Goal: Task Accomplishment & Management: Manage account settings

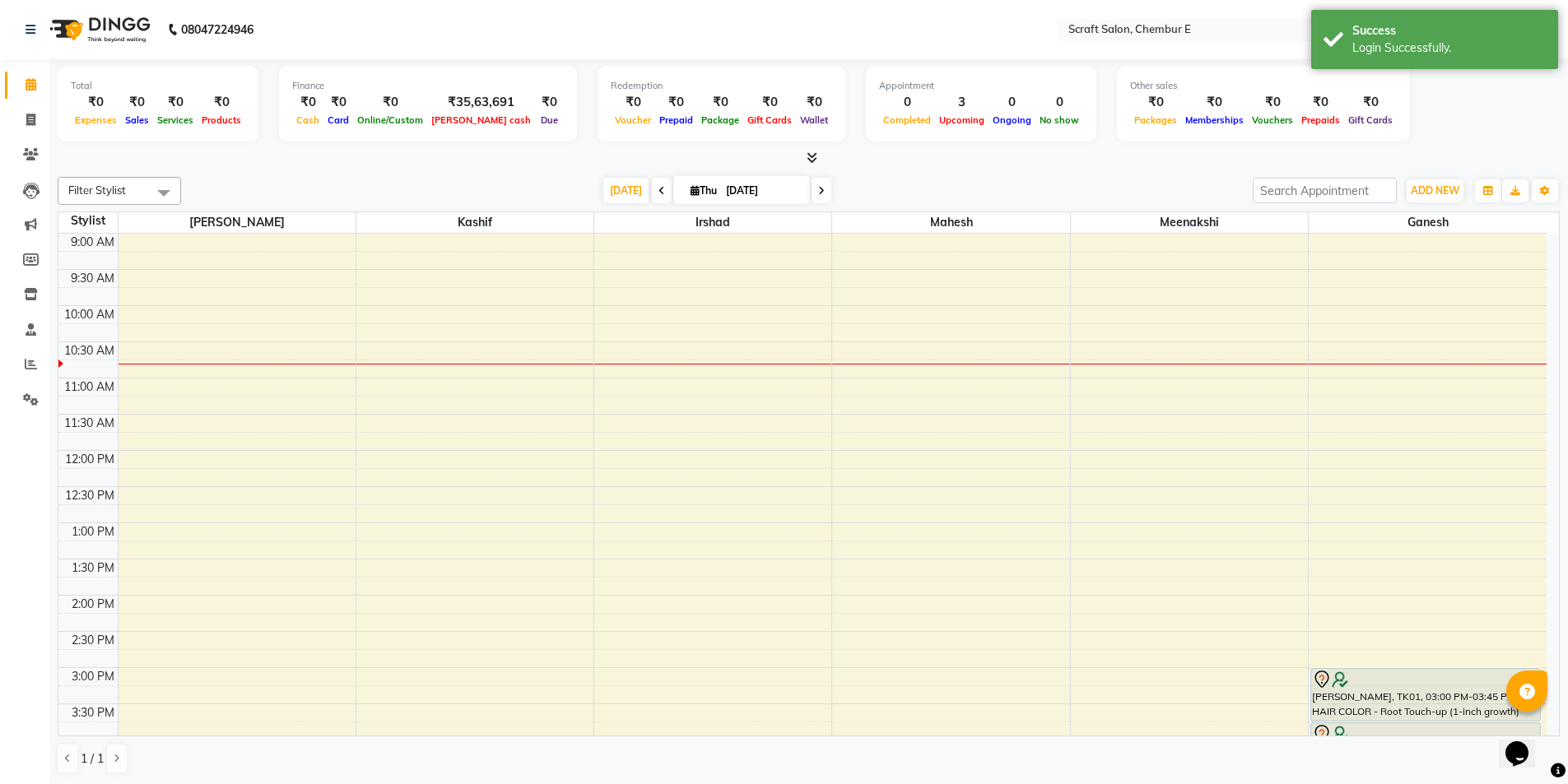
click at [658, 192] on icon at bounding box center [661, 190] width 6 height 10
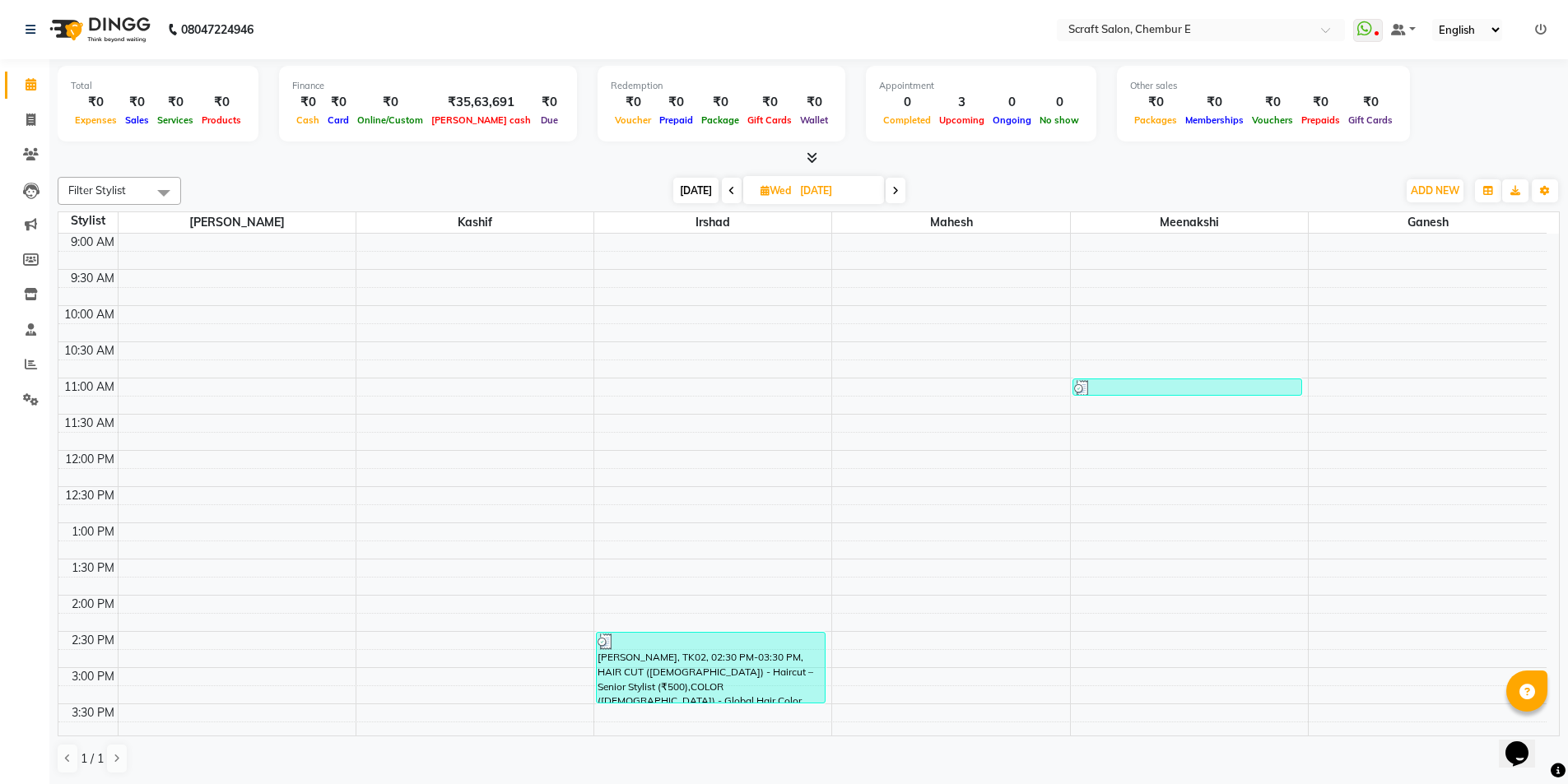
click at [892, 193] on icon at bounding box center [894, 190] width 6 height 10
type input "[DATE]"
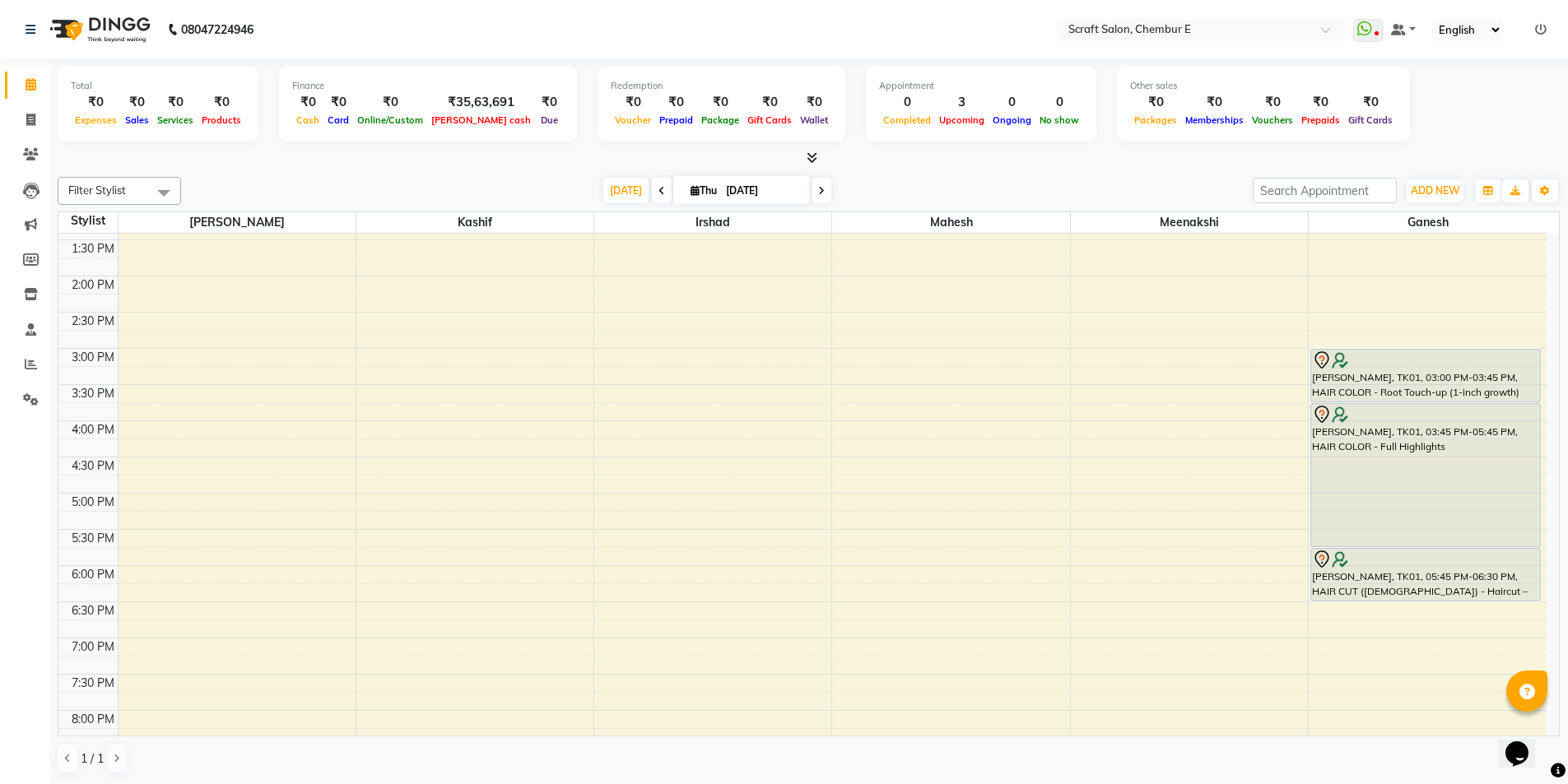
scroll to position [320, 0]
click at [1382, 382] on div "Hazel, TK01, 03:00 PM-03:45 PM, HAIR COLOR - Root Touch-up (1-inch growth)" at bounding box center [1425, 374] width 229 height 52
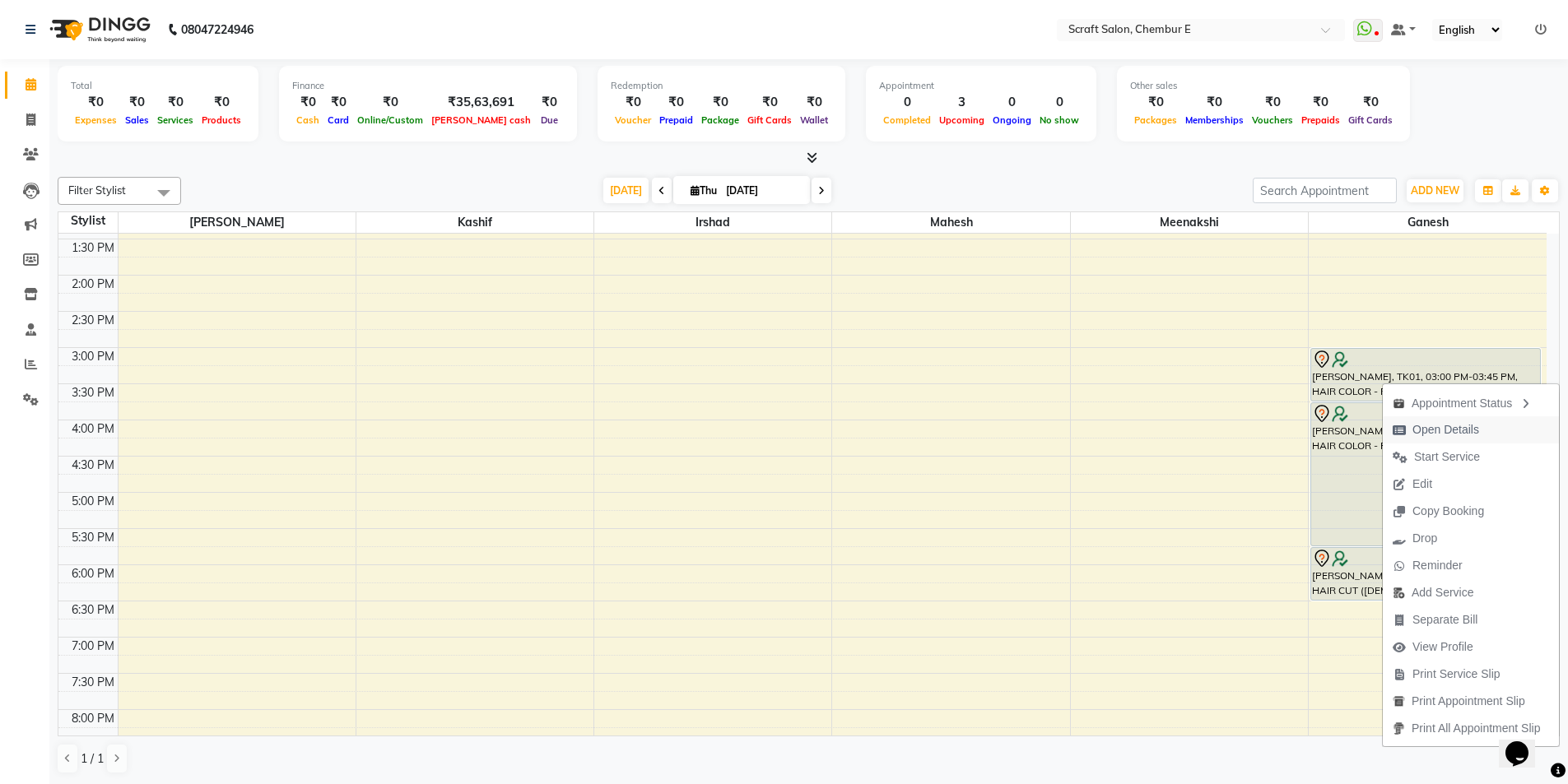
click at [1439, 427] on span "Open Details" at bounding box center [1446, 429] width 67 height 17
select select "7"
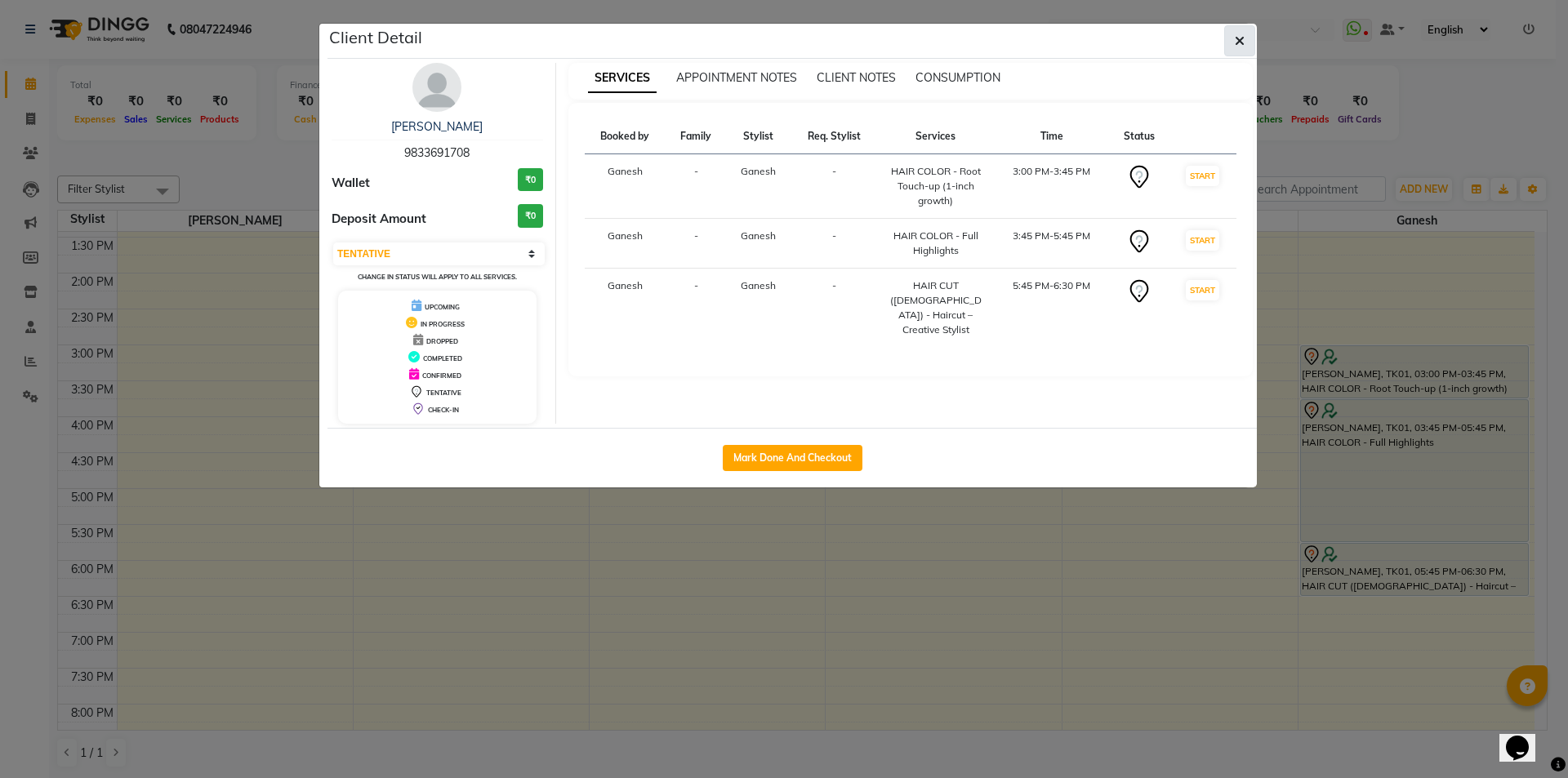
click at [1242, 45] on icon "button" at bounding box center [1239, 40] width 10 height 13
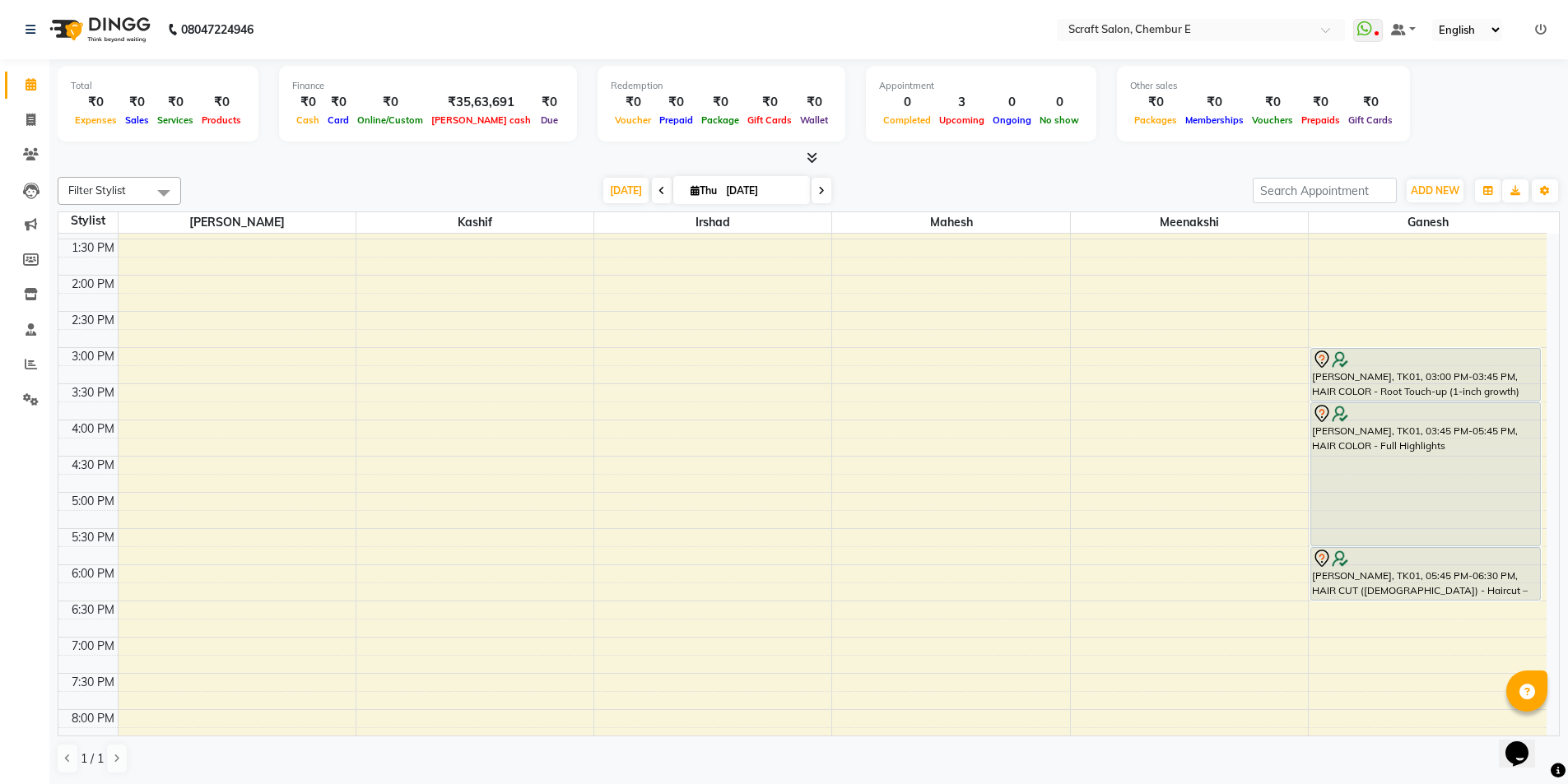
drag, startPoint x: 1451, startPoint y: 462, endPoint x: 1465, endPoint y: 485, distance: 26.9
click at [1465, 485] on div "Hazel, TK01, 03:45 PM-05:45 PM, HAIR COLOR - Full Highlights" at bounding box center [1425, 473] width 229 height 142
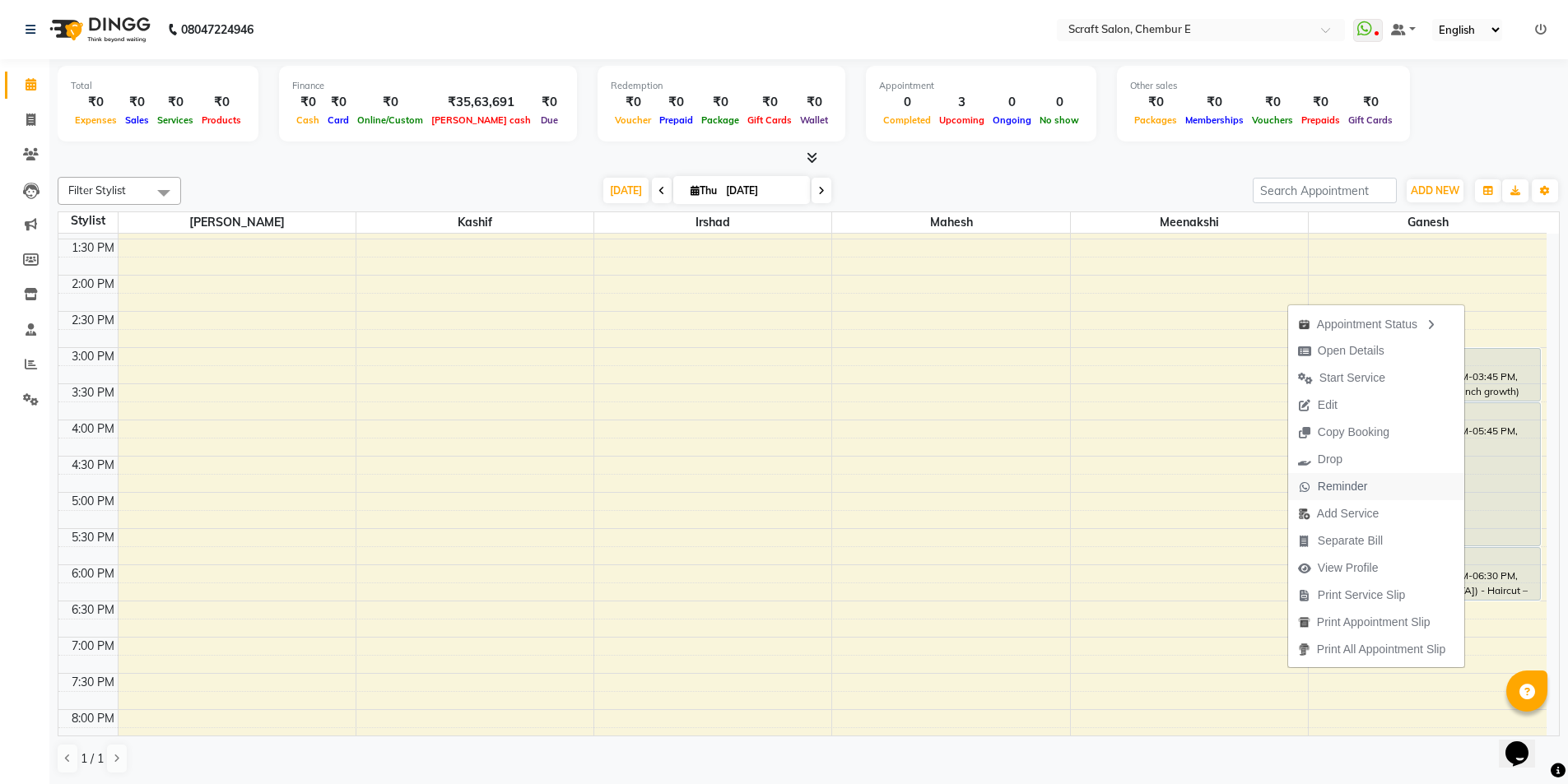
click at [1347, 483] on span "Reminder" at bounding box center [1342, 486] width 50 height 17
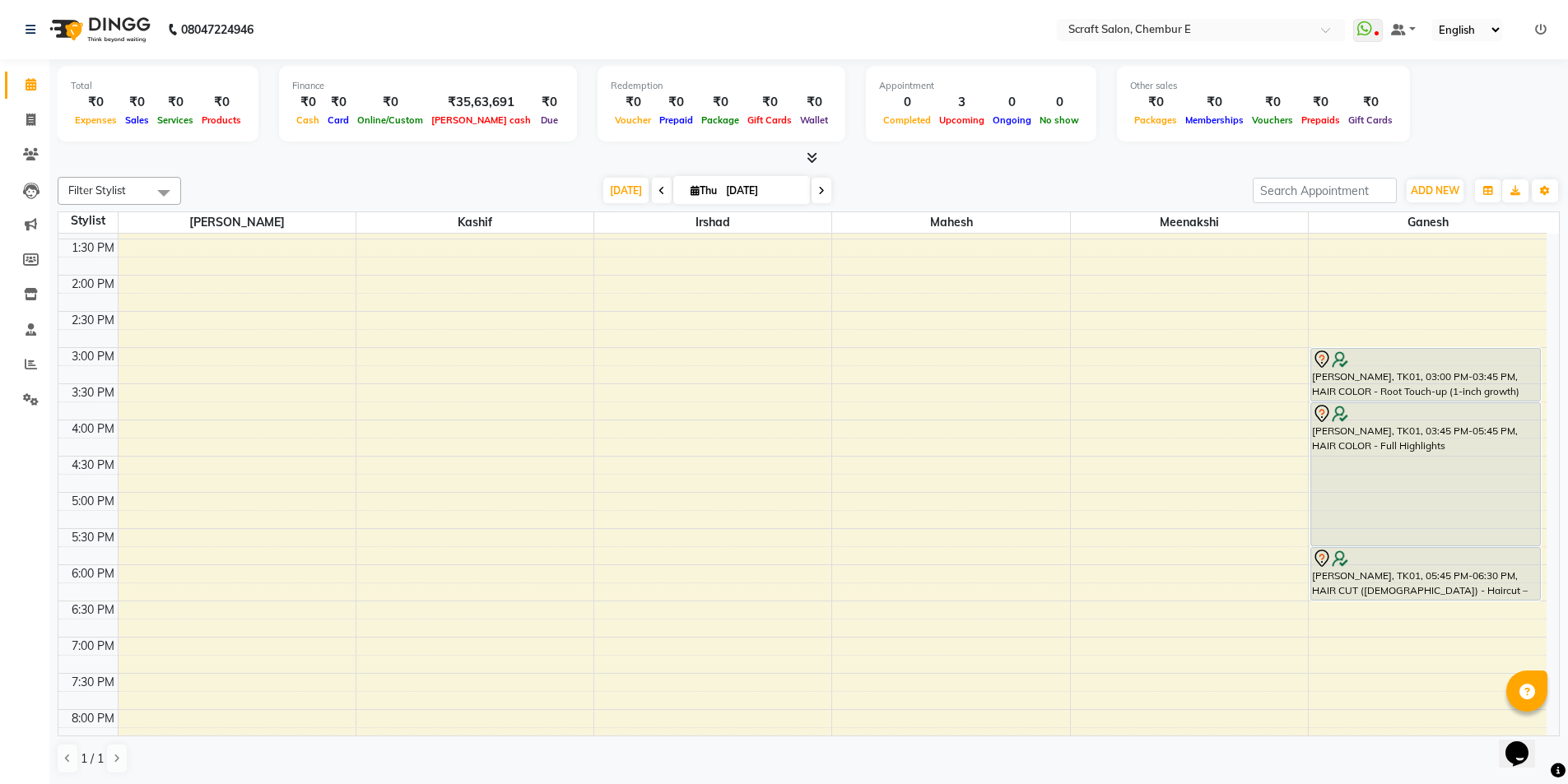
click at [1422, 450] on div "Hazel, TK01, 03:45 PM-05:45 PM, HAIR COLOR - Full Highlights" at bounding box center [1425, 473] width 229 height 142
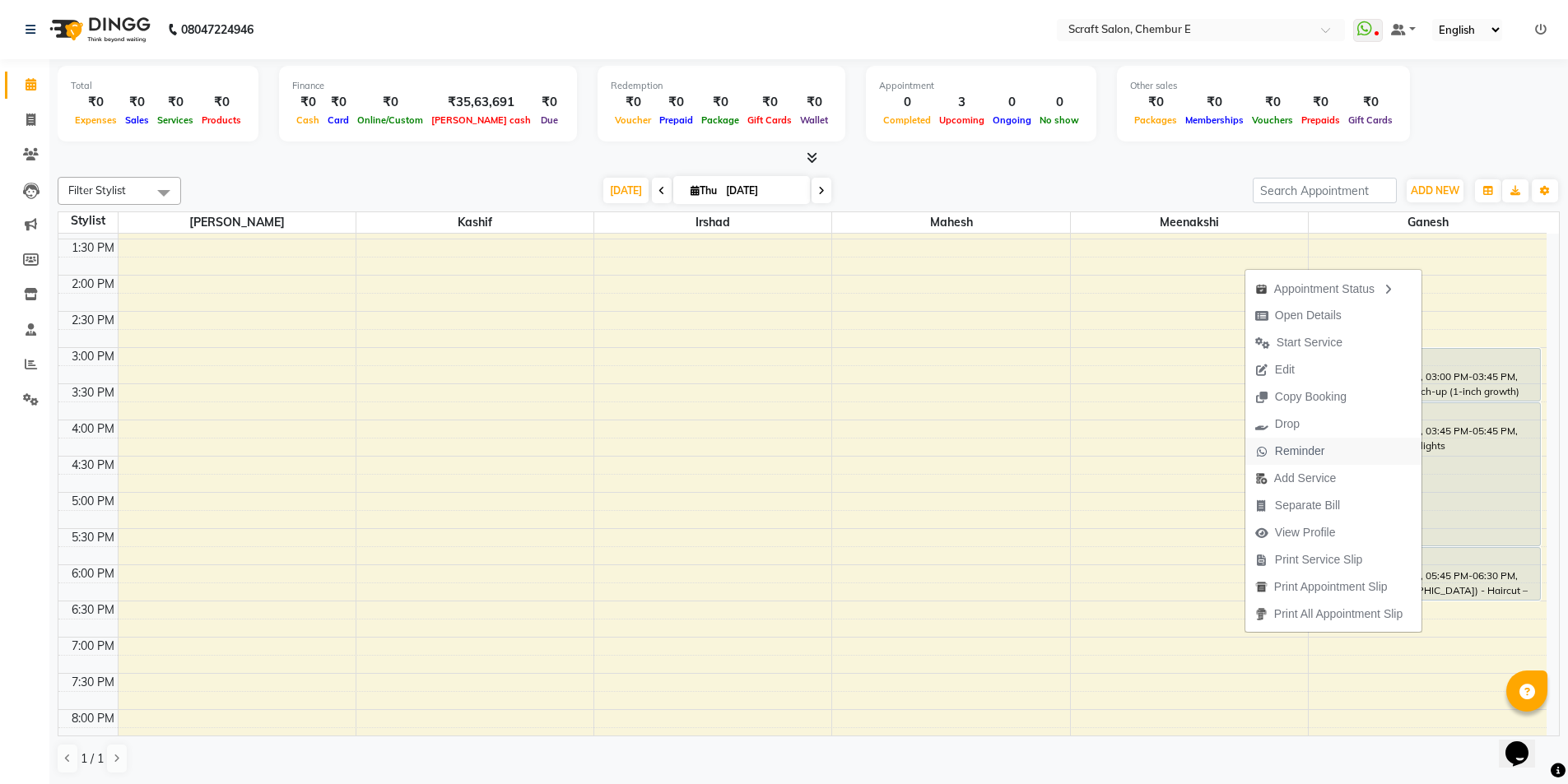
click at [1297, 448] on span "Reminder" at bounding box center [1299, 451] width 50 height 17
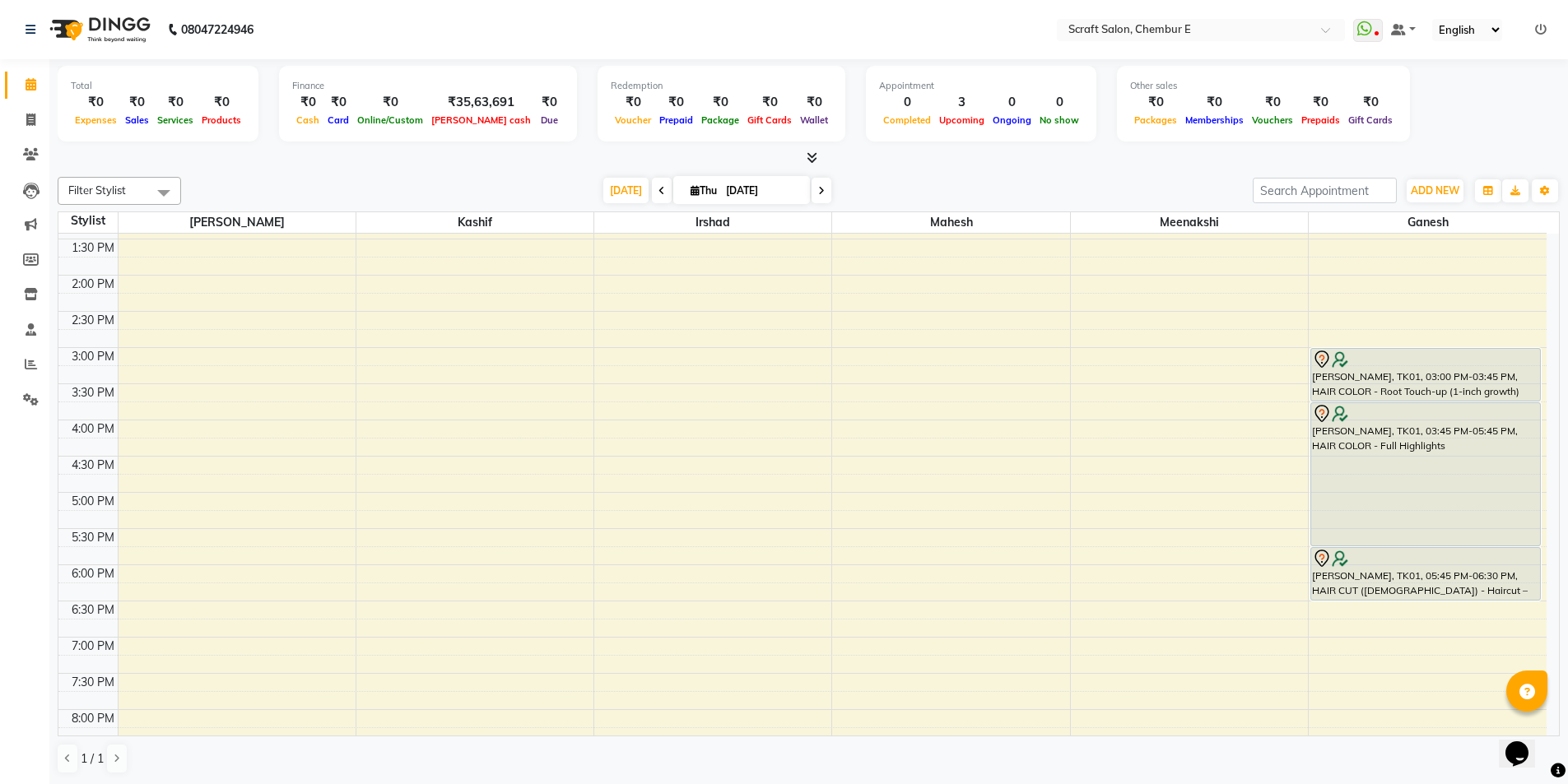
click at [1363, 373] on div "Hazel, TK01, 03:00 PM-03:45 PM, HAIR COLOR - Root Touch-up (1-inch growth)" at bounding box center [1425, 374] width 229 height 52
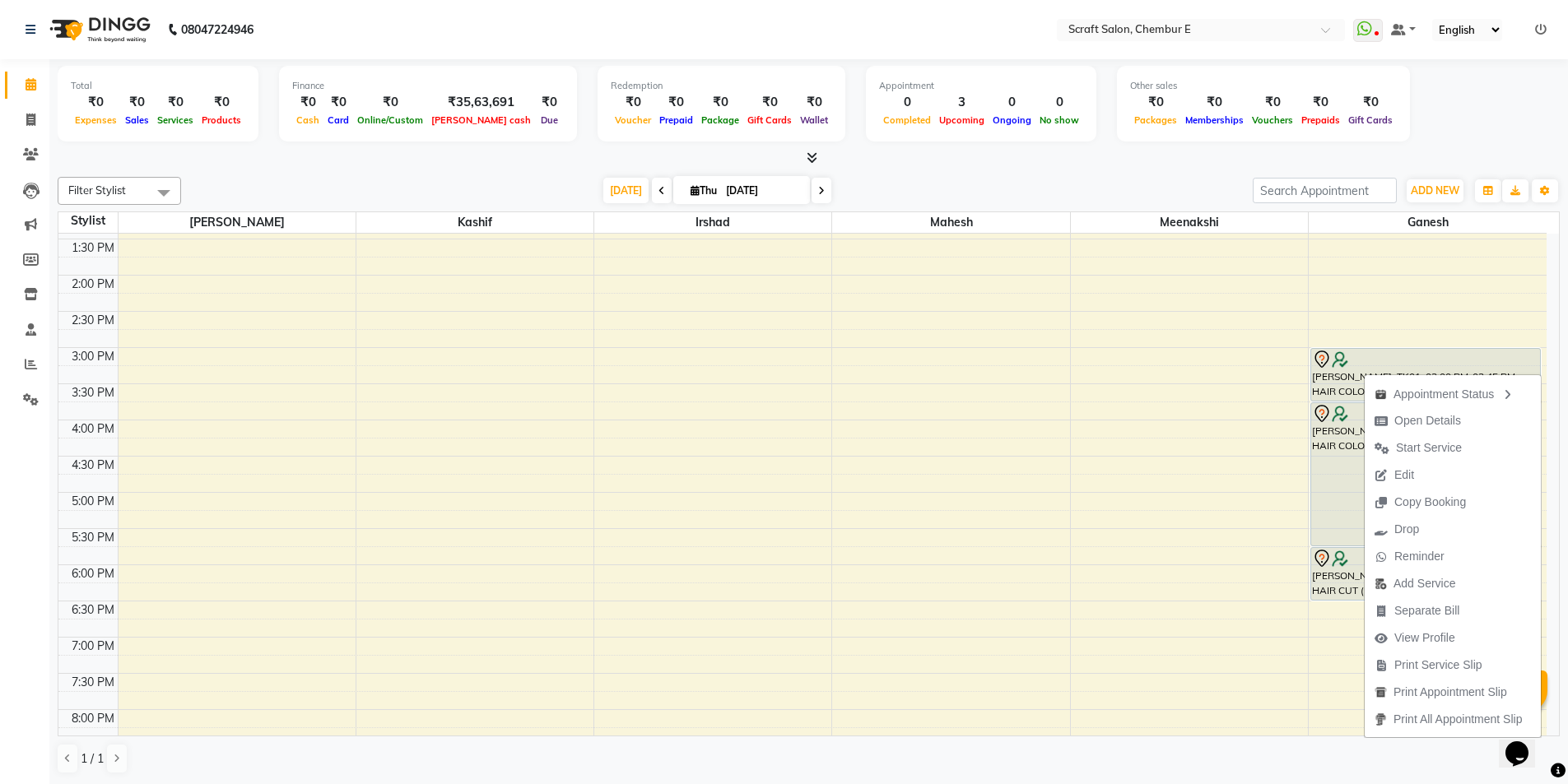
click at [1137, 768] on div "1 / 1" at bounding box center [808, 759] width 1502 height 32
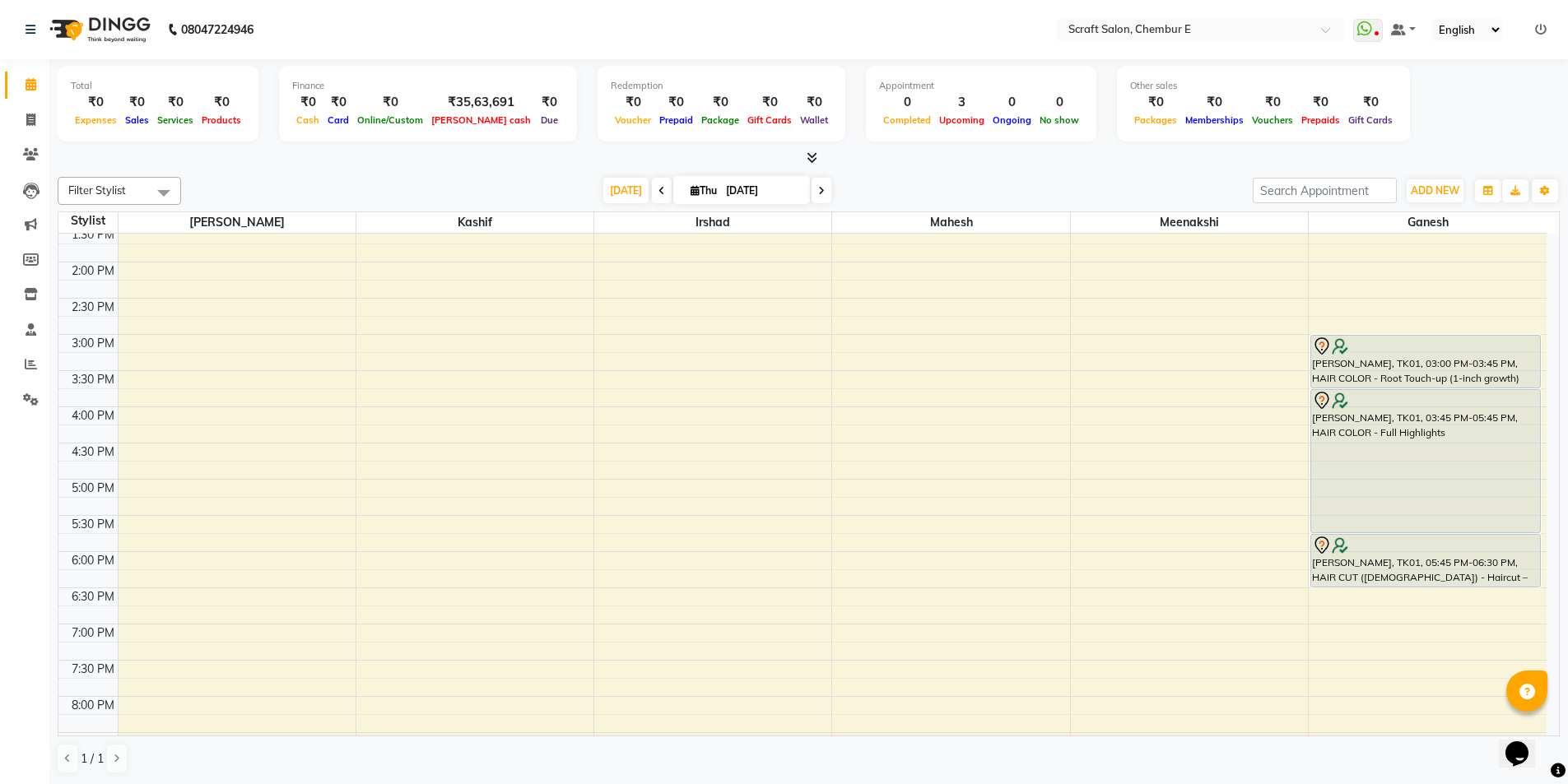
scroll to position [274, 0]
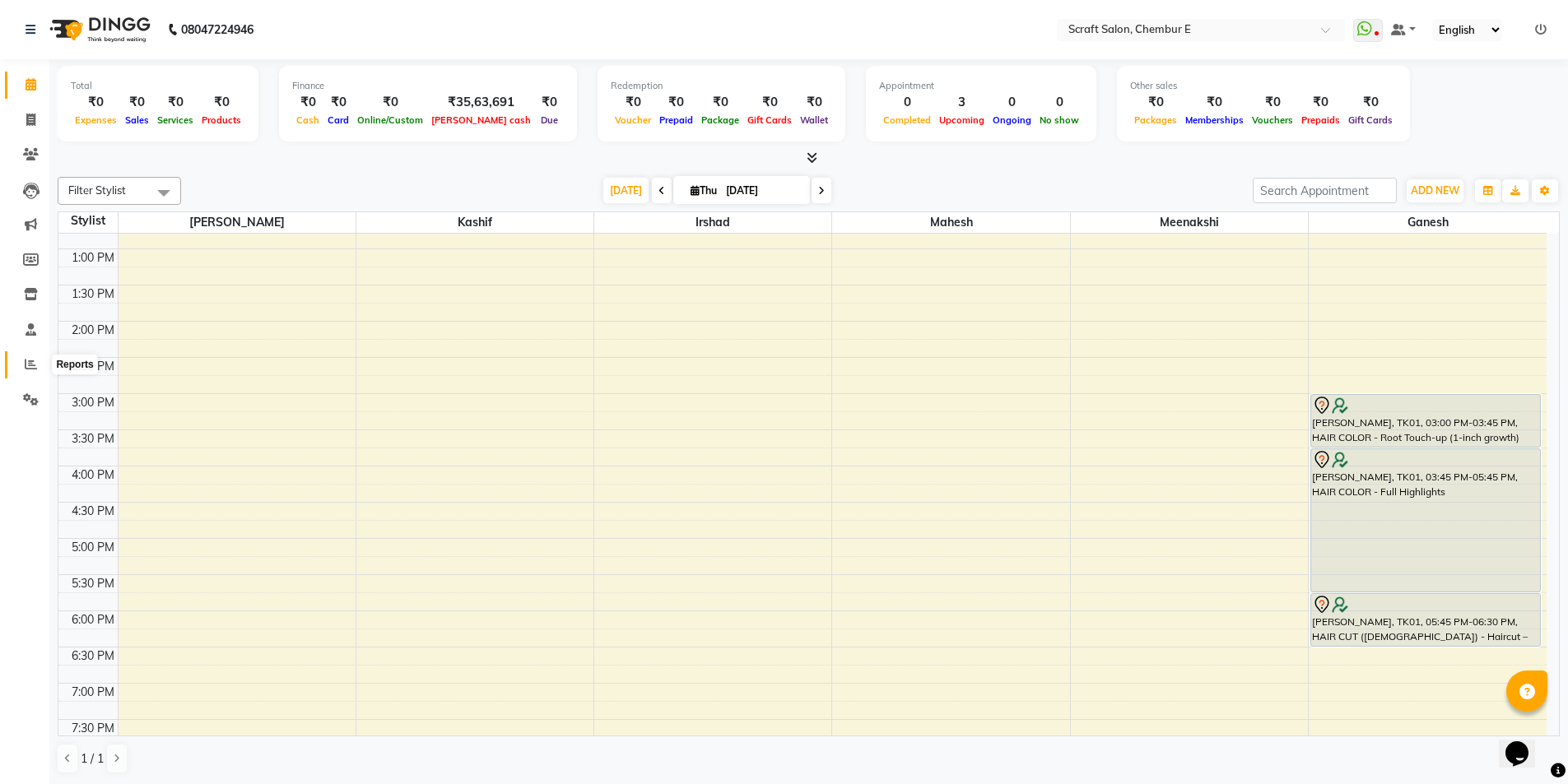
click at [32, 372] on span at bounding box center [31, 365] width 29 height 19
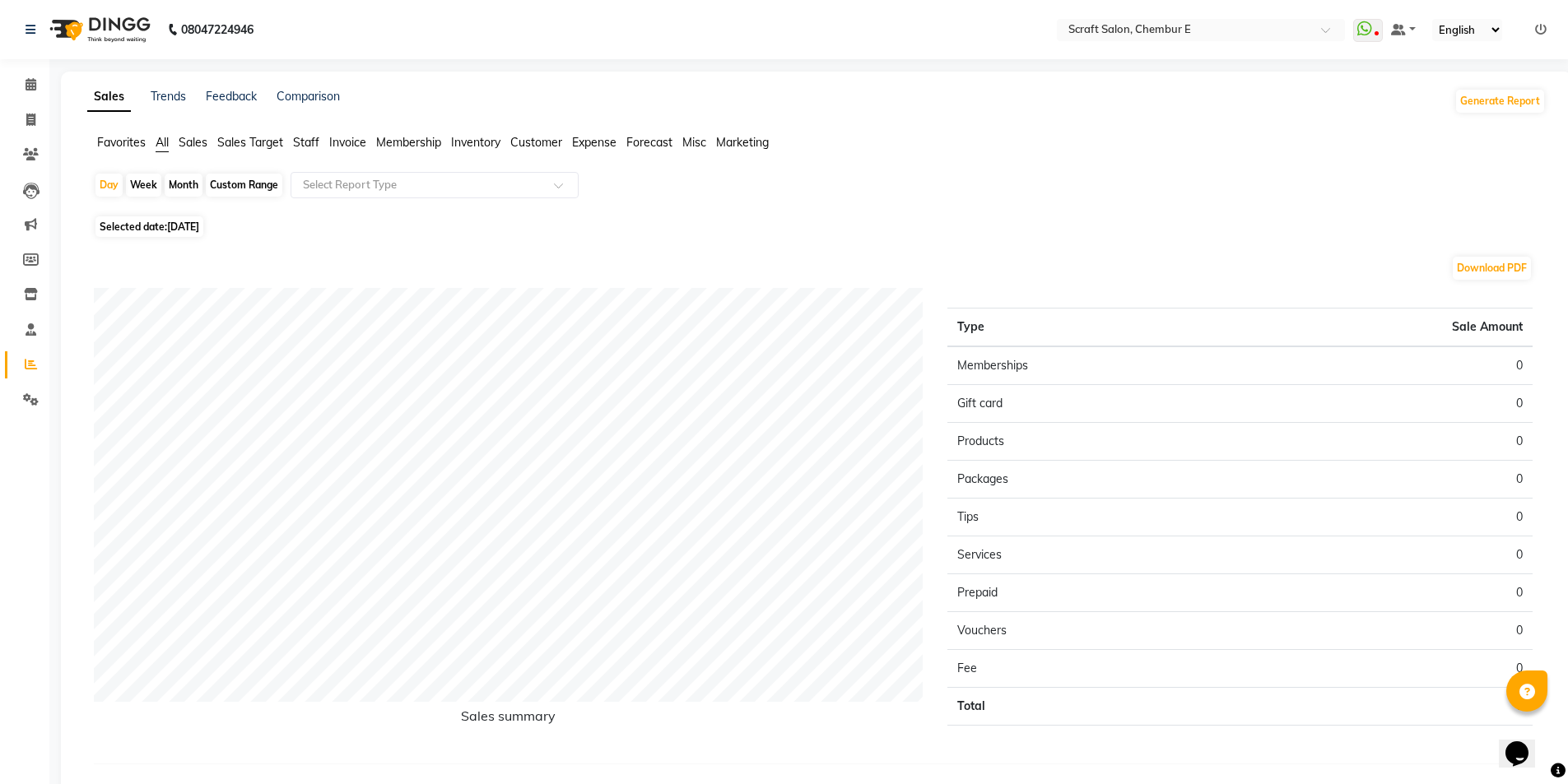
click at [303, 131] on div "Sales Trends Feedback Comparison Generate Report Favorites All Sales Sales Targ…" at bounding box center [816, 439] width 1511 height 736
click at [303, 136] on span "Staff" at bounding box center [306, 142] width 26 height 14
click at [254, 177] on div "Custom Range" at bounding box center [244, 185] width 77 height 23
select select "9"
select select "2025"
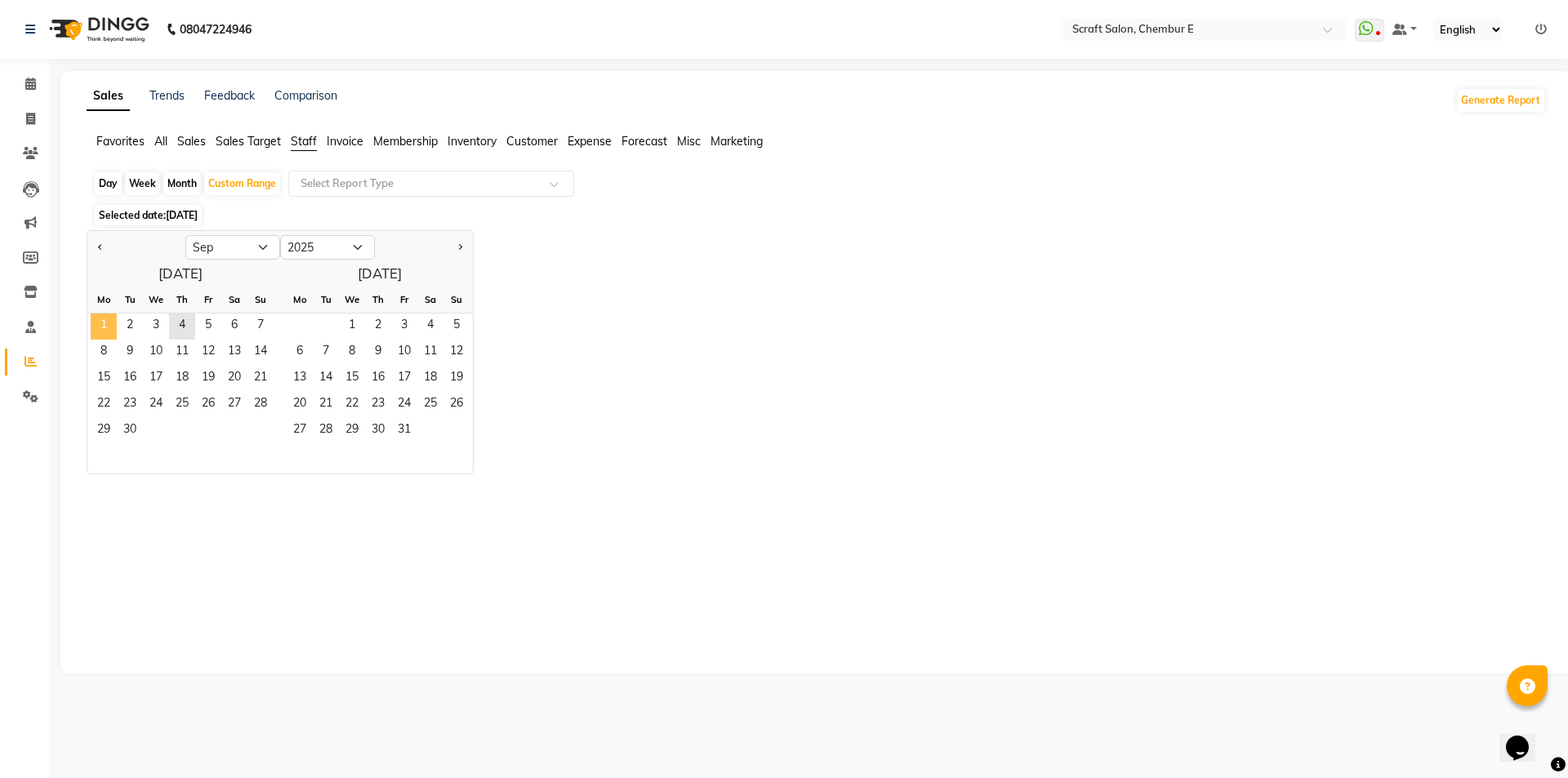
click at [102, 323] on span "1" at bounding box center [103, 326] width 26 height 26
click at [157, 323] on span "3" at bounding box center [155, 326] width 26 height 26
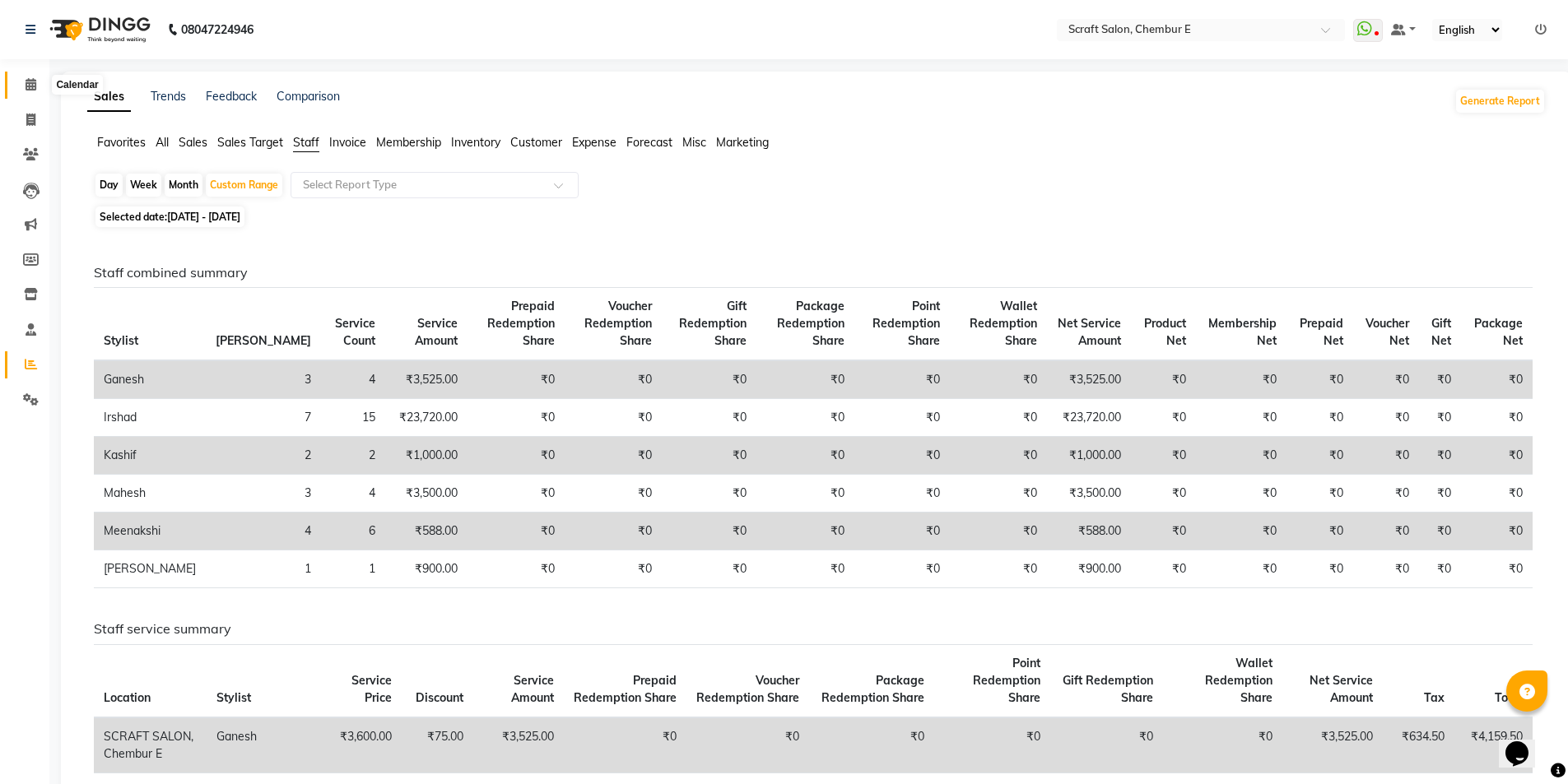
click at [32, 82] on icon at bounding box center [31, 84] width 11 height 13
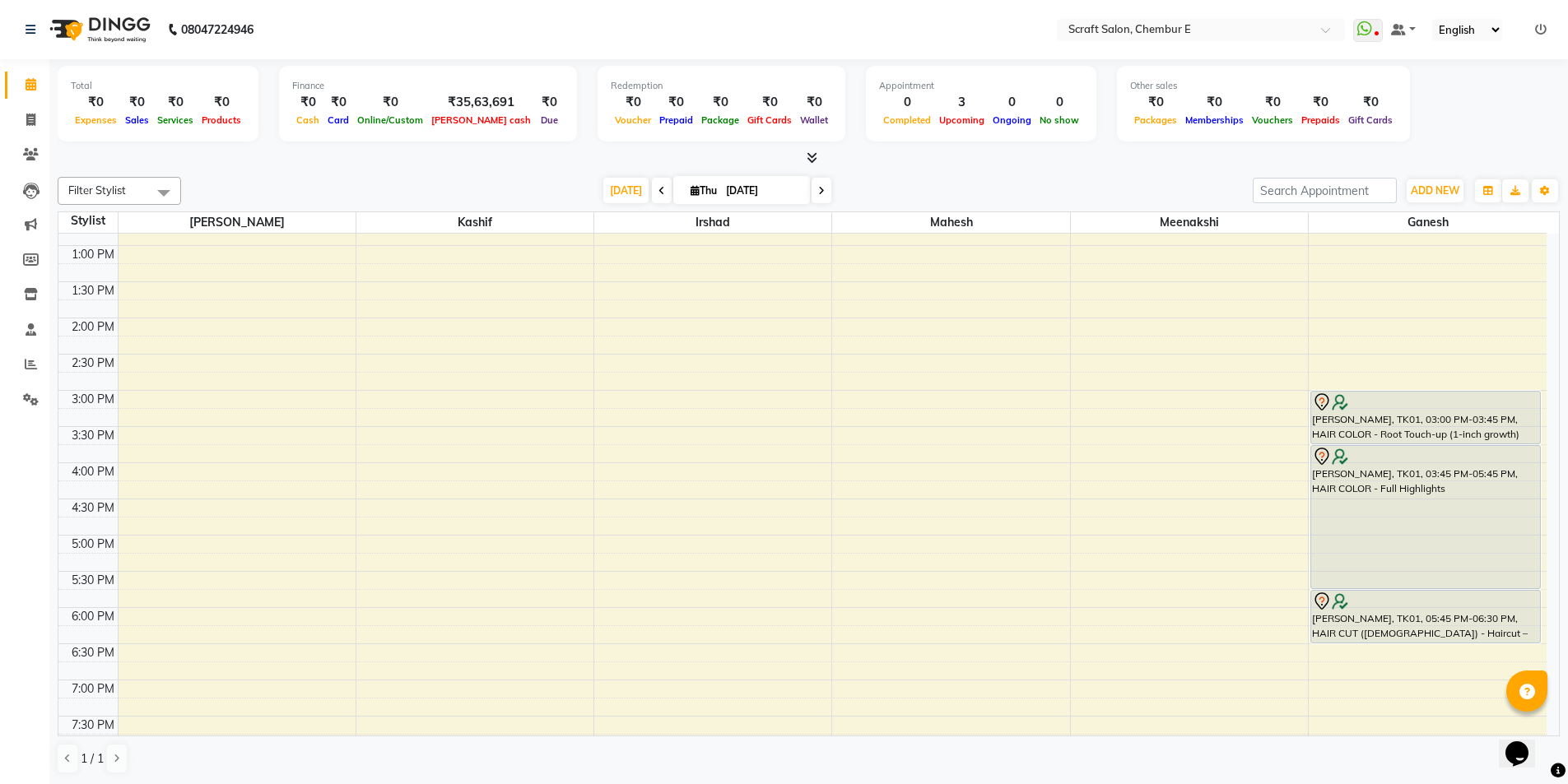
scroll to position [330, 0]
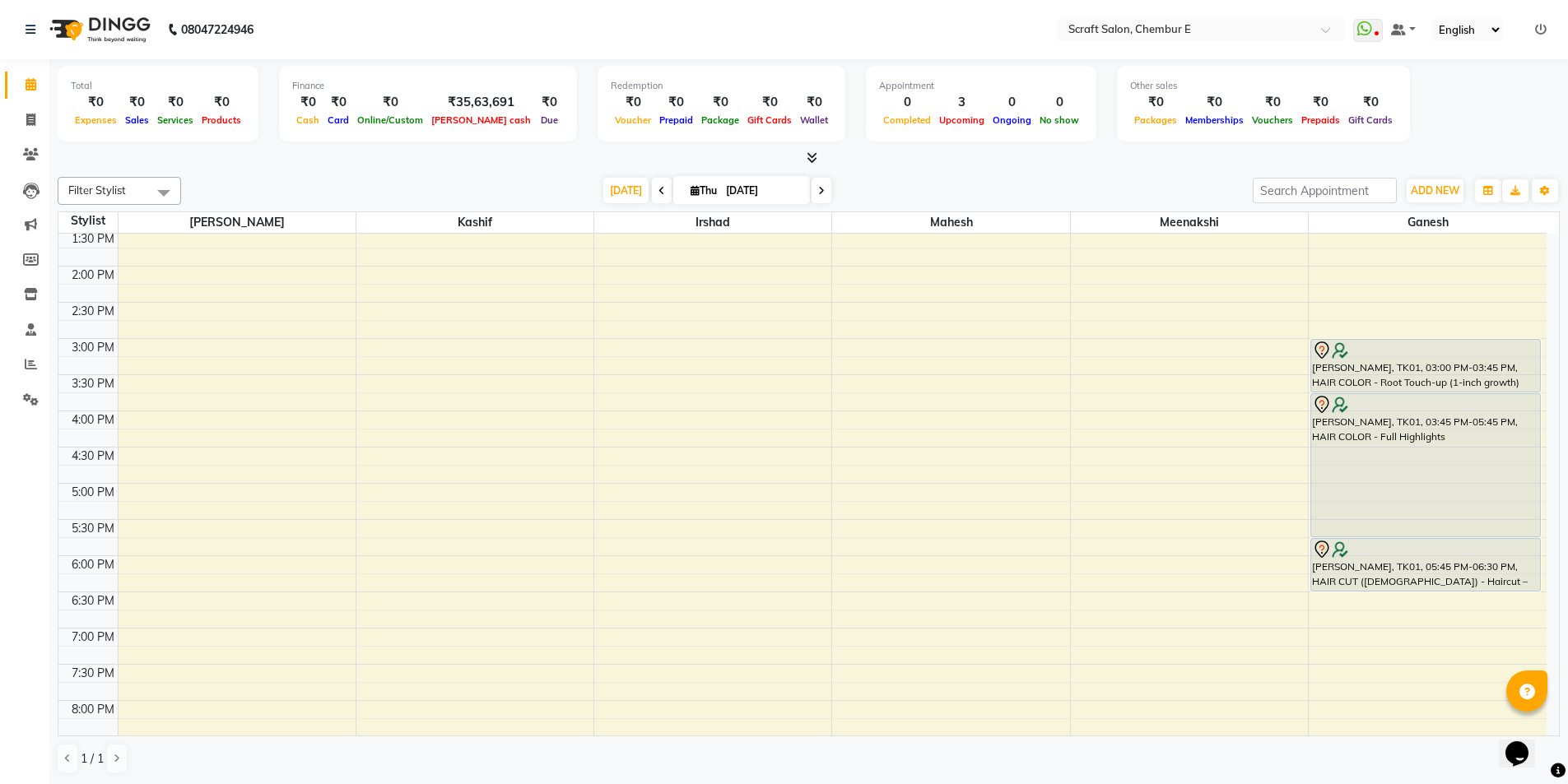
click at [1422, 353] on div at bounding box center [1425, 350] width 227 height 20
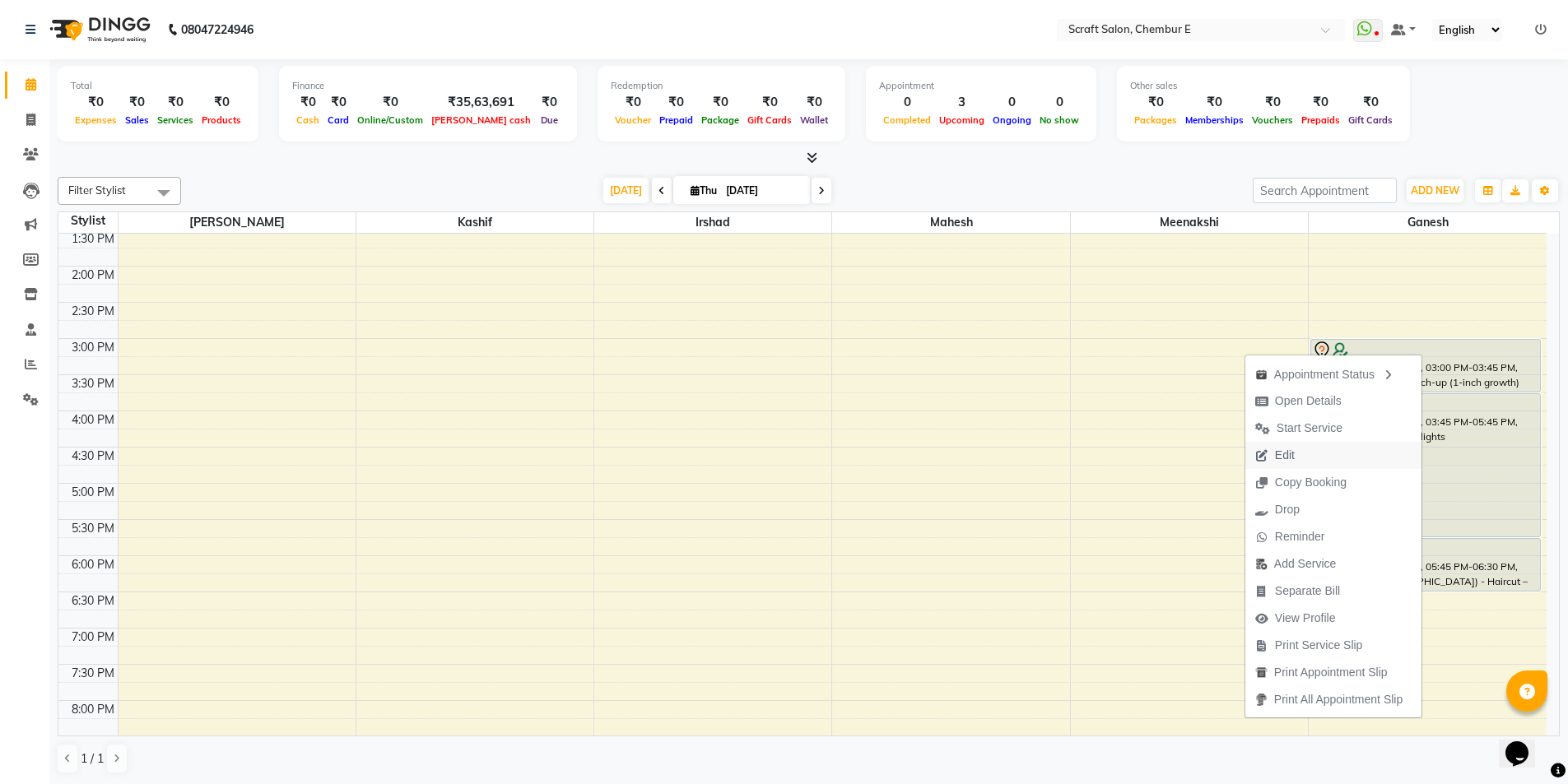
click at [1283, 453] on span "Edit" at bounding box center [1285, 455] width 20 height 17
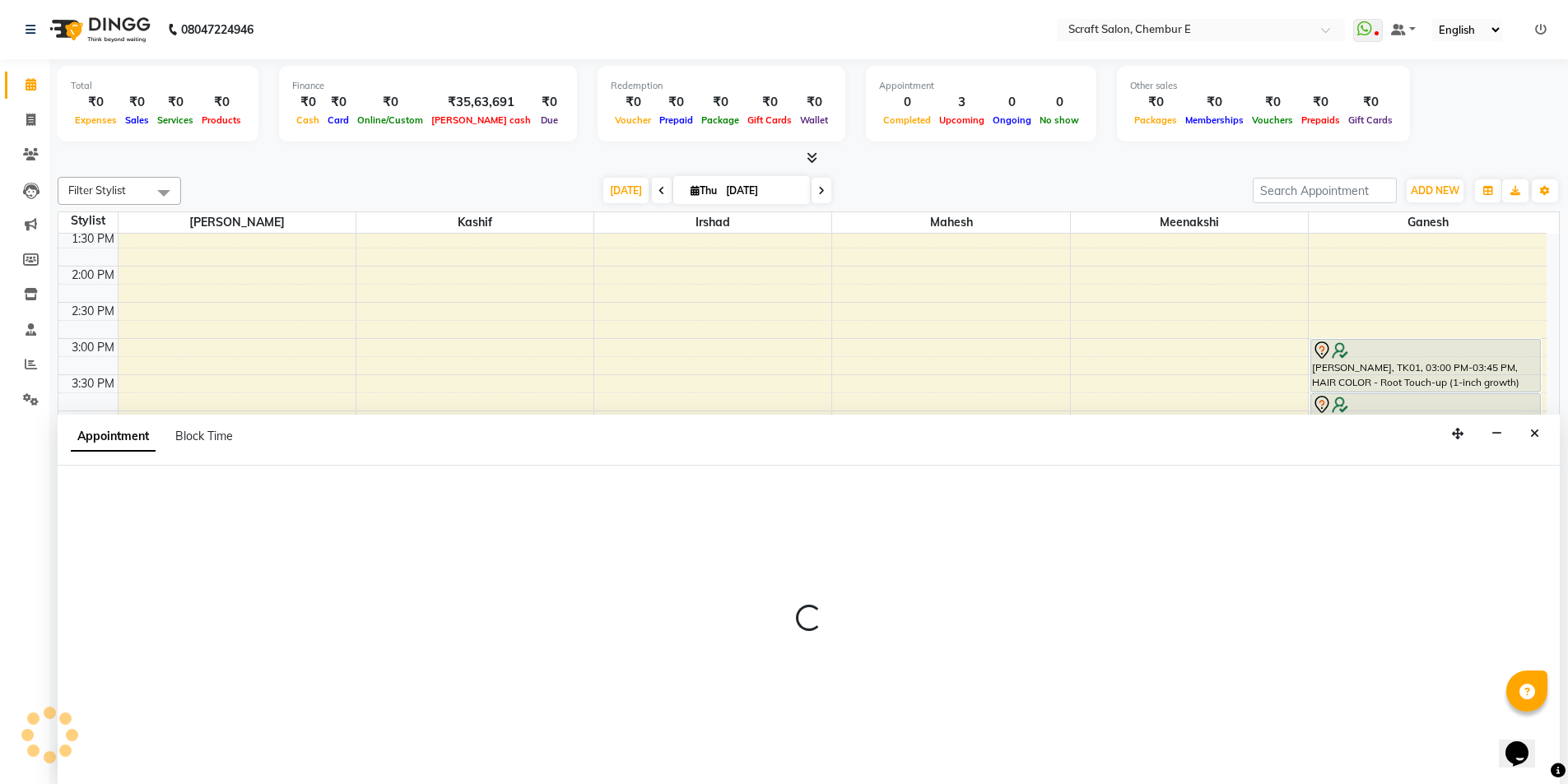
scroll to position [1, 0]
select select "81195"
select select "tentative"
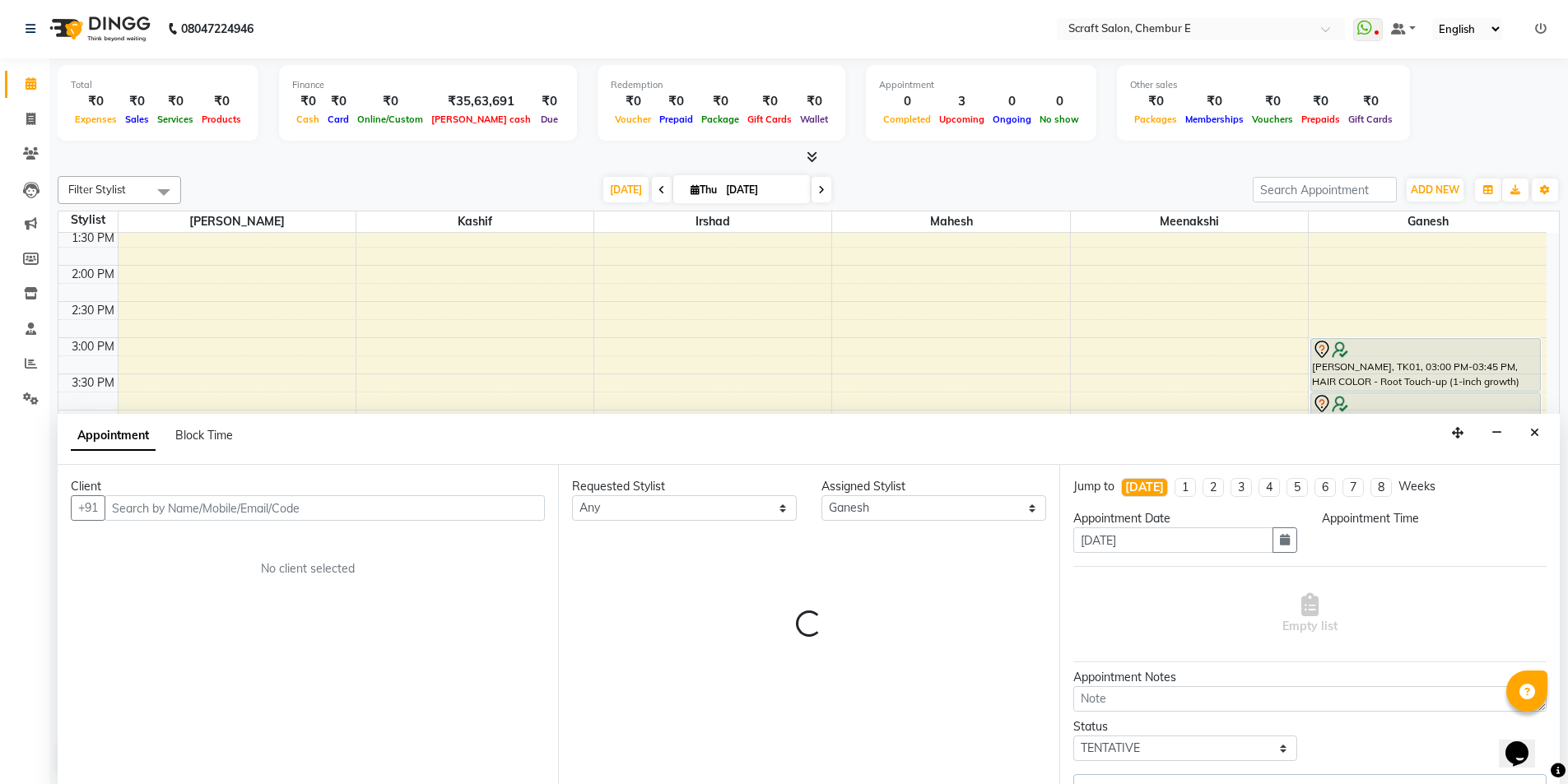
scroll to position [146, 0]
select select "900"
select select "1610"
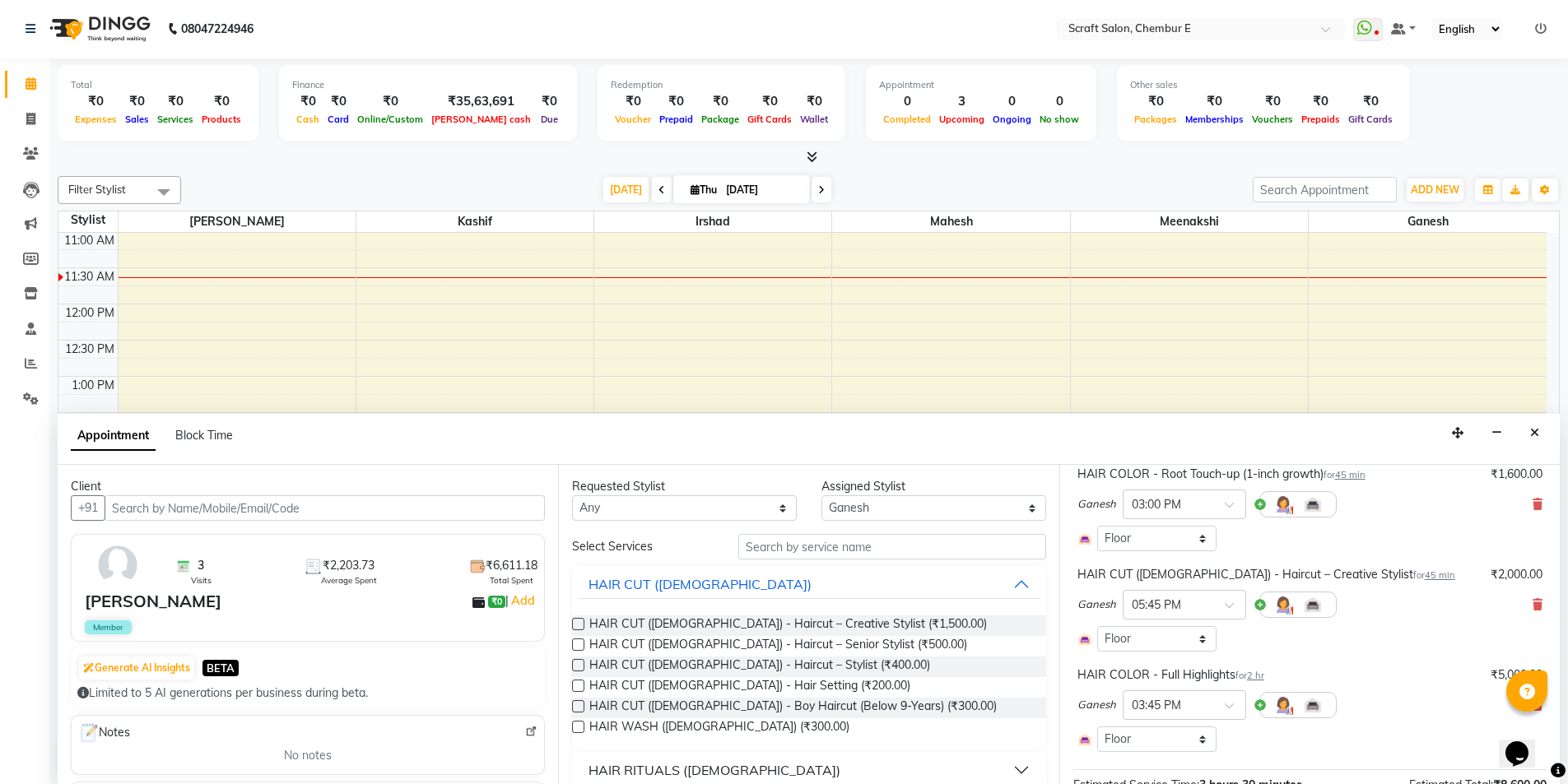
scroll to position [0, 0]
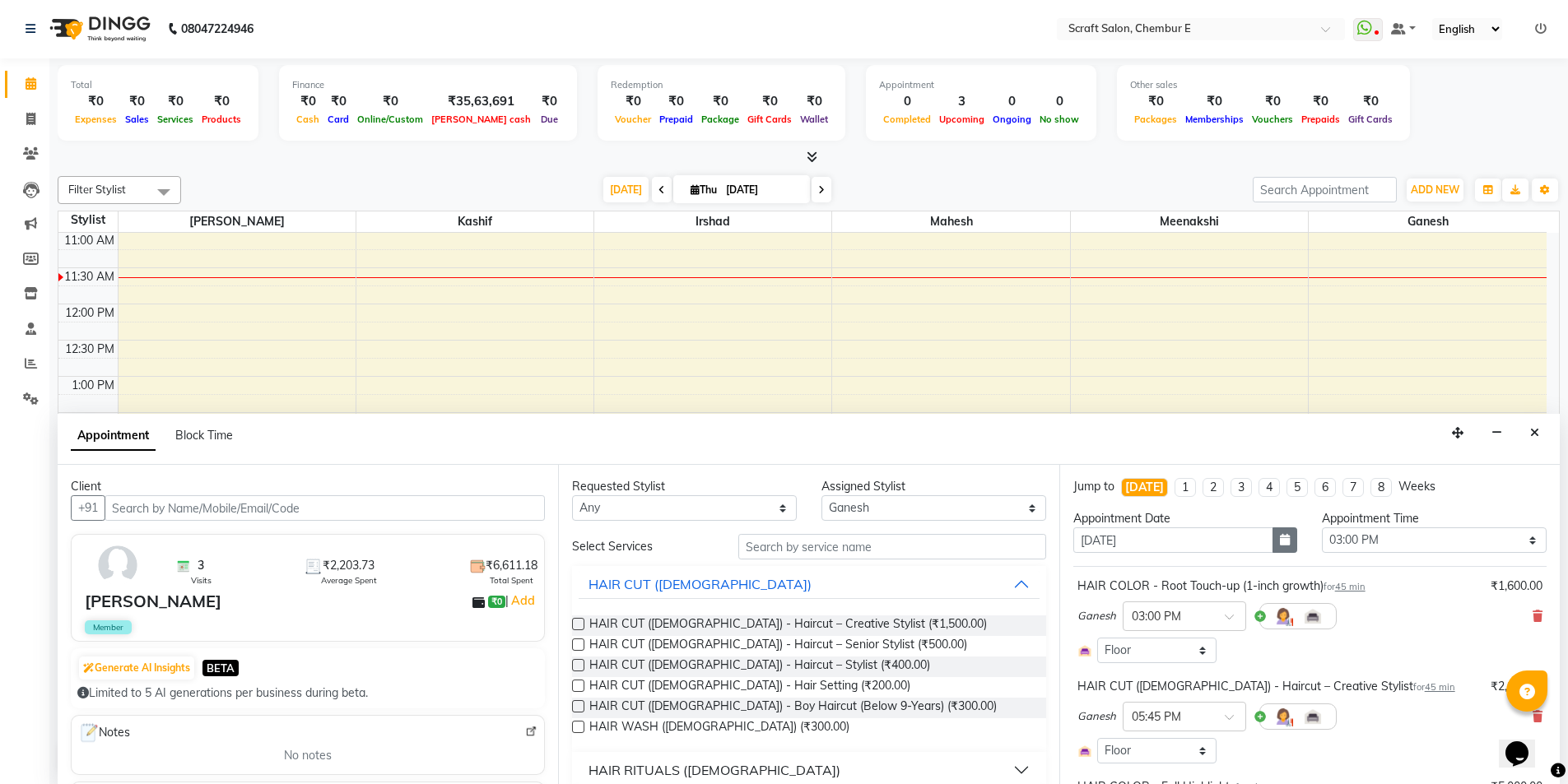
click at [1285, 541] on button "button" at bounding box center [1284, 540] width 24 height 25
click at [1192, 620] on div "5" at bounding box center [1195, 625] width 26 height 26
type input "05-09-2025"
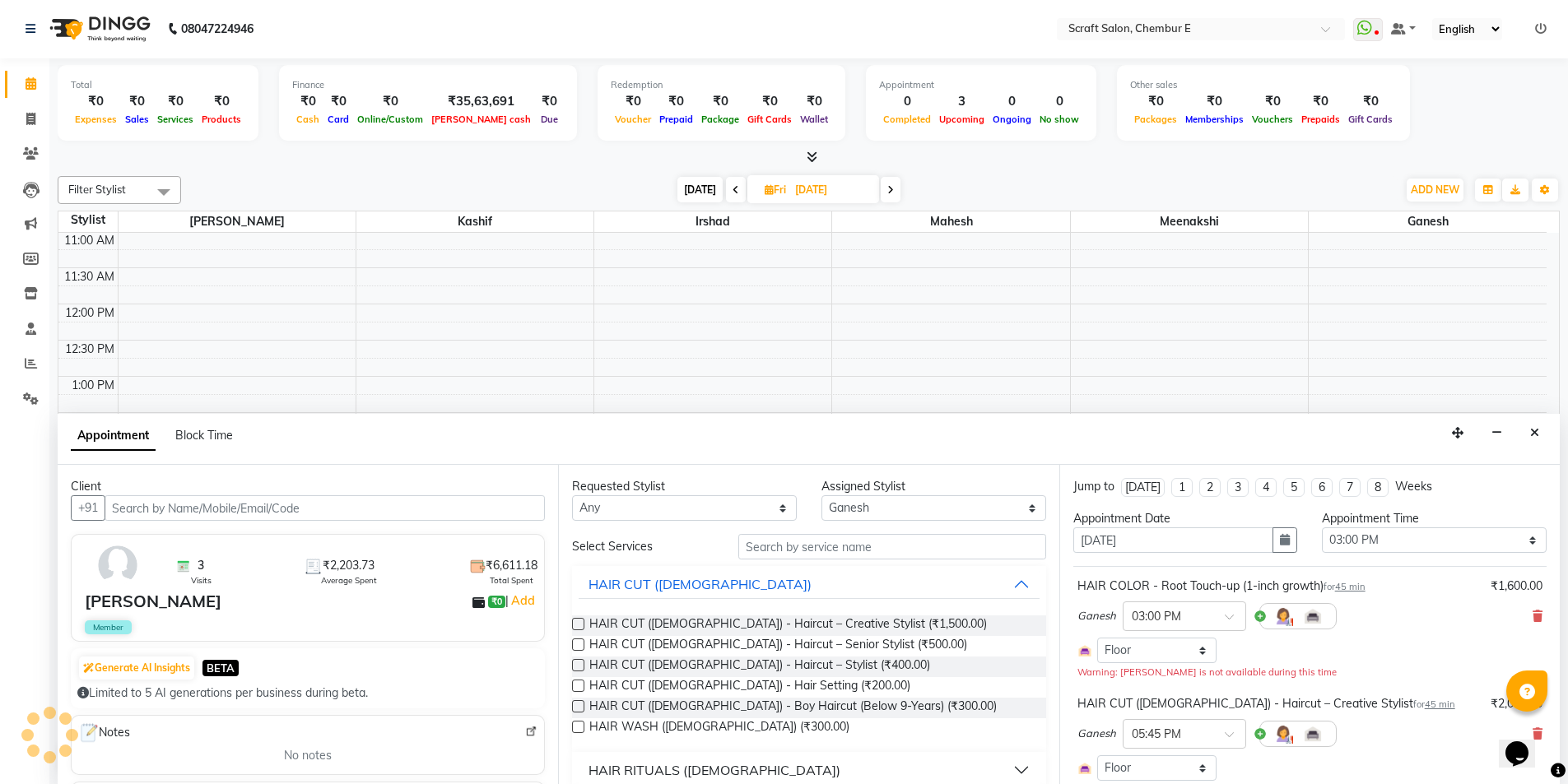
scroll to position [146, 0]
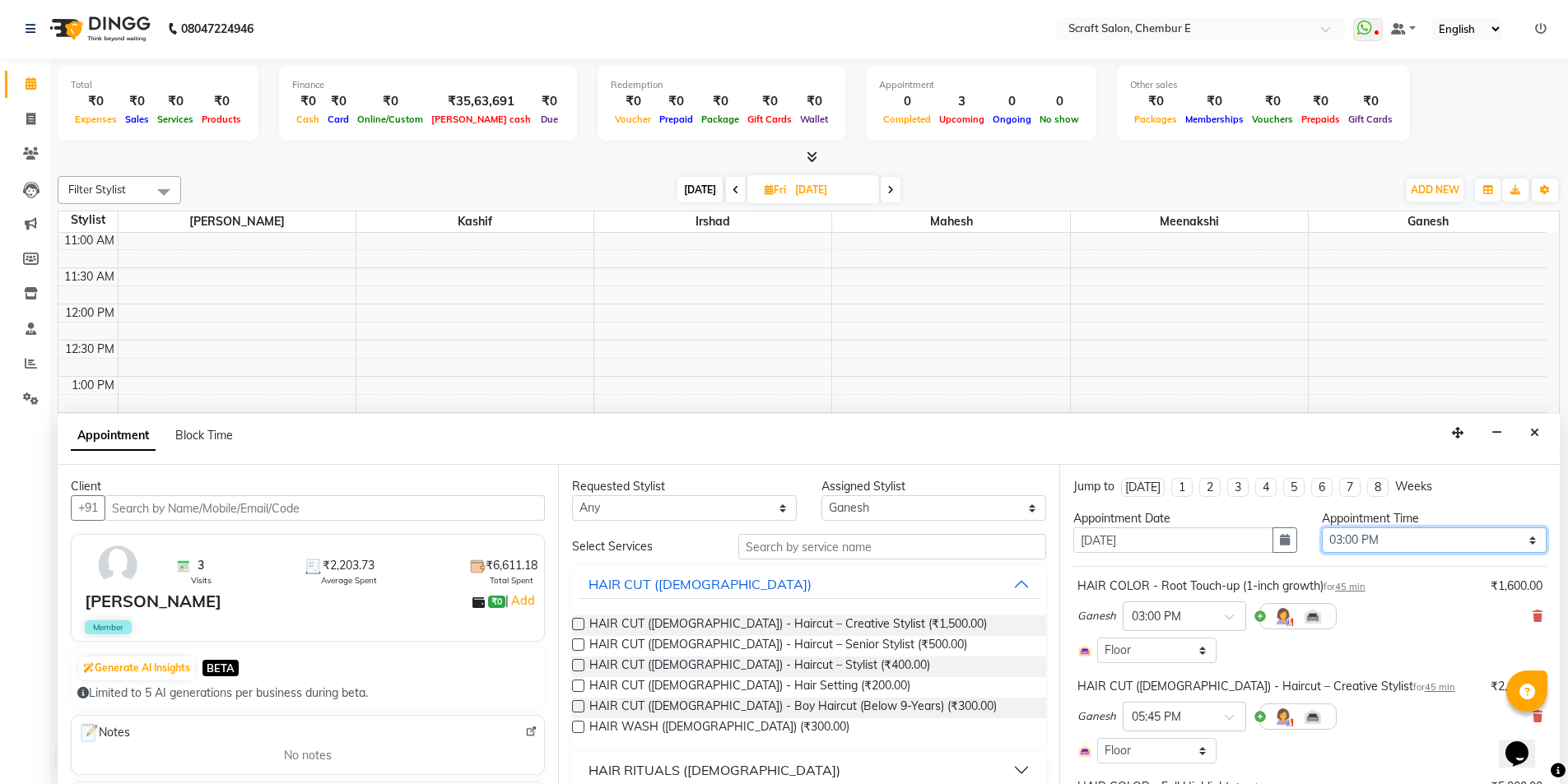
click at [1459, 537] on select "Select 10:00 AM 10:15 AM 10:30 AM 10:45 AM 11:00 AM 11:15 AM 11:30 AM 11:45 AM …" at bounding box center [1434, 540] width 225 height 25
select select "960"
click at [1322, 528] on select "Select 10:00 AM 10:15 AM 10:30 AM 10:45 AM 11:00 AM 11:15 AM 11:30 AM 11:45 AM …" at bounding box center [1434, 540] width 225 height 25
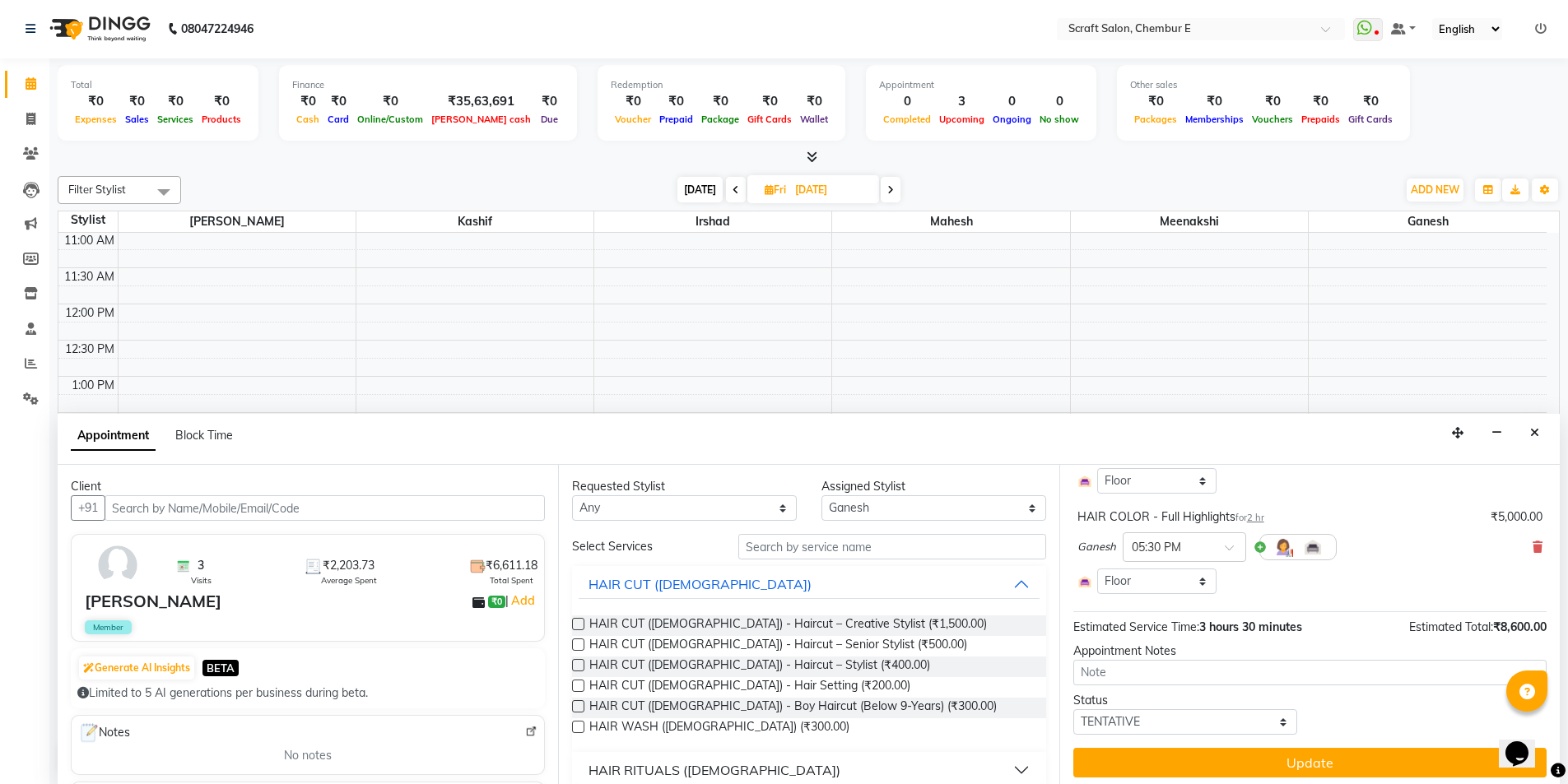
scroll to position [276, 0]
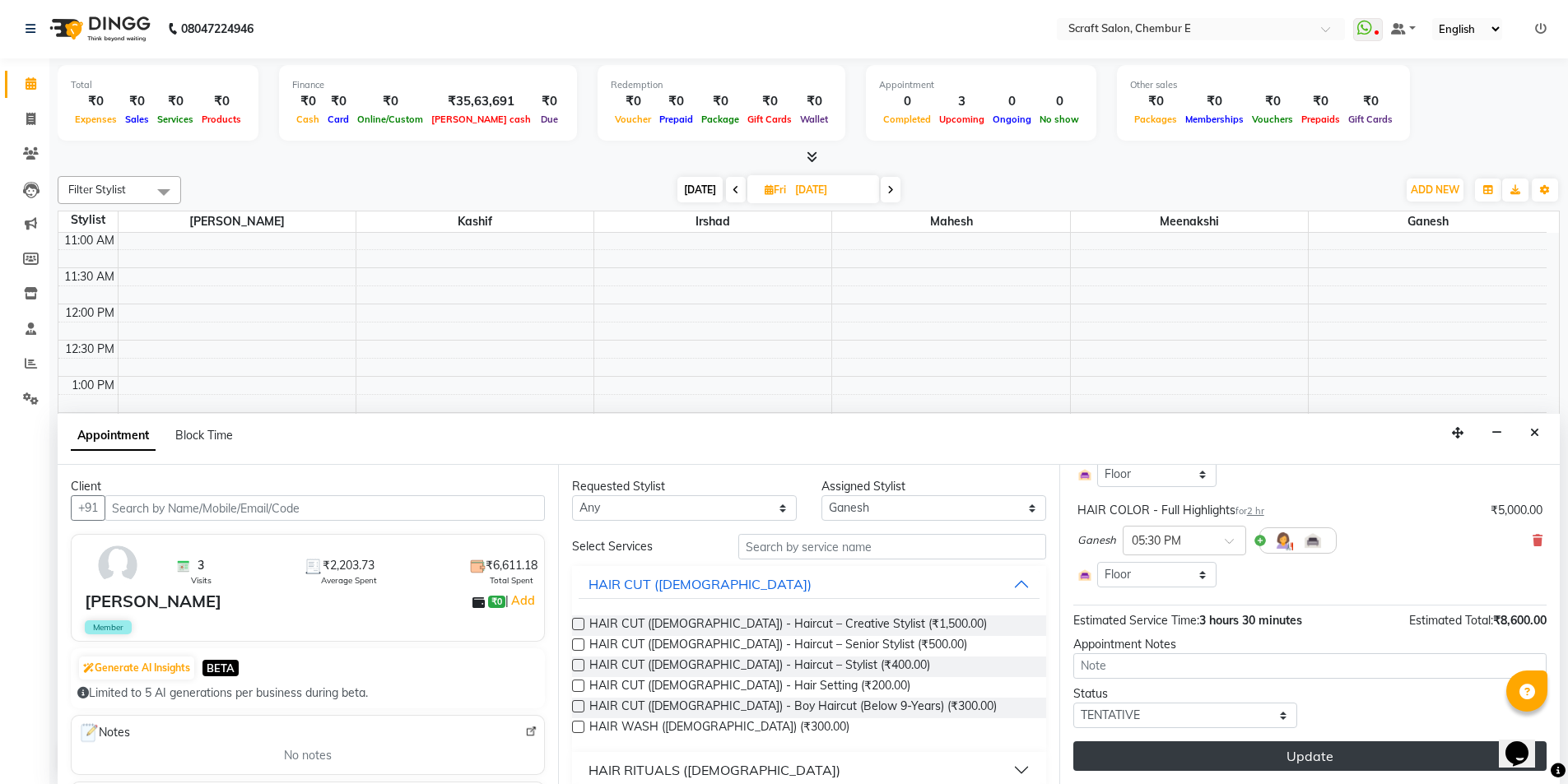
click at [1323, 757] on button "Update" at bounding box center [1309, 756] width 473 height 30
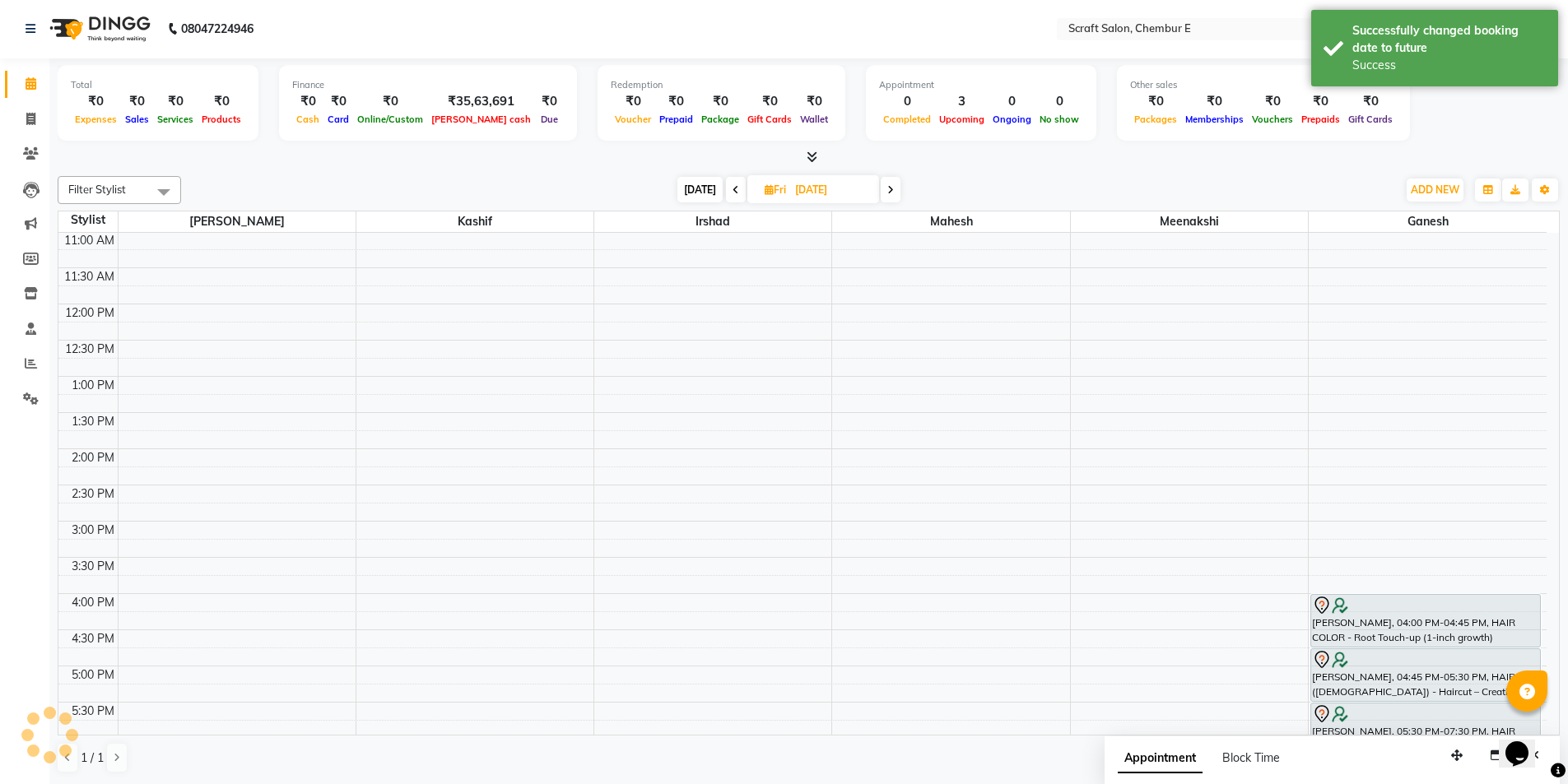
scroll to position [0, 0]
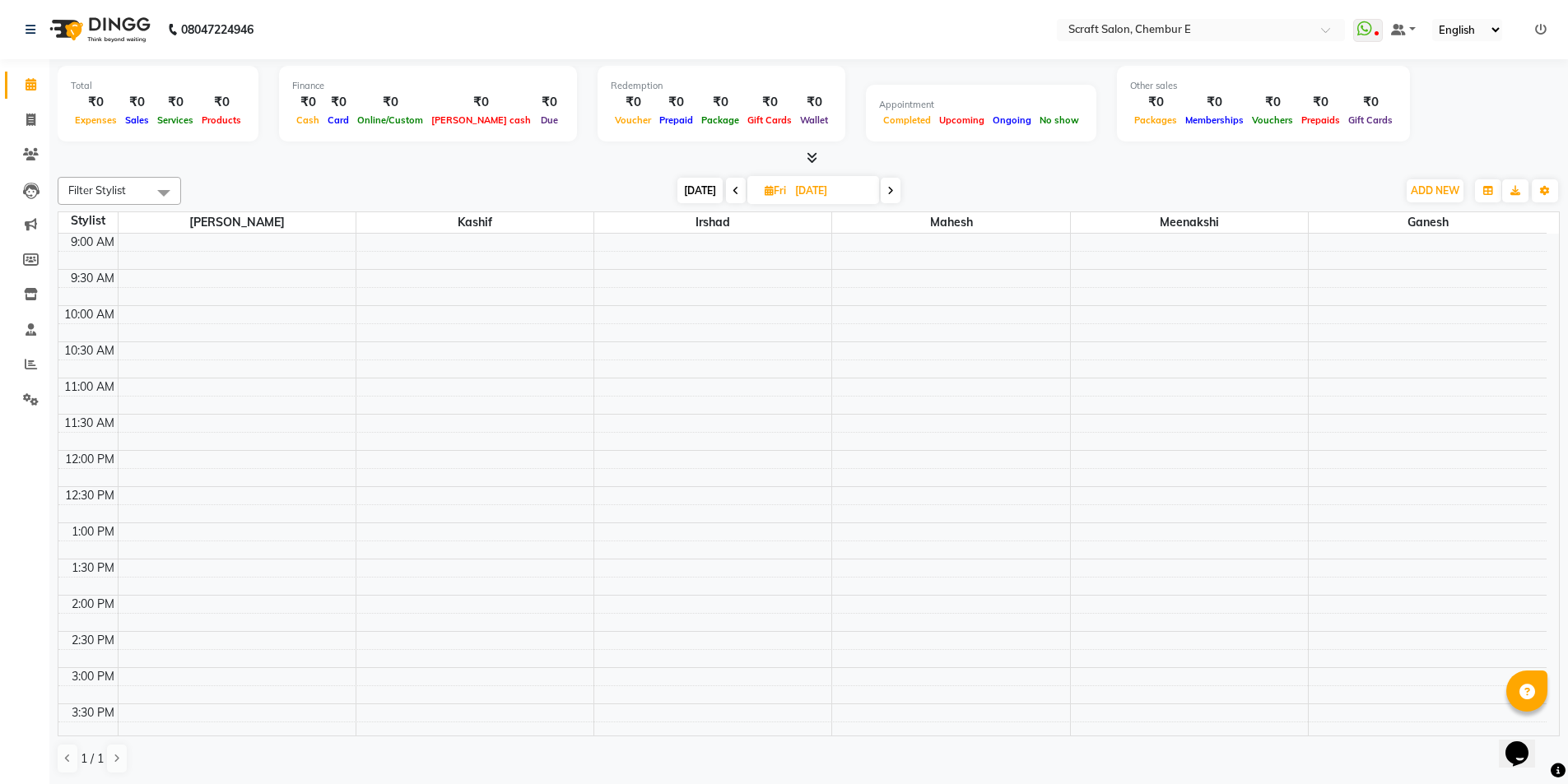
click at [704, 190] on span "[DATE]" at bounding box center [700, 190] width 45 height 25
type input "[DATE]"
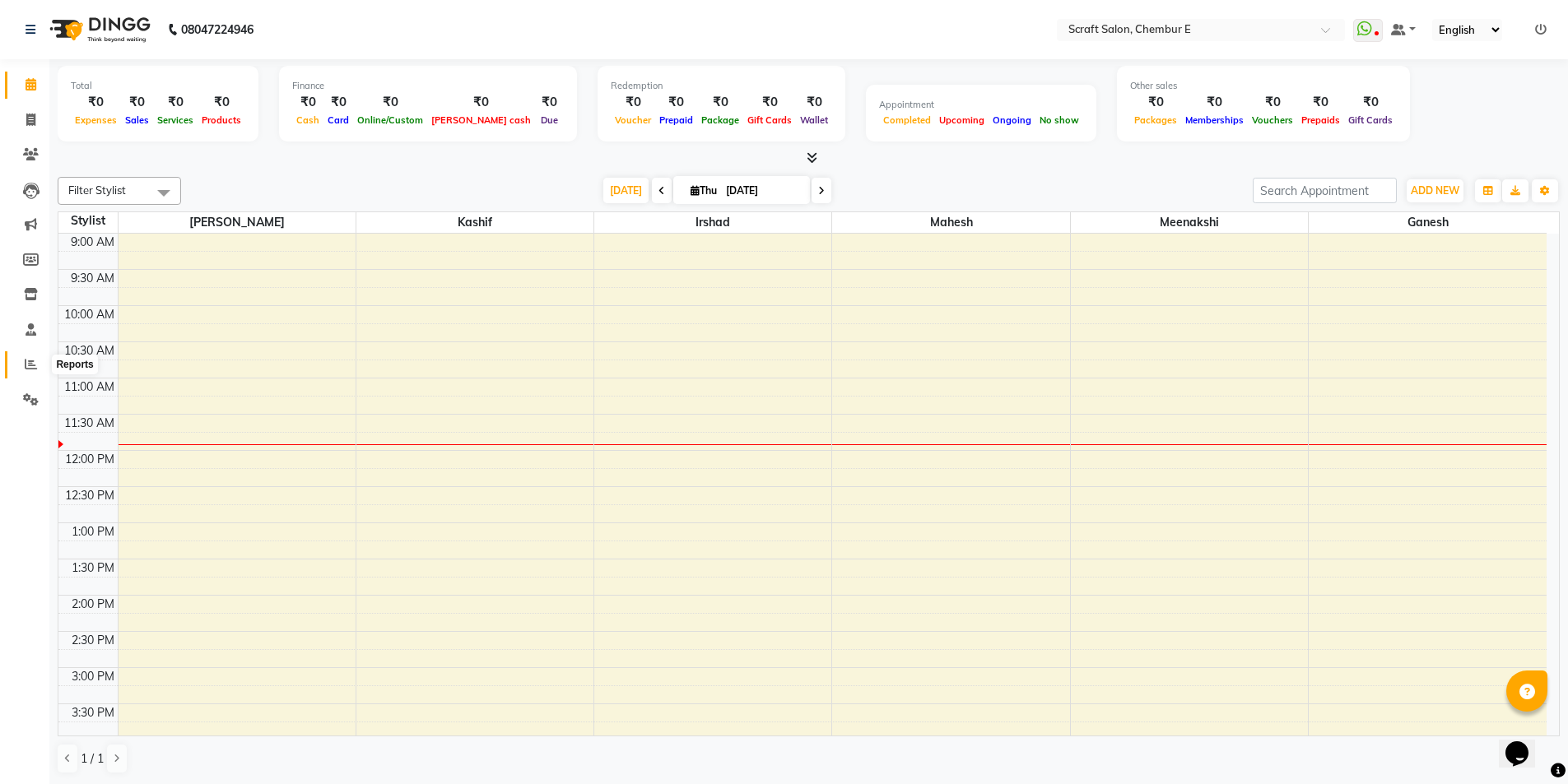
click at [31, 362] on icon at bounding box center [31, 364] width 13 height 13
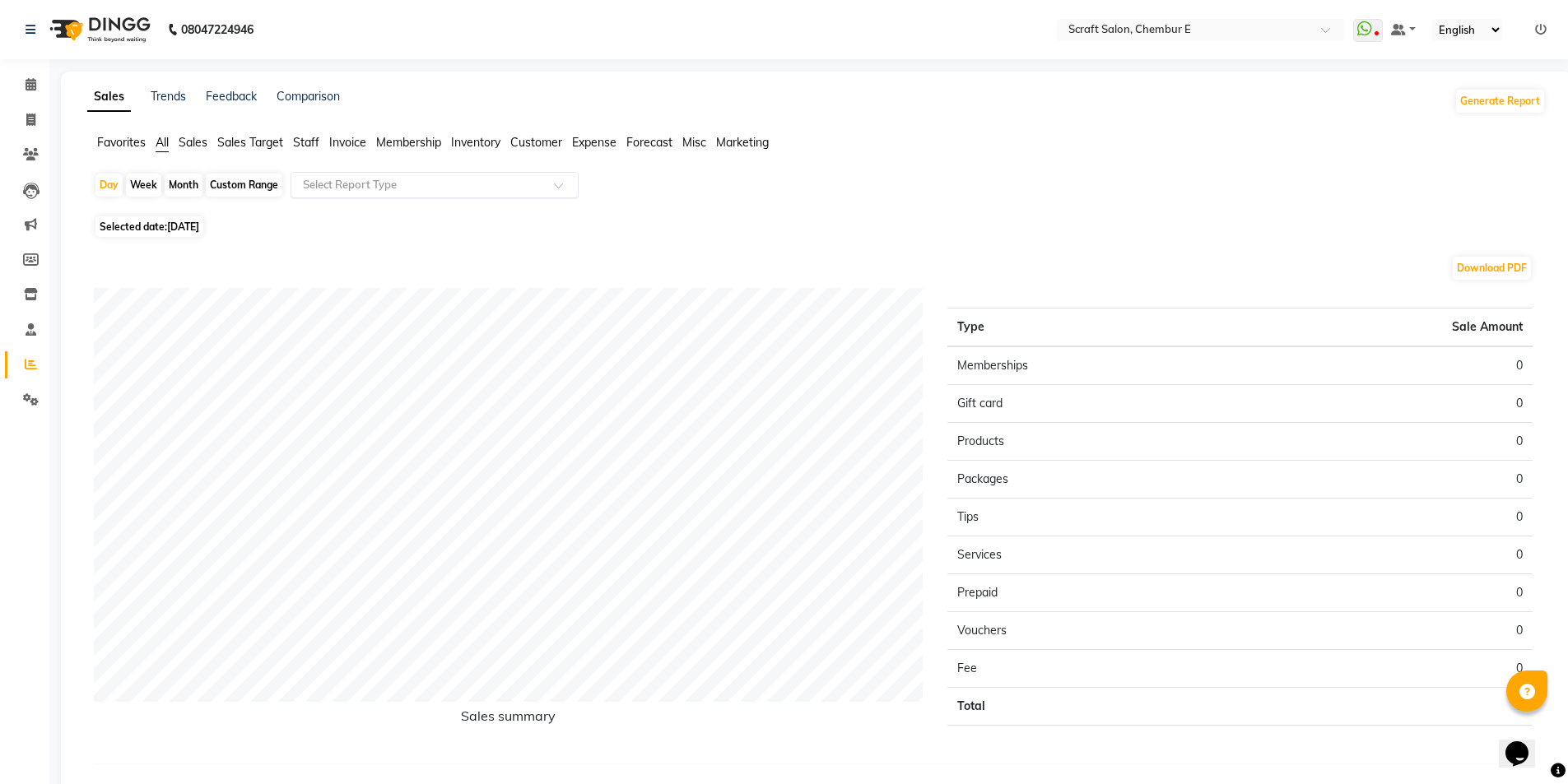
click at [562, 189] on span at bounding box center [564, 190] width 21 height 16
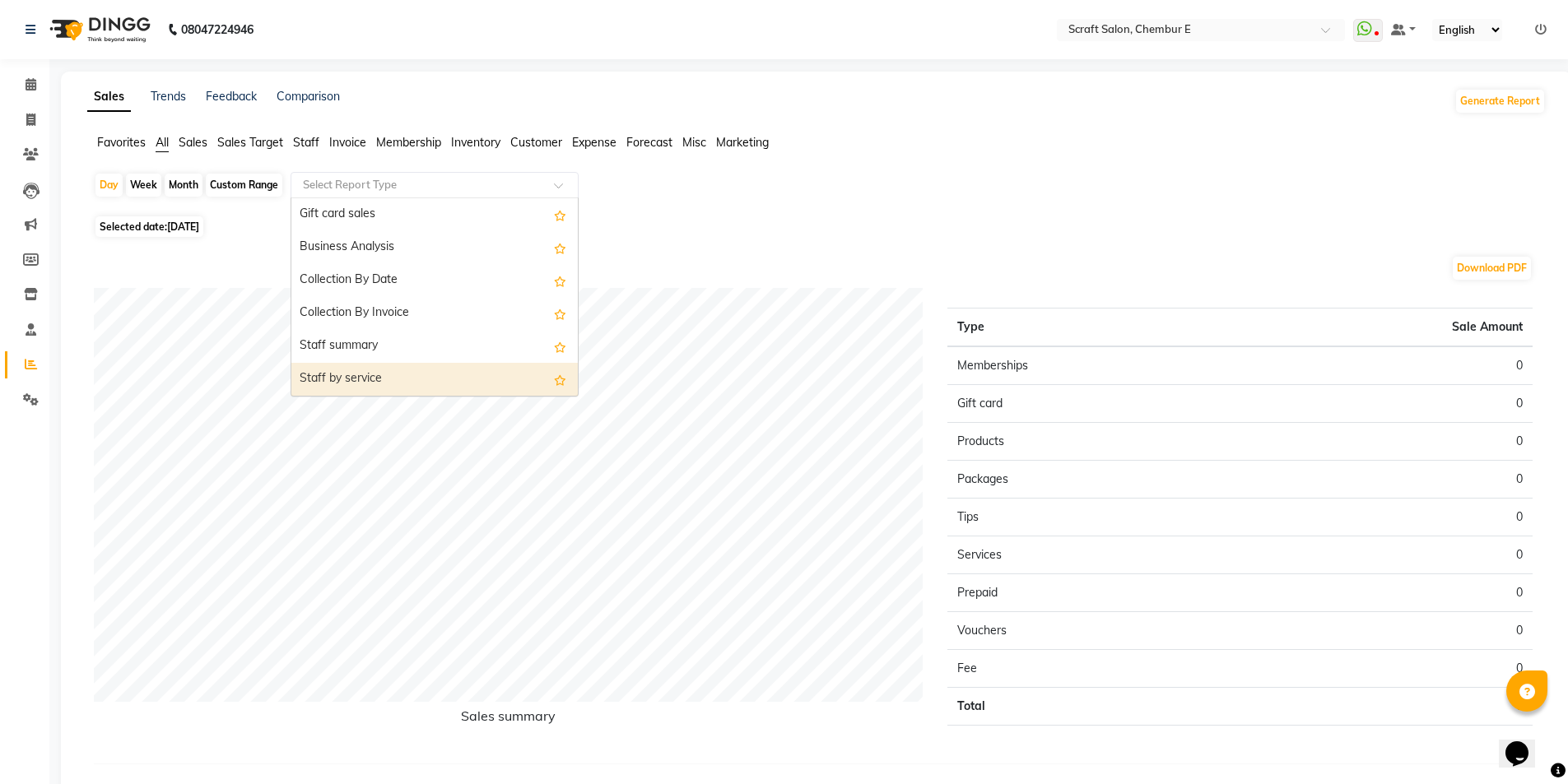
click at [375, 384] on div "Staff by service" at bounding box center [435, 379] width 286 height 33
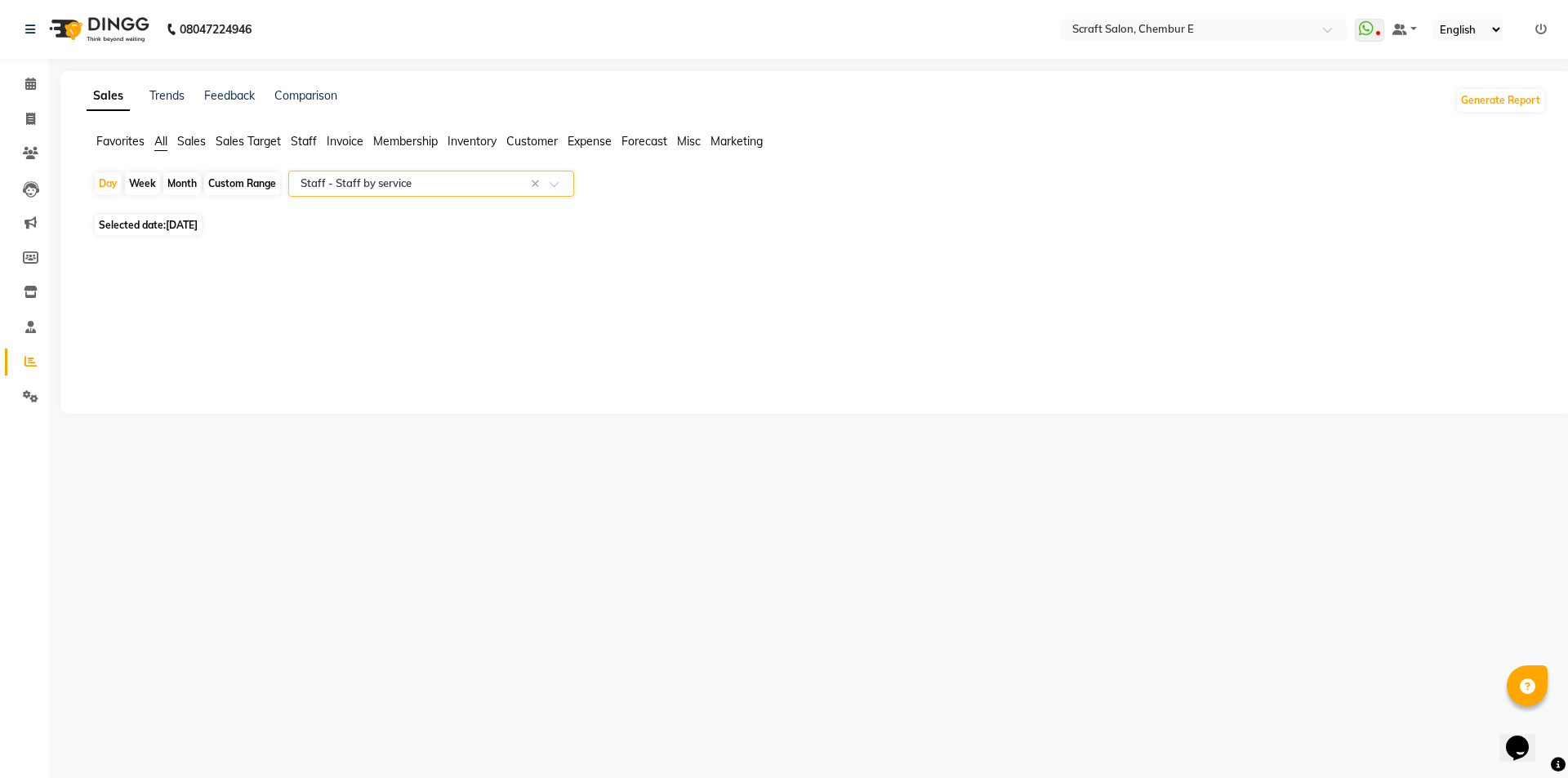
click at [246, 181] on div "Custom Range" at bounding box center [242, 183] width 76 height 22
select select "9"
select select "2025"
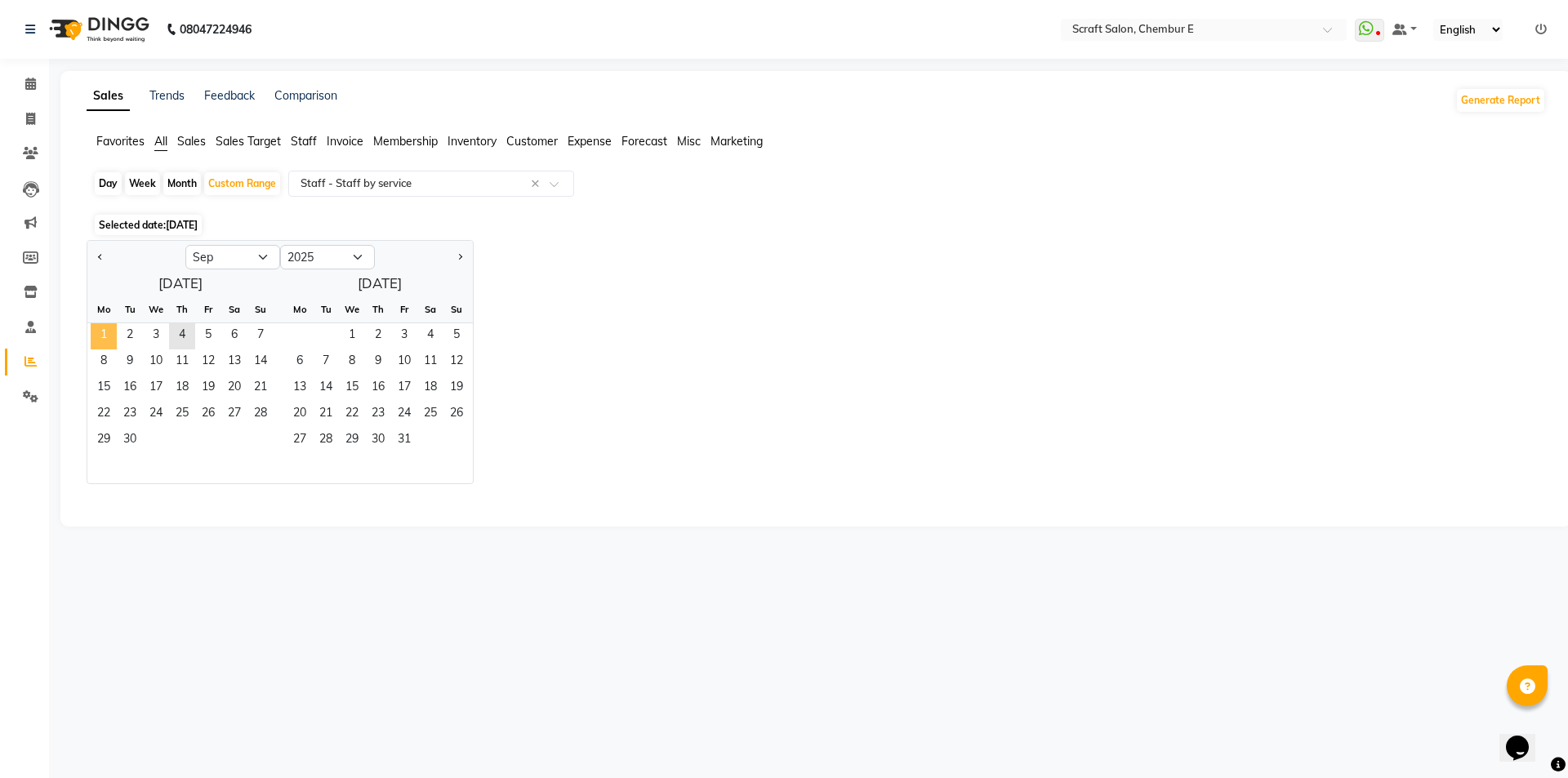
click at [103, 334] on span "1" at bounding box center [103, 336] width 26 height 26
click at [159, 333] on span "3" at bounding box center [155, 336] width 26 height 26
select select "filtered_report"
select select "csv"
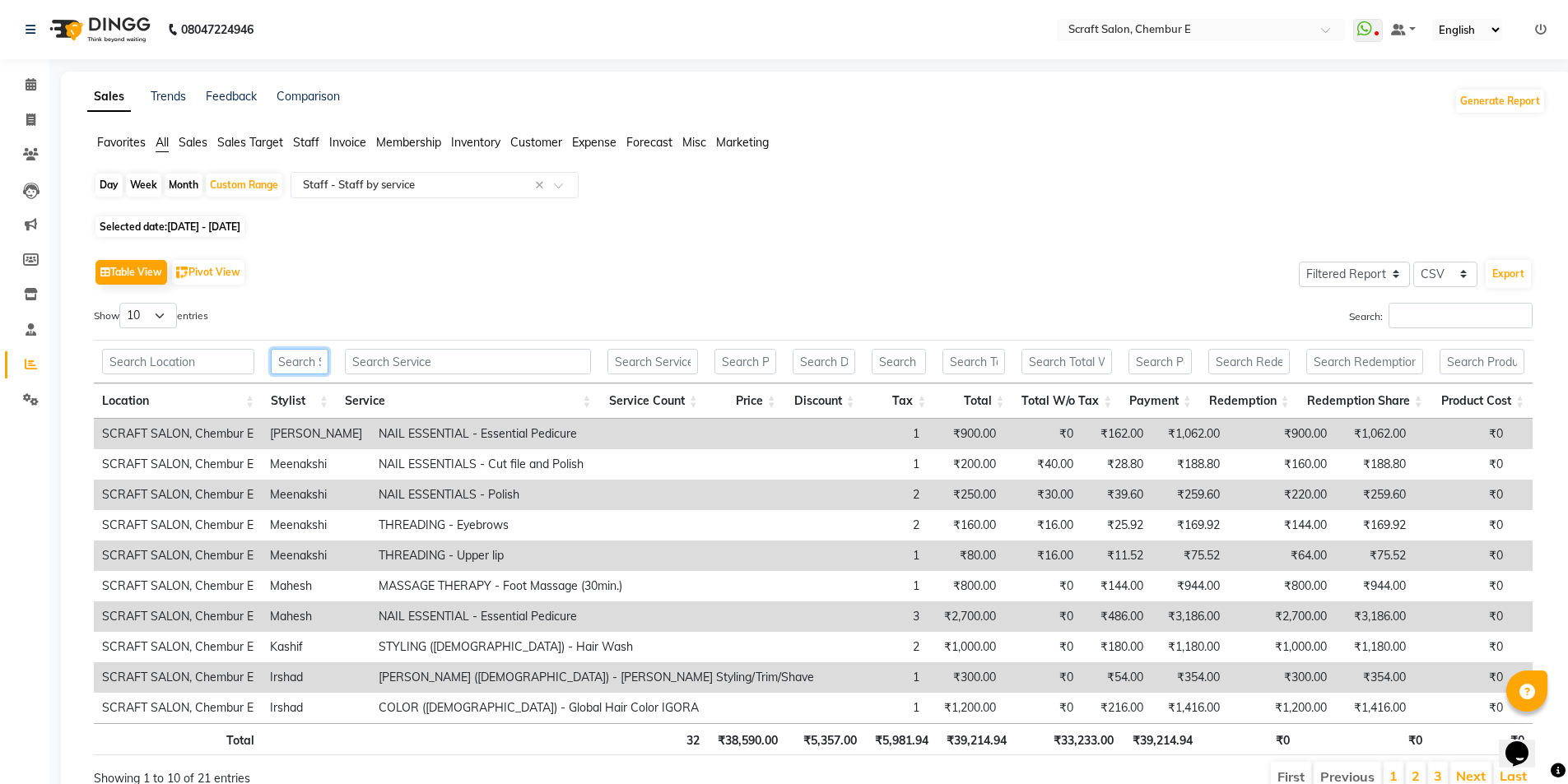
click at [311, 365] on input "text" at bounding box center [300, 361] width 58 height 25
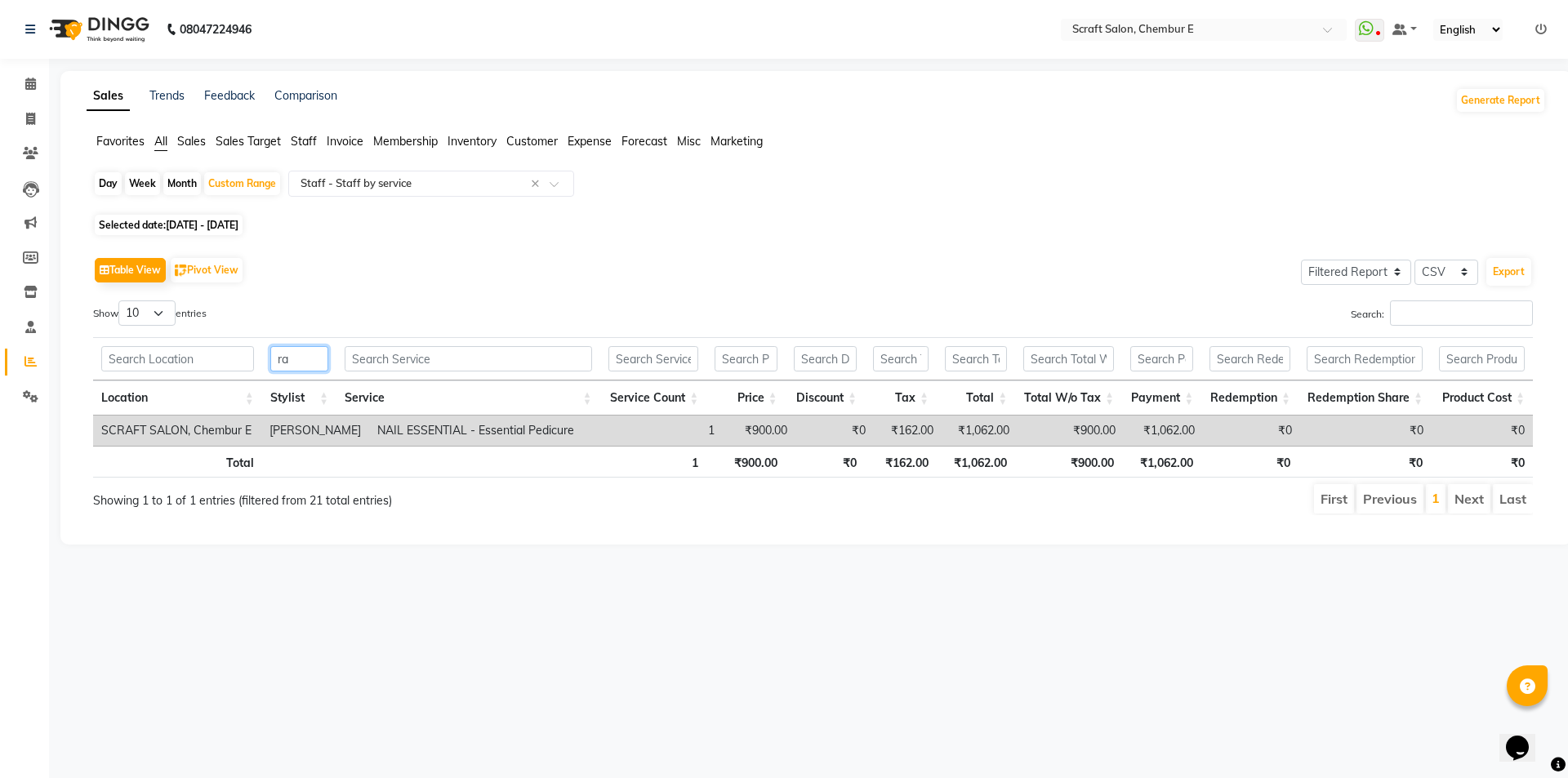
type input "r"
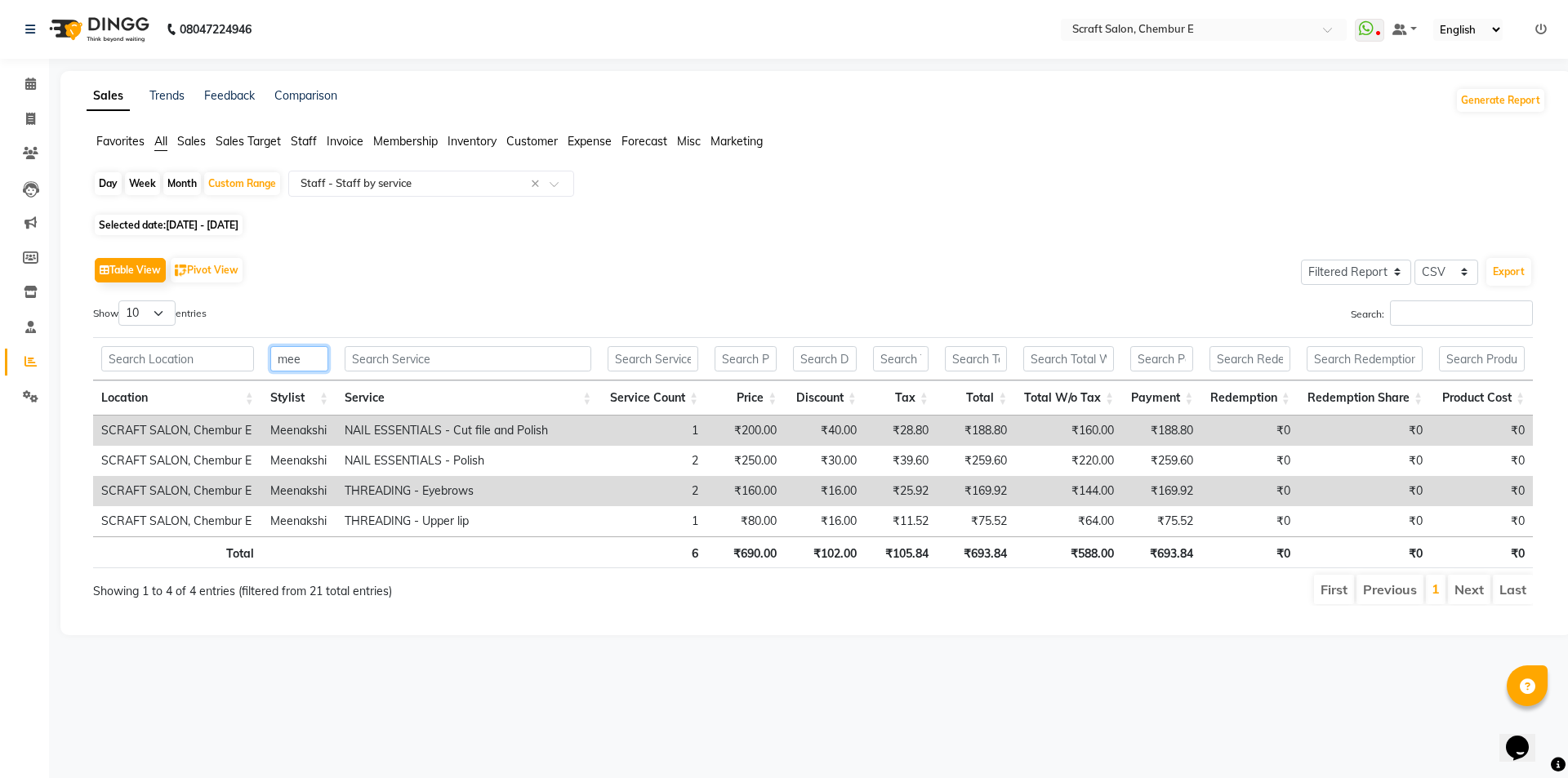
click at [309, 357] on input "mee" at bounding box center [299, 358] width 58 height 25
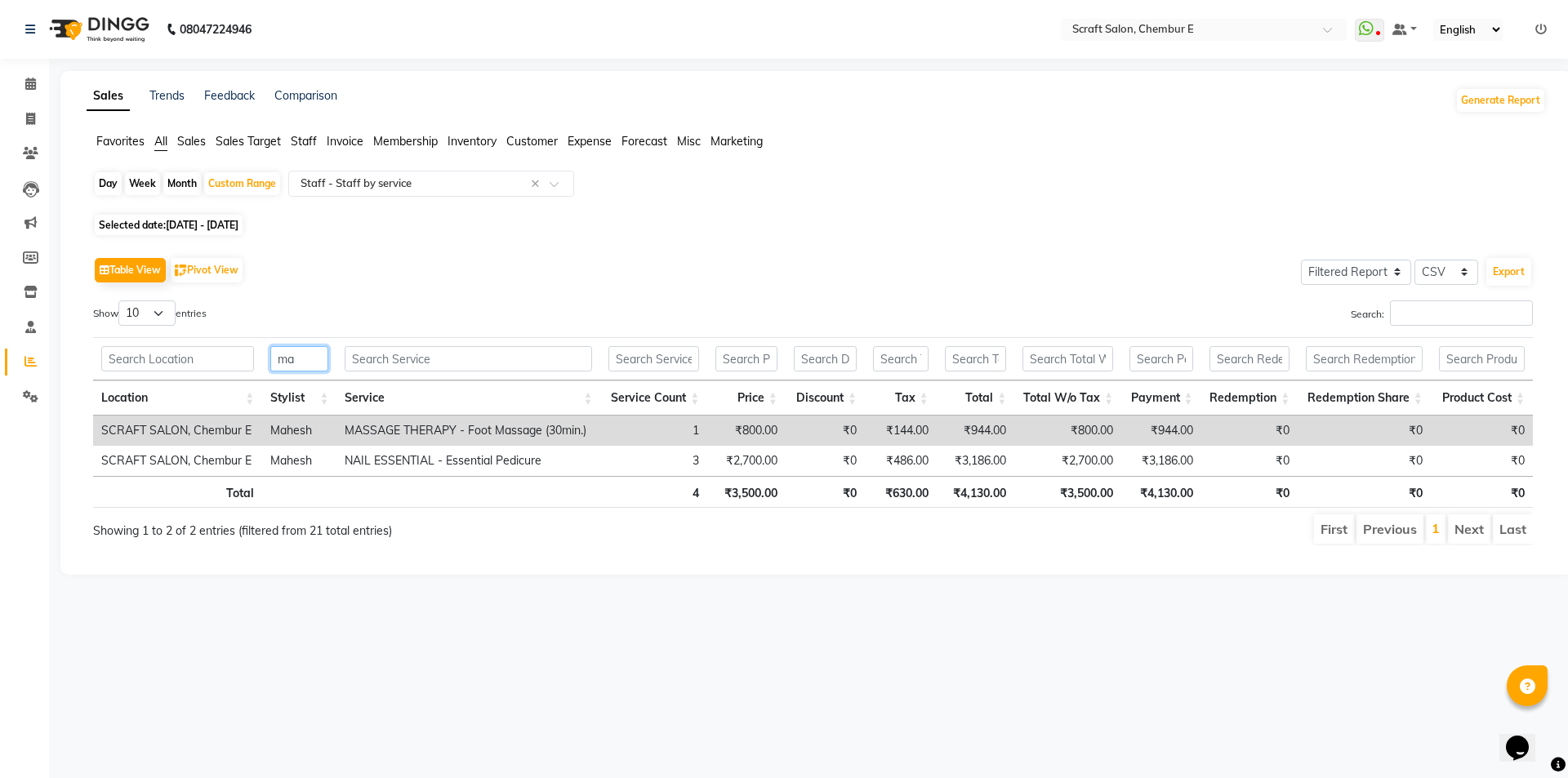
type input "m"
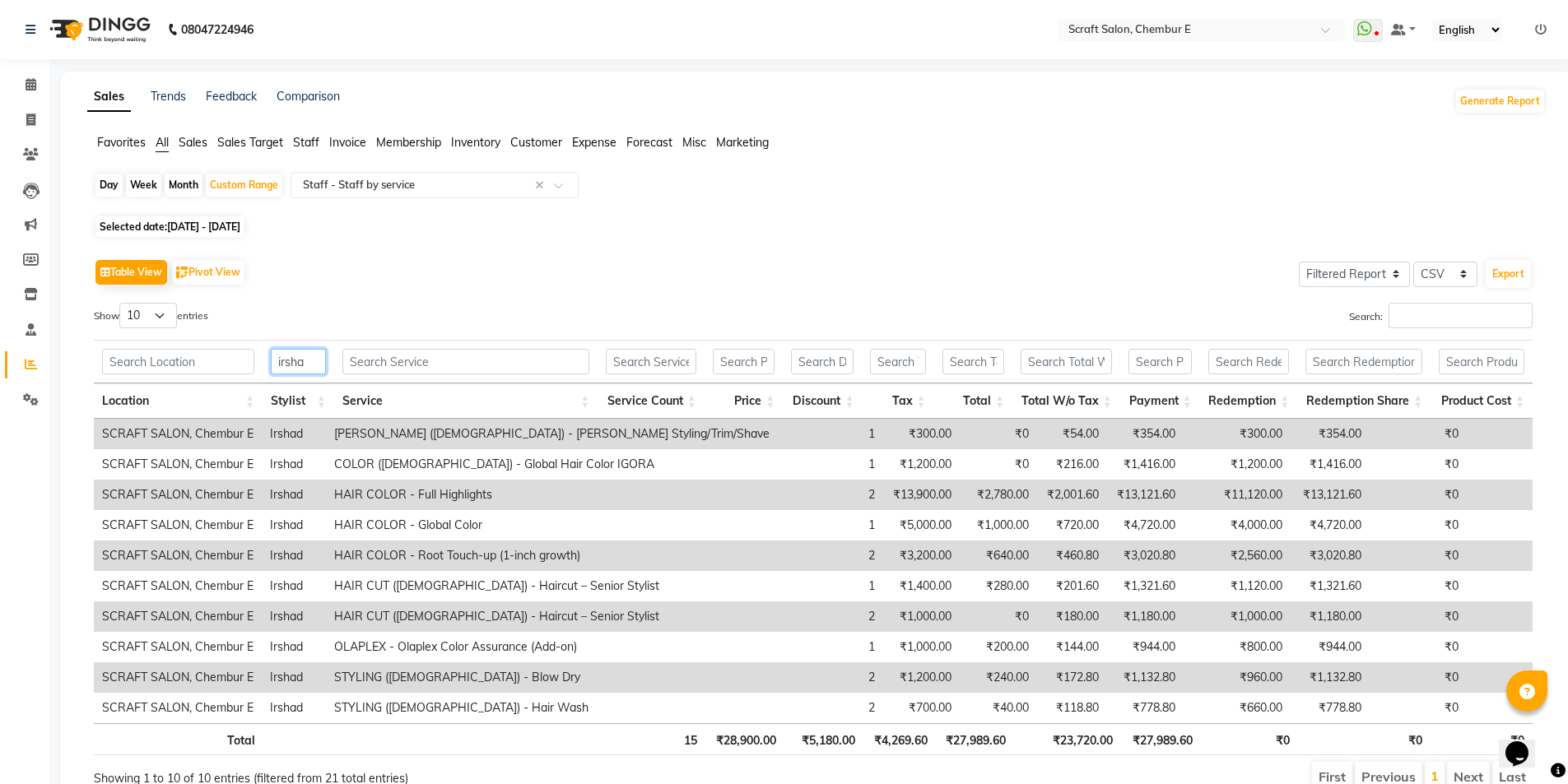
type input "irsha"
click at [388, 358] on input "text" at bounding box center [465, 361] width 247 height 25
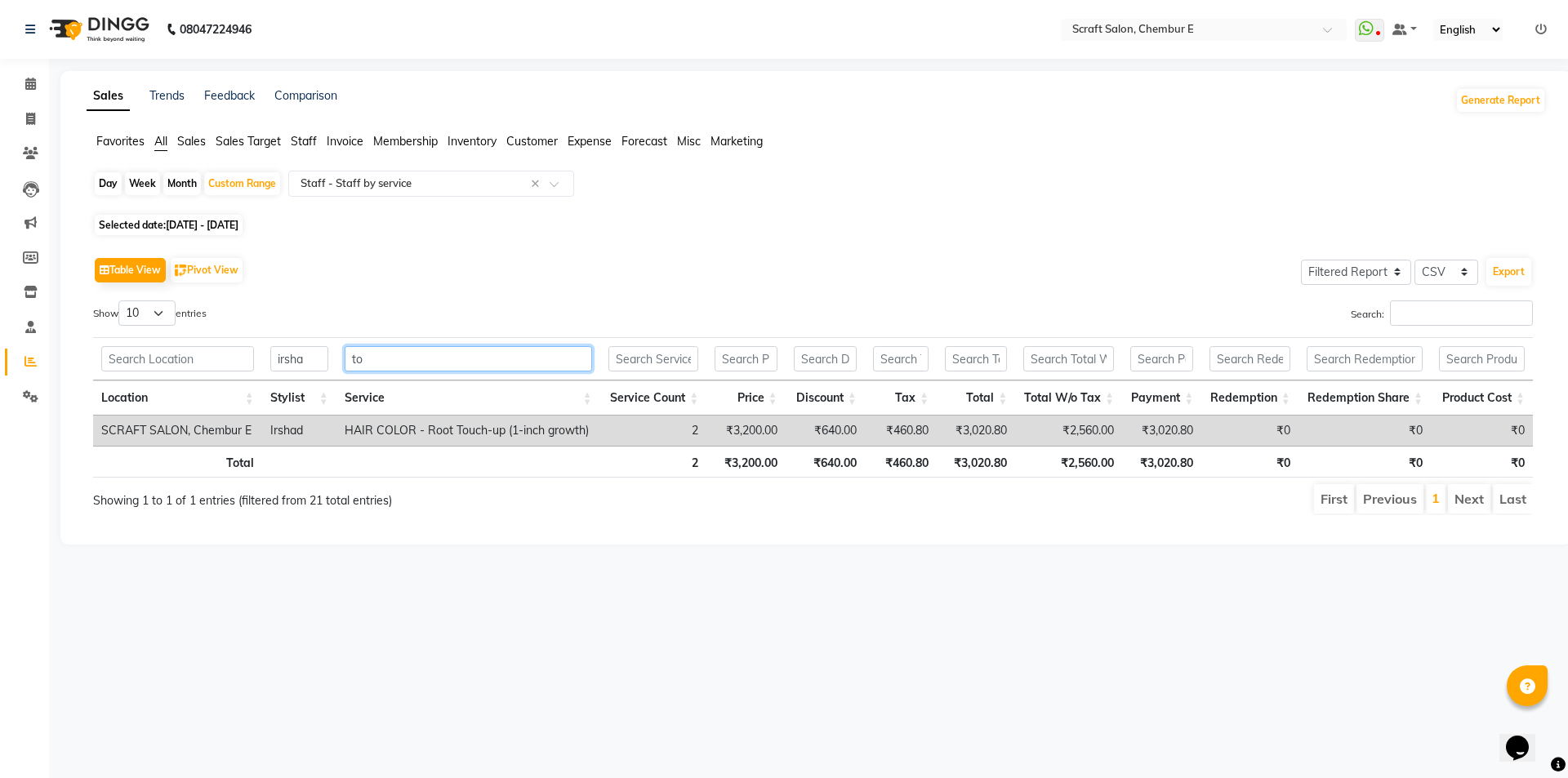
type input "t"
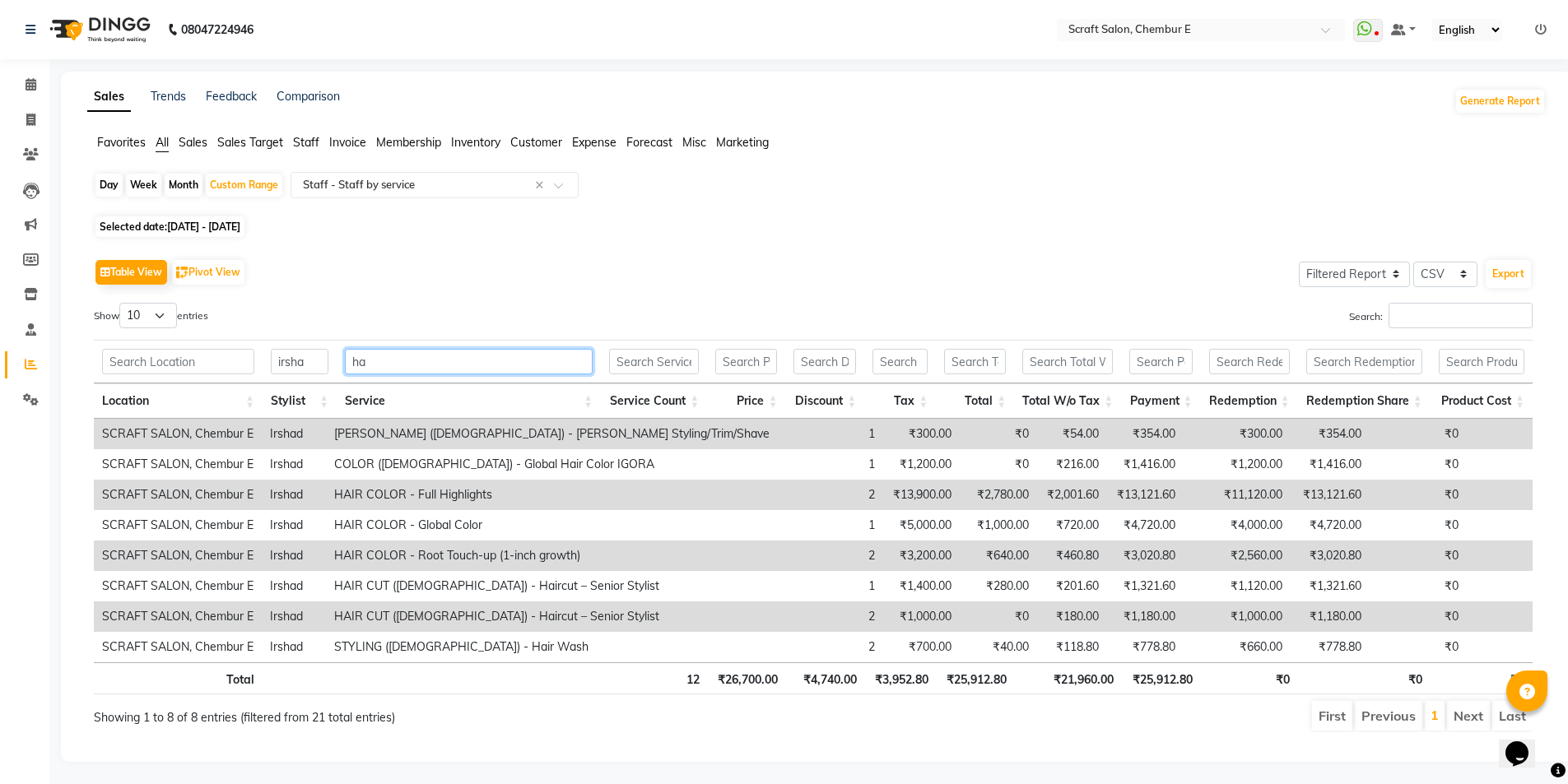
type input "h"
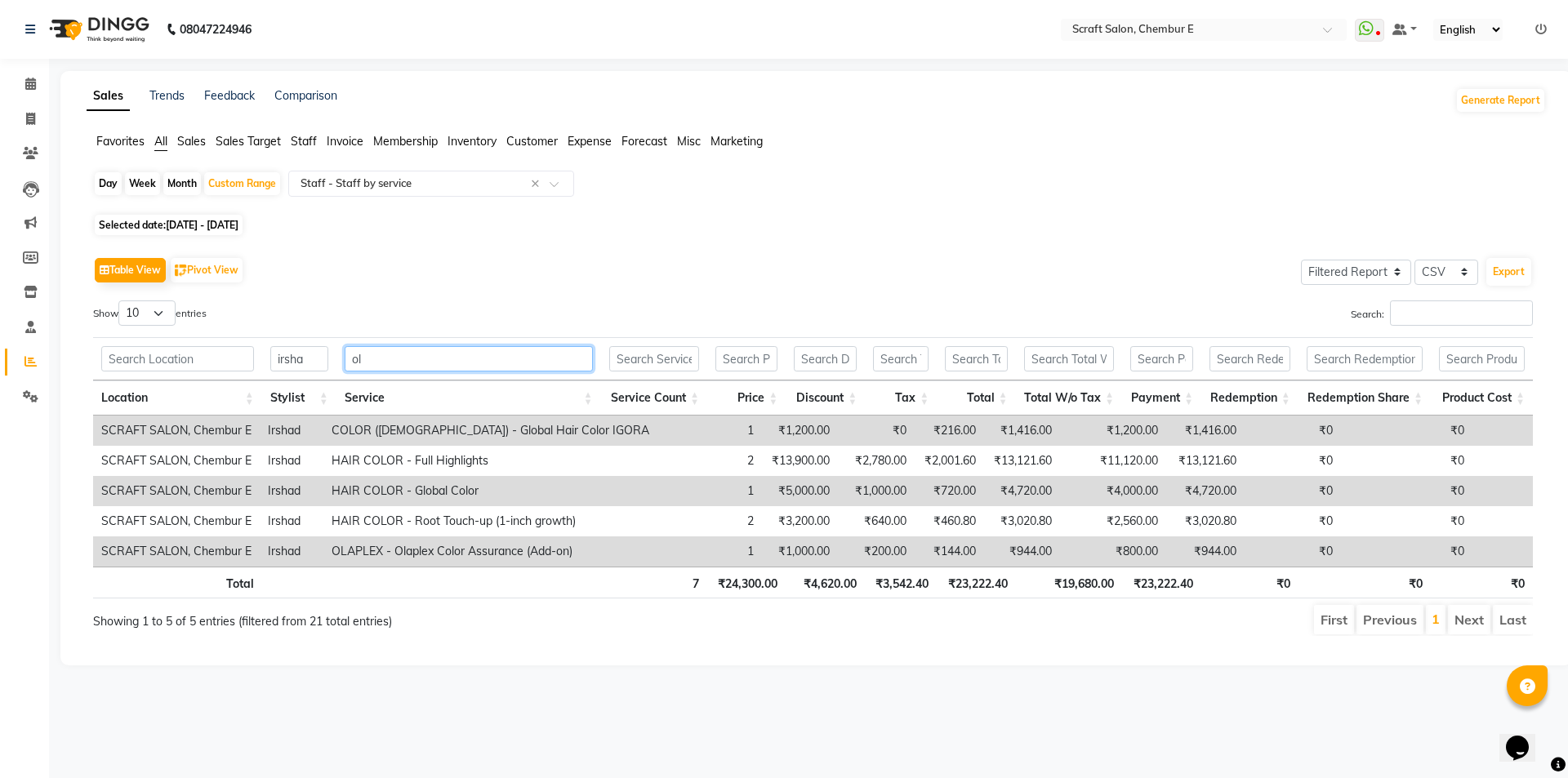
type input "o"
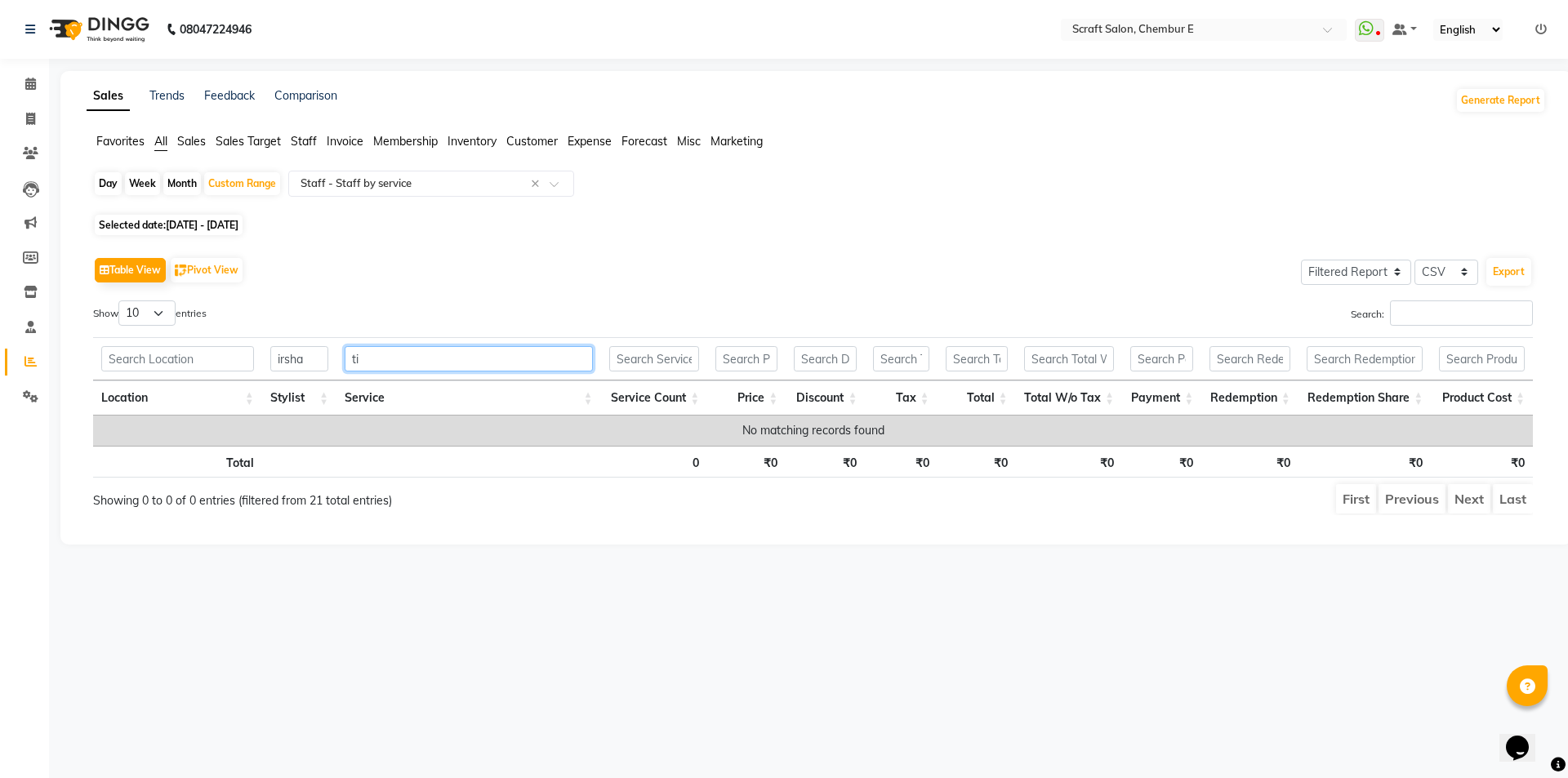
type input "t"
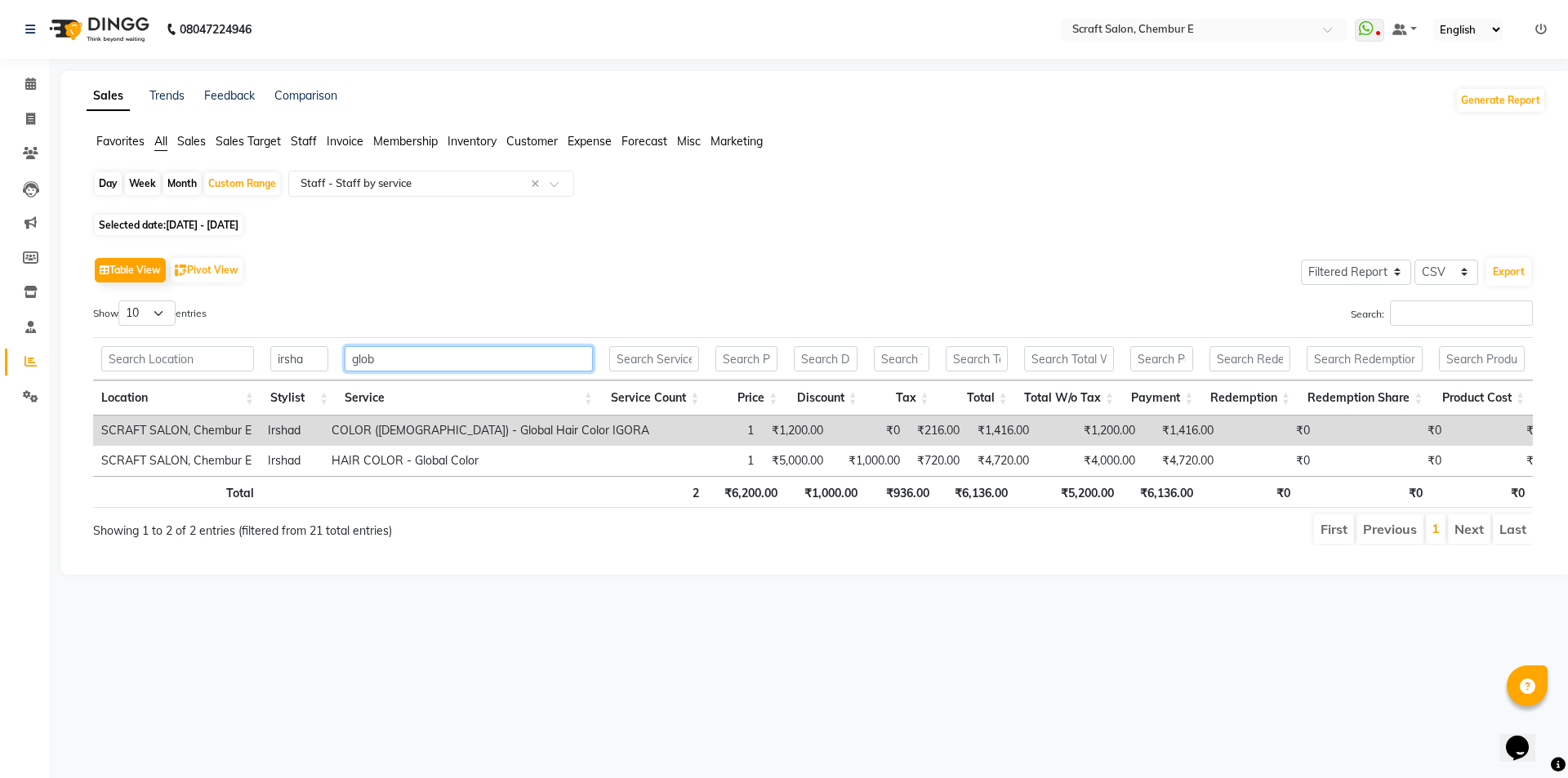
type input "glob"
click at [314, 367] on input "irsha" at bounding box center [299, 358] width 58 height 25
type input "i"
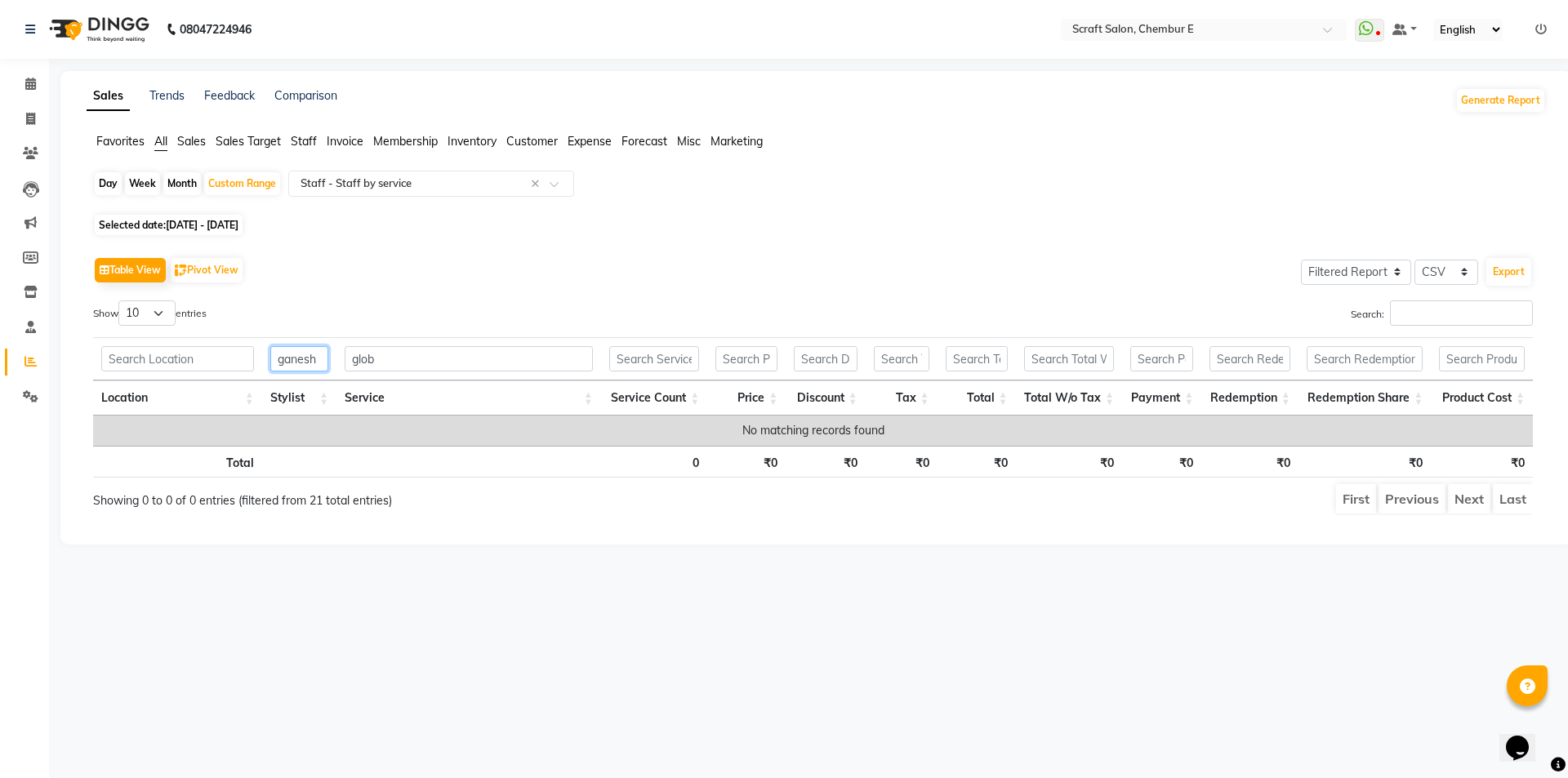
type input "ganesh"
click at [384, 363] on input "glob" at bounding box center [469, 358] width 248 height 25
type input "g"
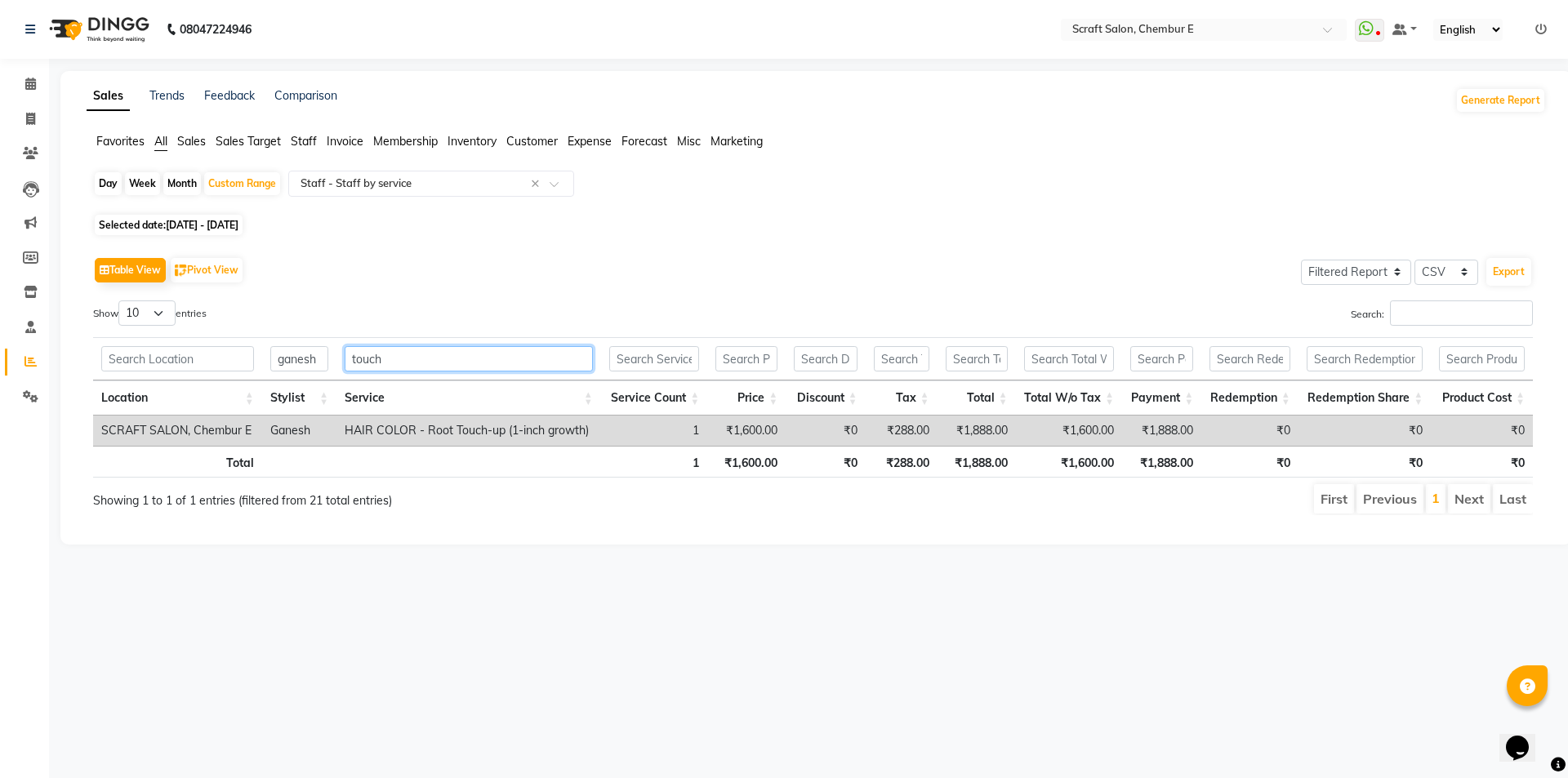
click at [420, 367] on input "touch" at bounding box center [469, 358] width 248 height 25
type input "t"
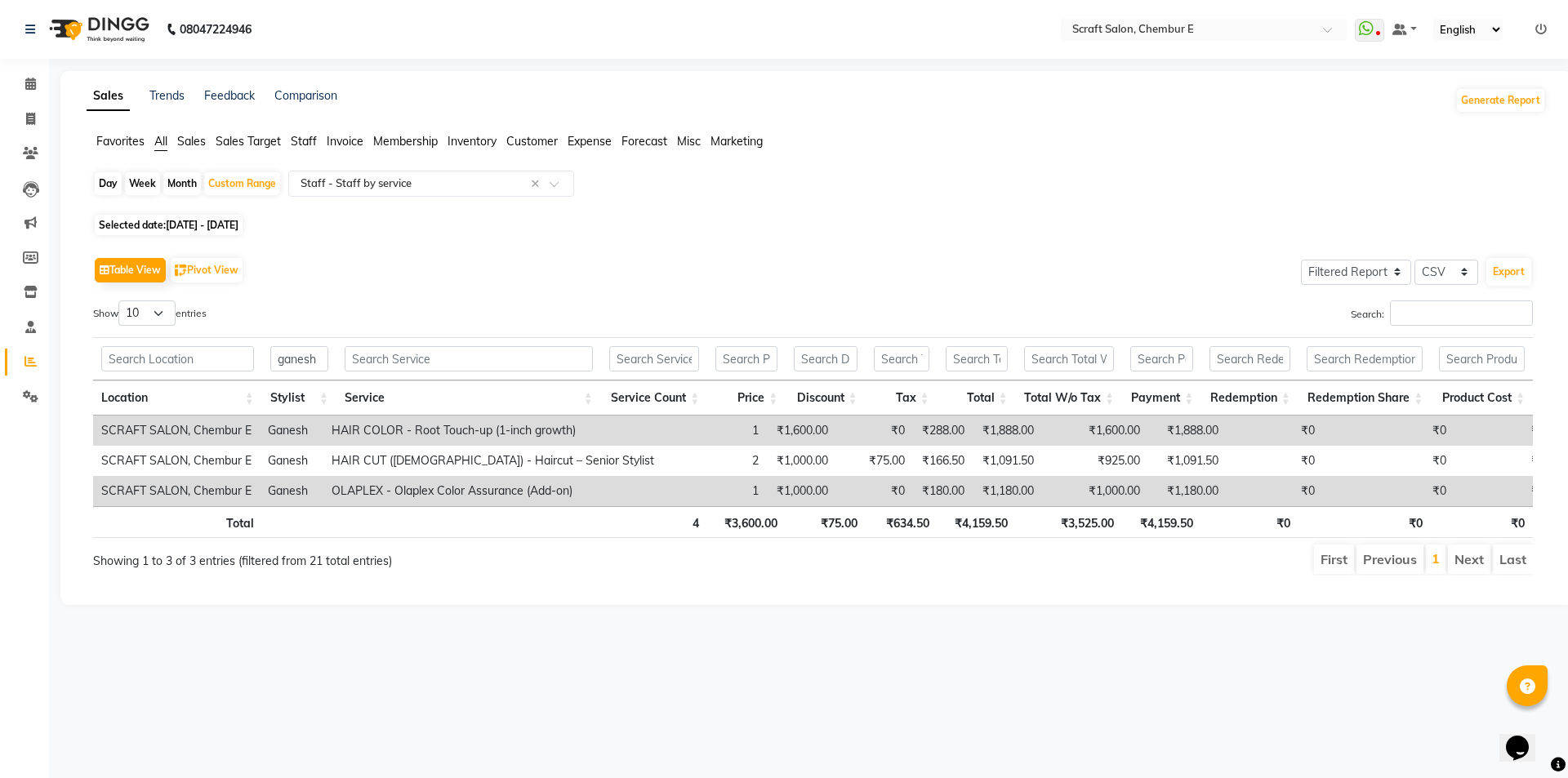
click at [1119, 207] on div "Day Week Month Custom Range Select Report Type × Staff - Staff by service ×" at bounding box center [817, 190] width 1447 height 40
click at [31, 81] on icon at bounding box center [31, 84] width 11 height 13
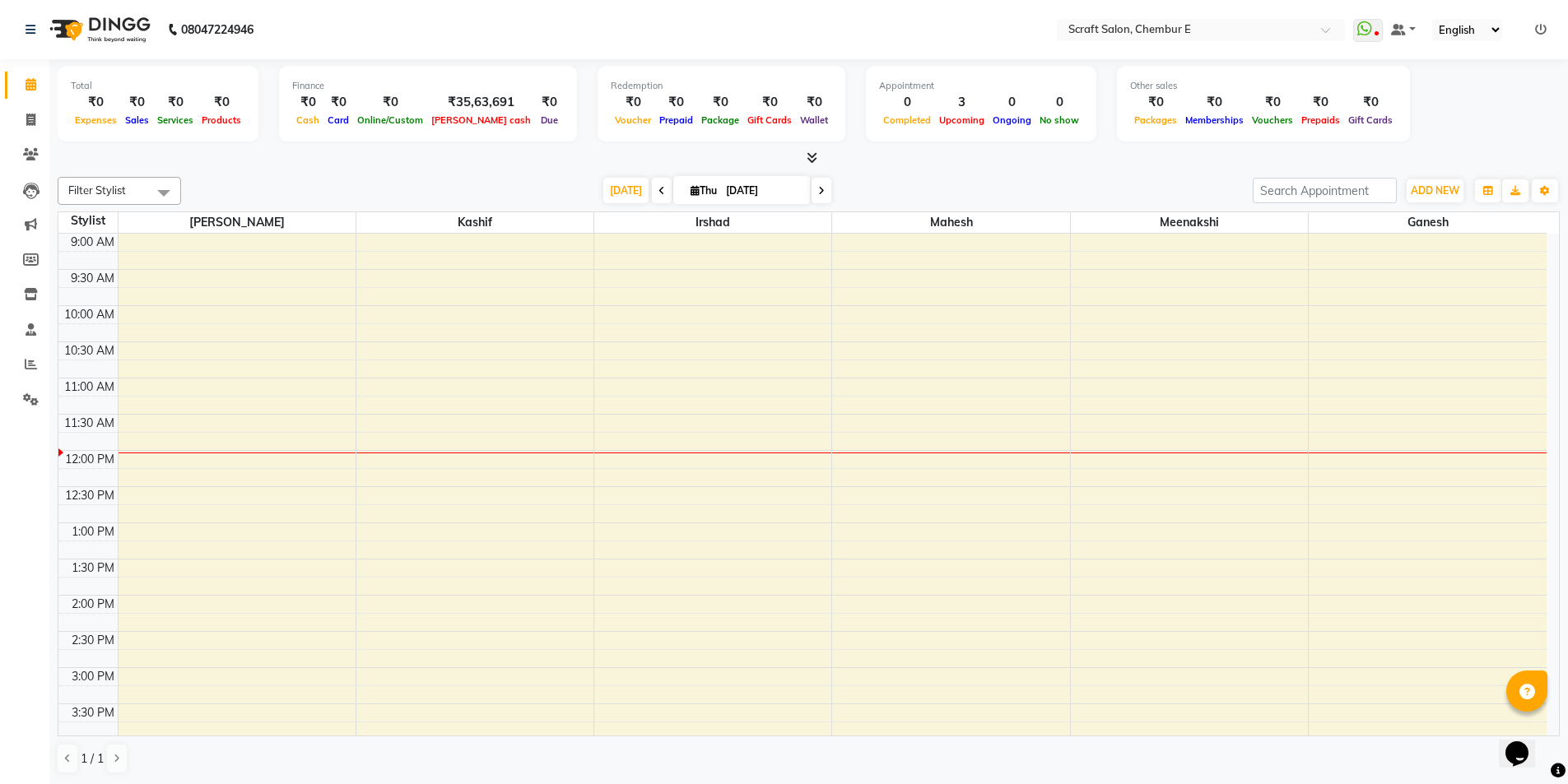
click at [809, 160] on icon at bounding box center [812, 158] width 11 height 13
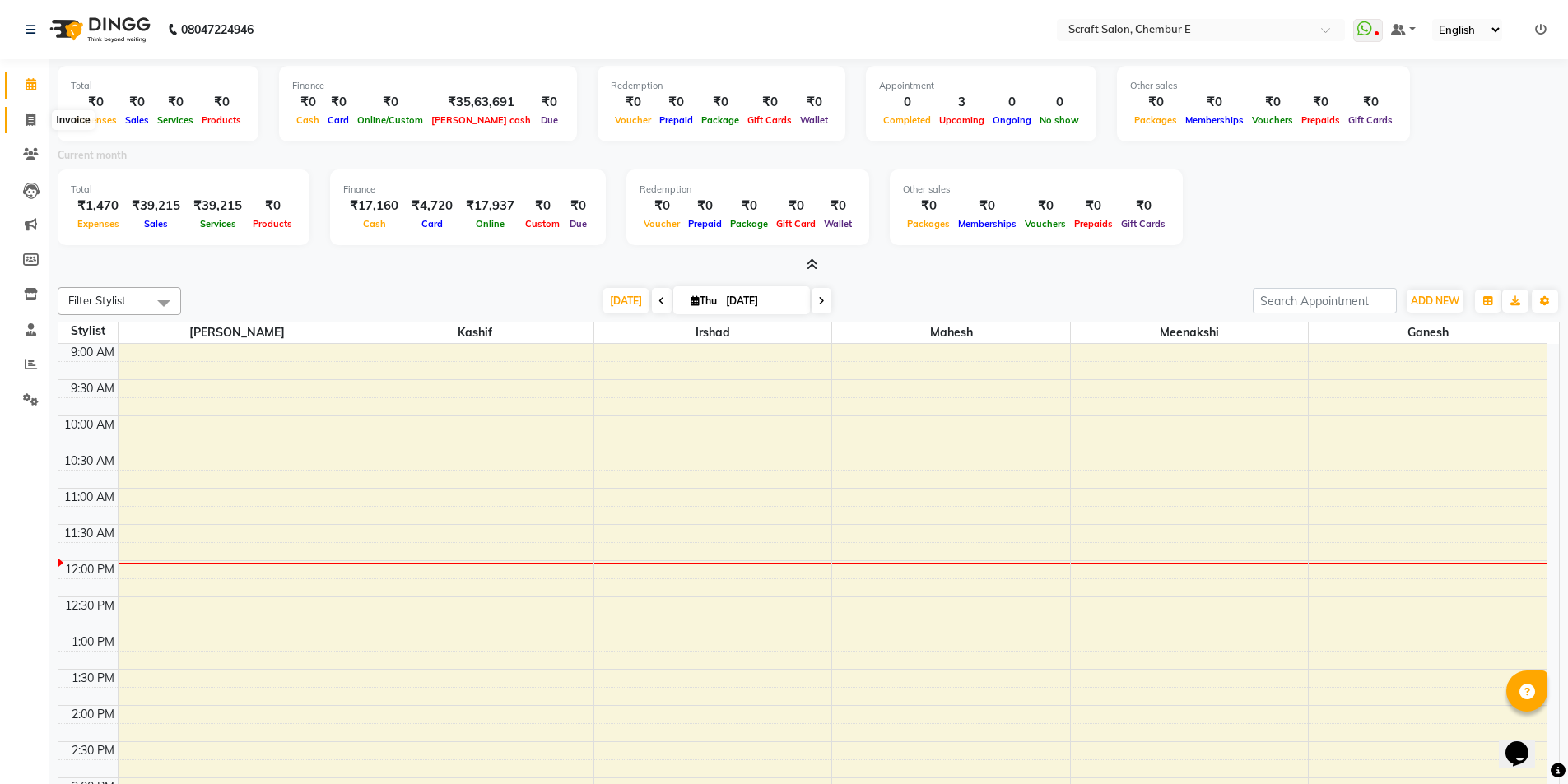
click at [30, 122] on icon at bounding box center [31, 120] width 9 height 13
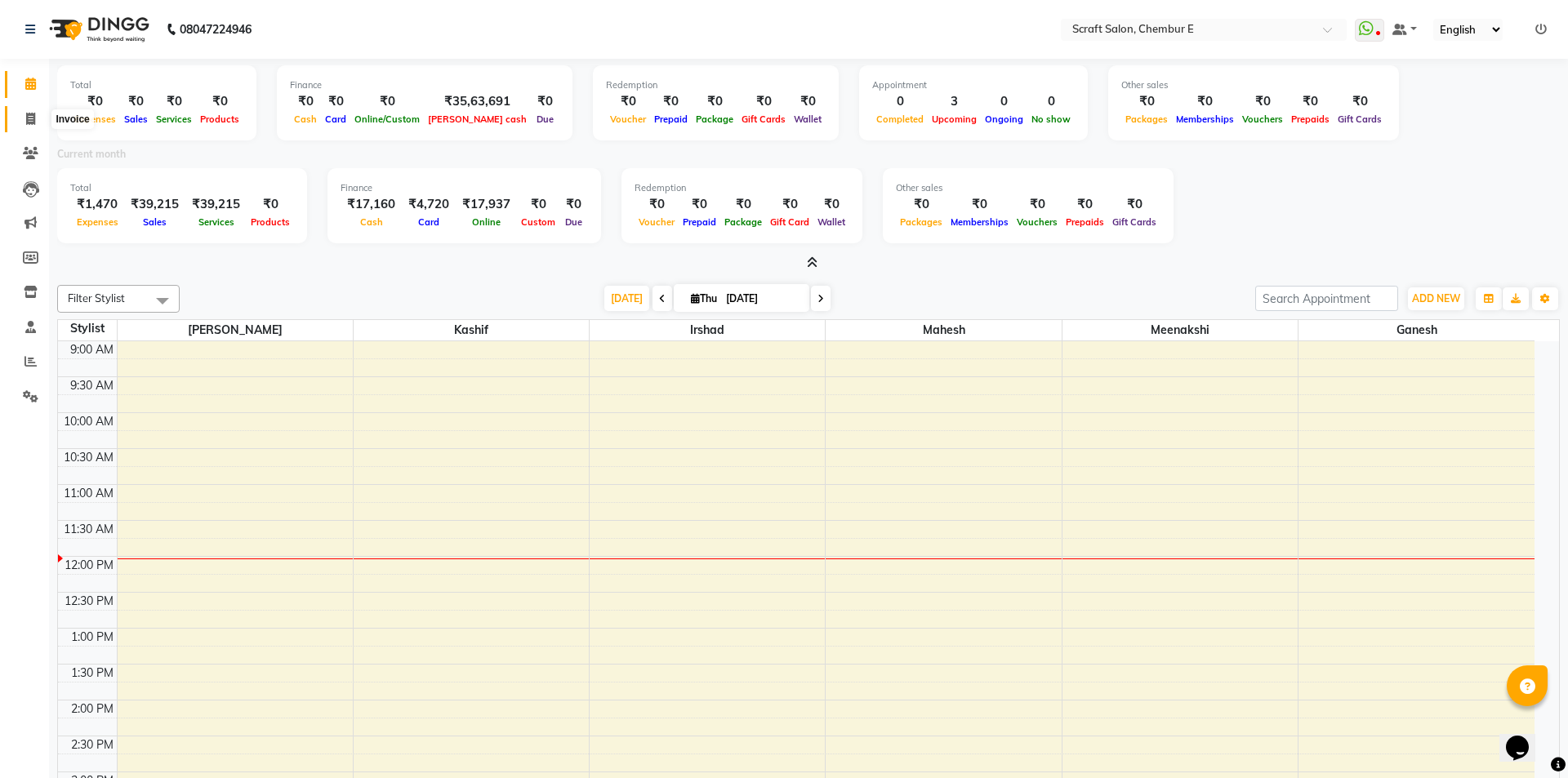
select select "service"
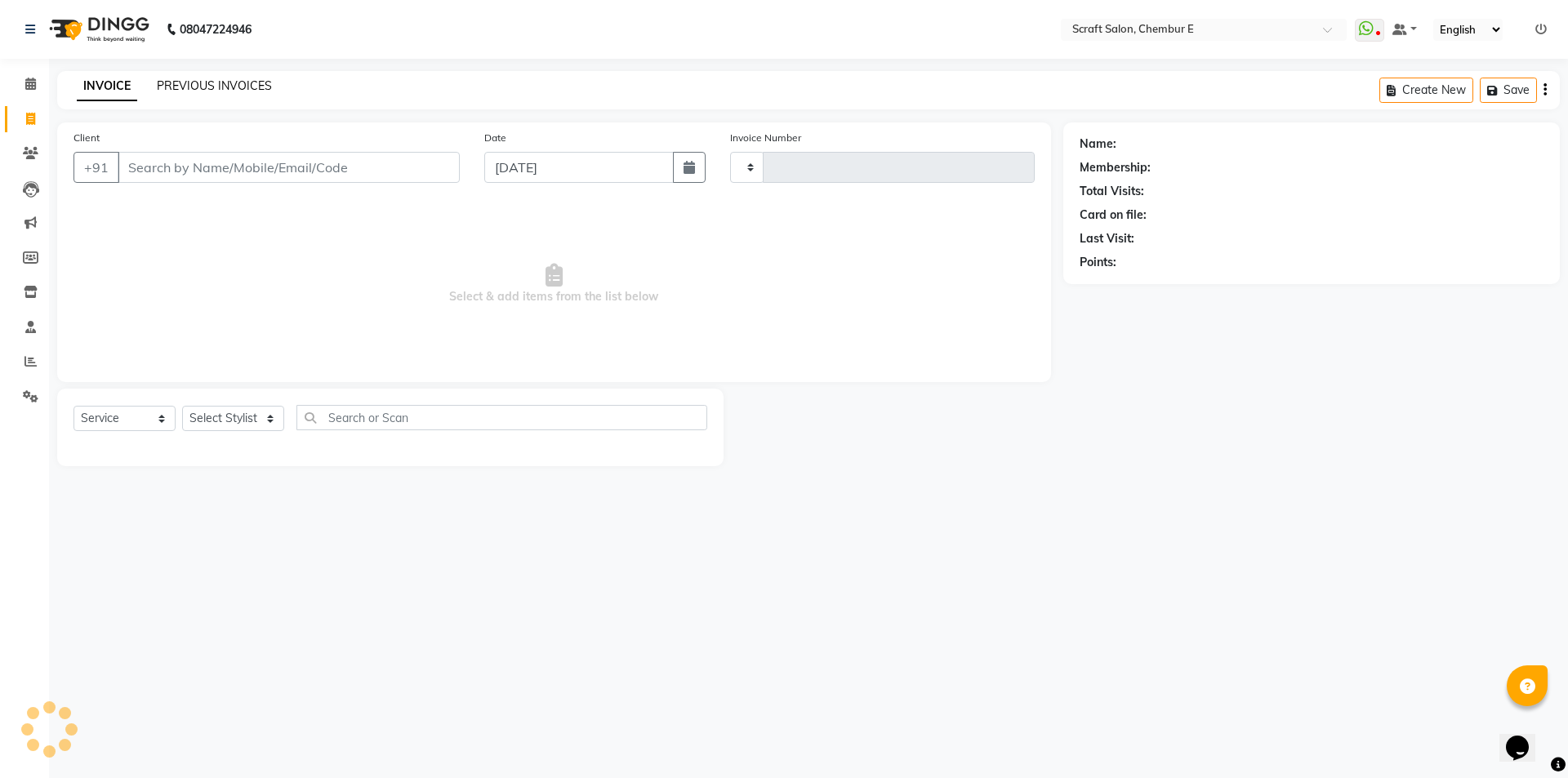
click at [256, 88] on link "PREVIOUS INVOICES" at bounding box center [215, 85] width 115 height 14
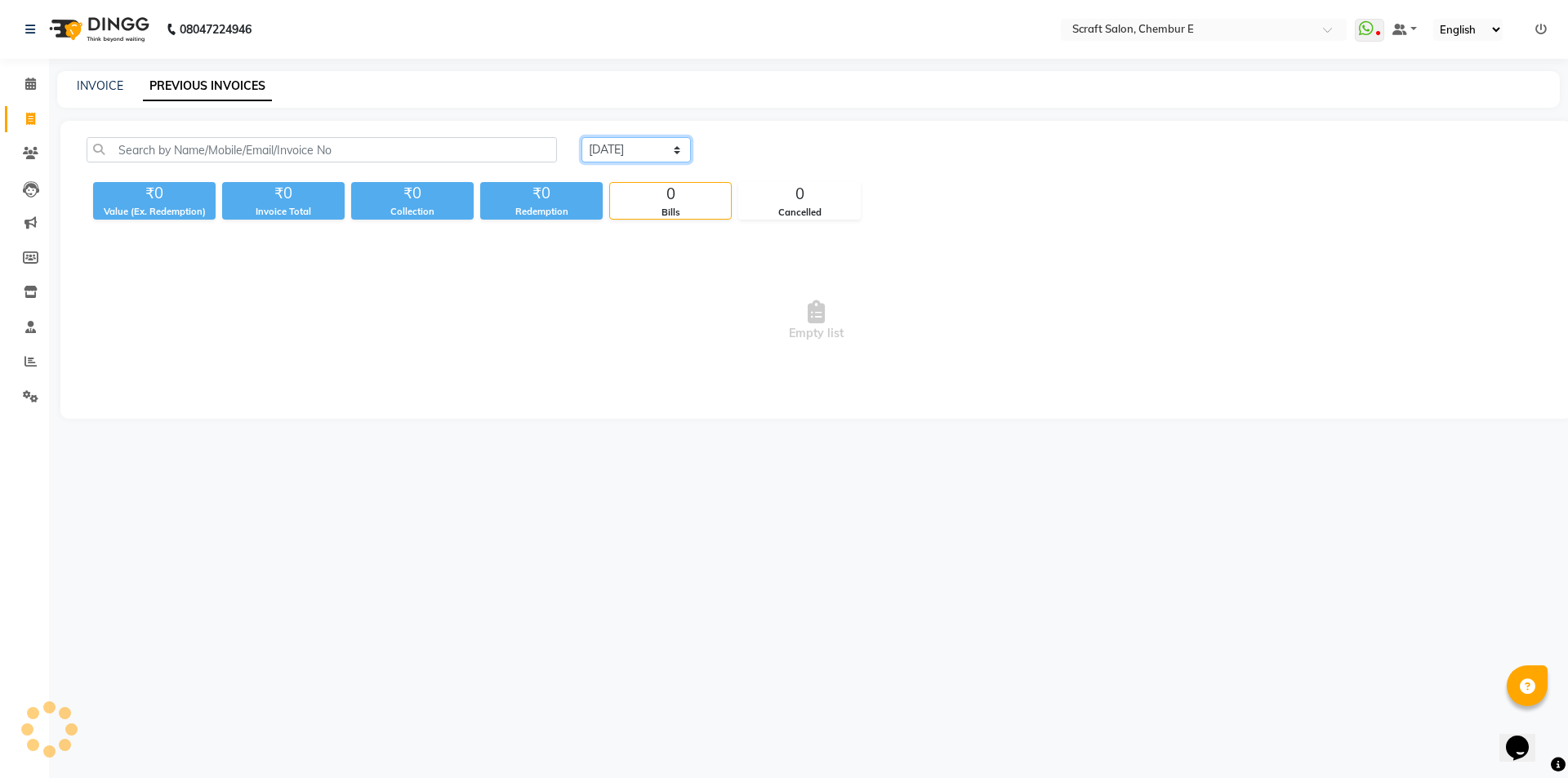
click at [675, 152] on select "Today Yesterday Custom Range" at bounding box center [636, 150] width 110 height 25
select select "yesterday"
click at [581, 137] on select "Today Yesterday Custom Range" at bounding box center [636, 150] width 110 height 25
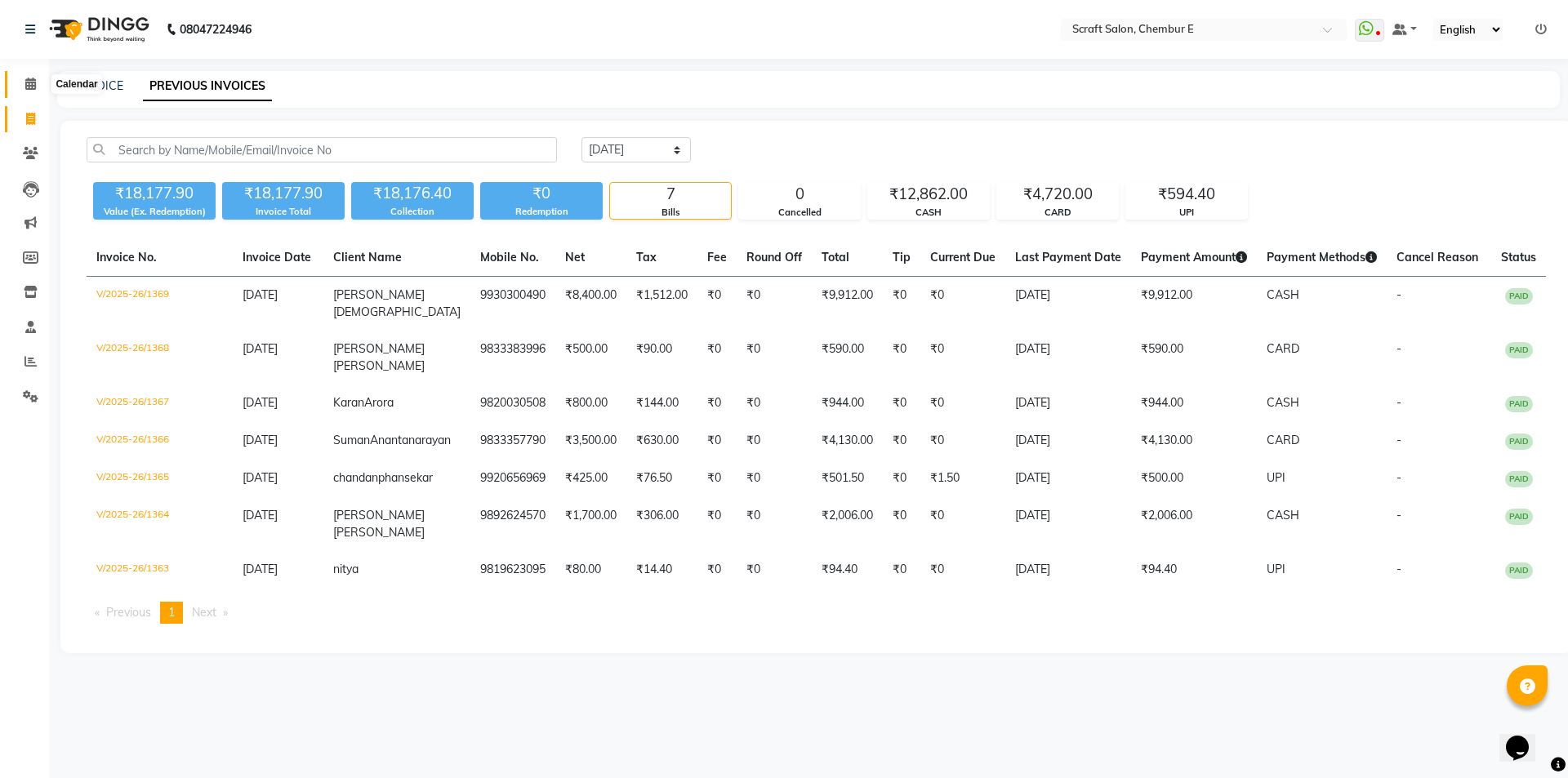
click at [32, 80] on icon at bounding box center [31, 84] width 11 height 13
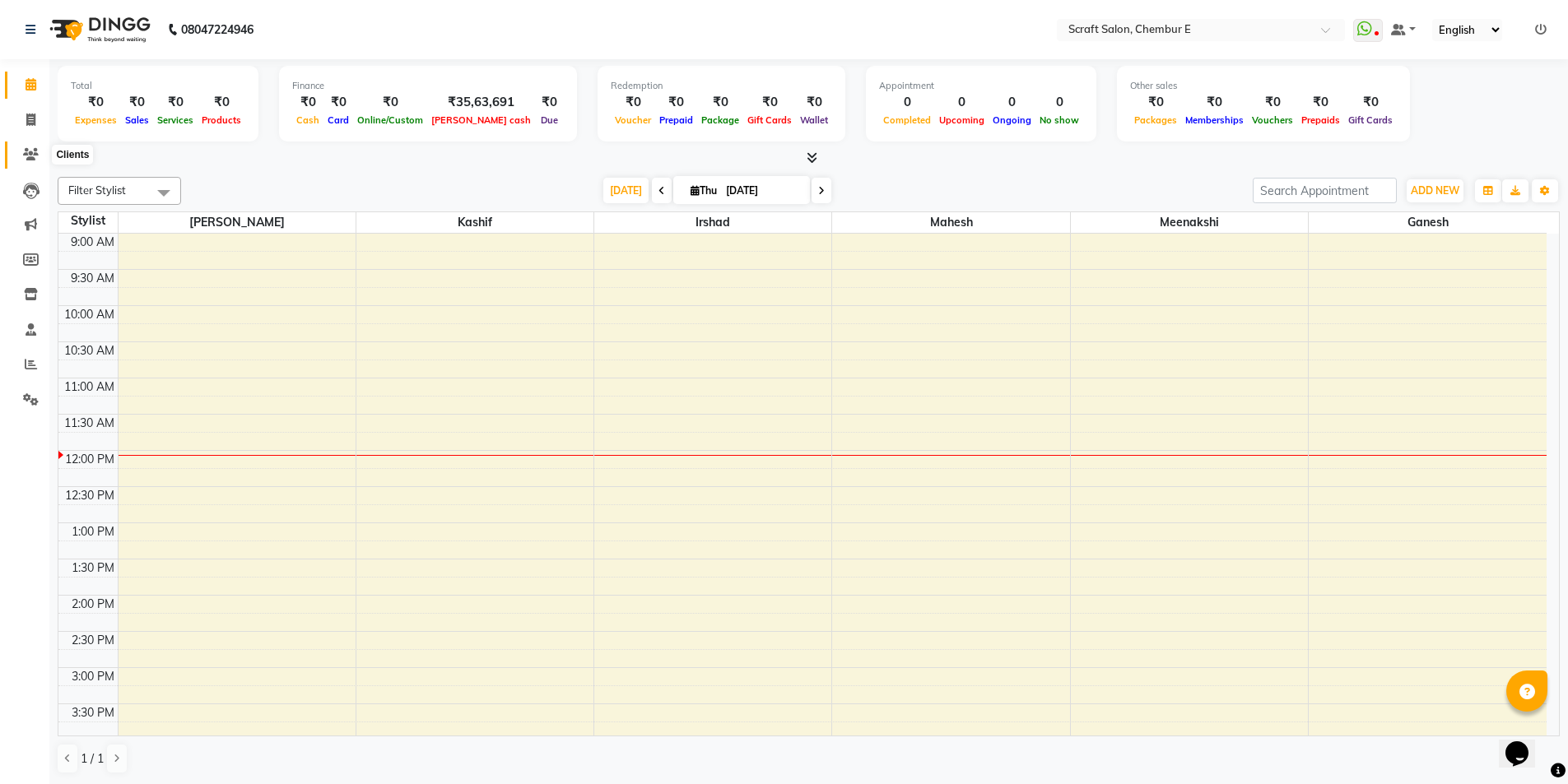
click at [31, 156] on icon at bounding box center [30, 155] width 15 height 13
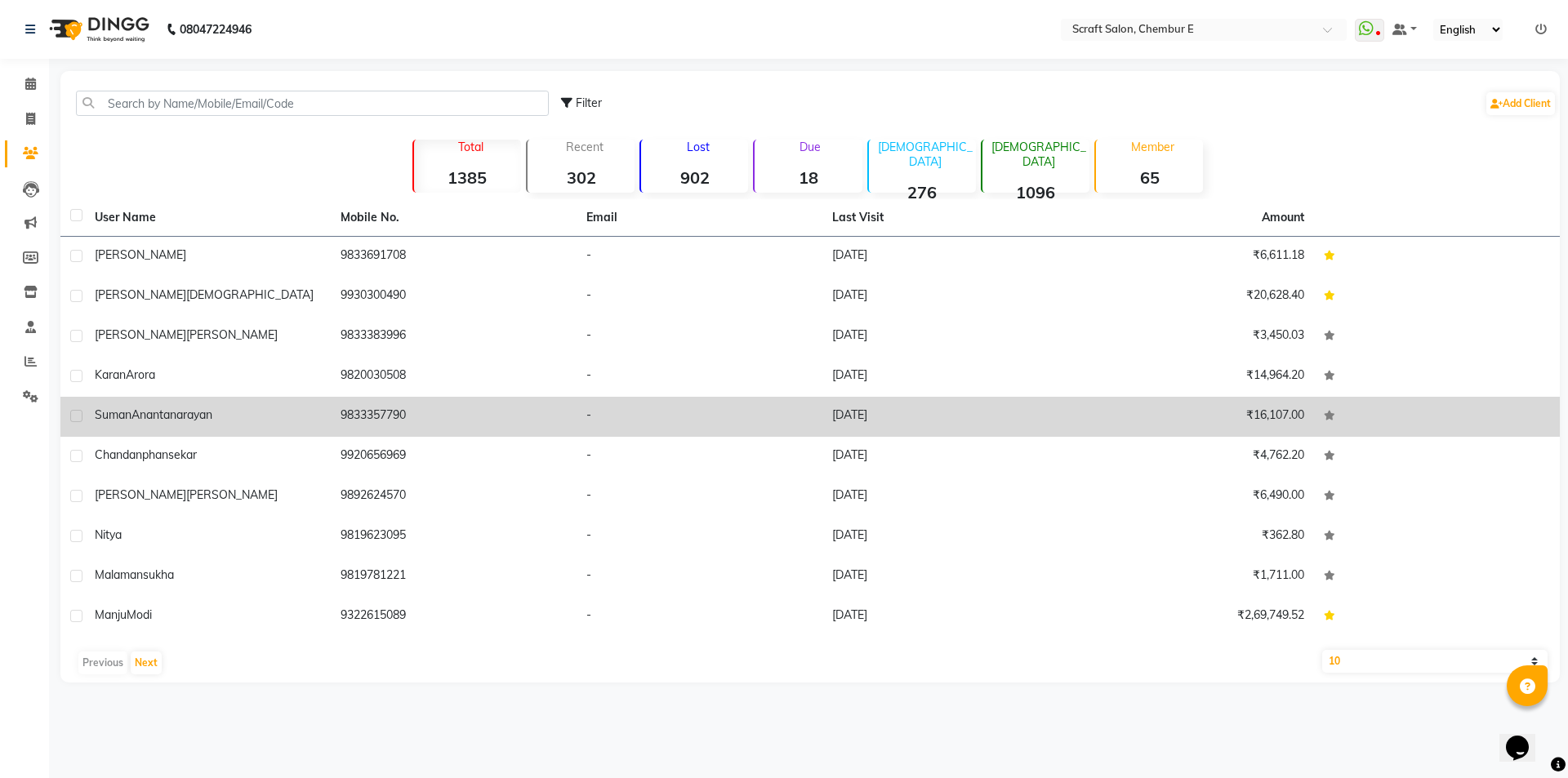
click at [127, 414] on span "Suman" at bounding box center [112, 415] width 37 height 14
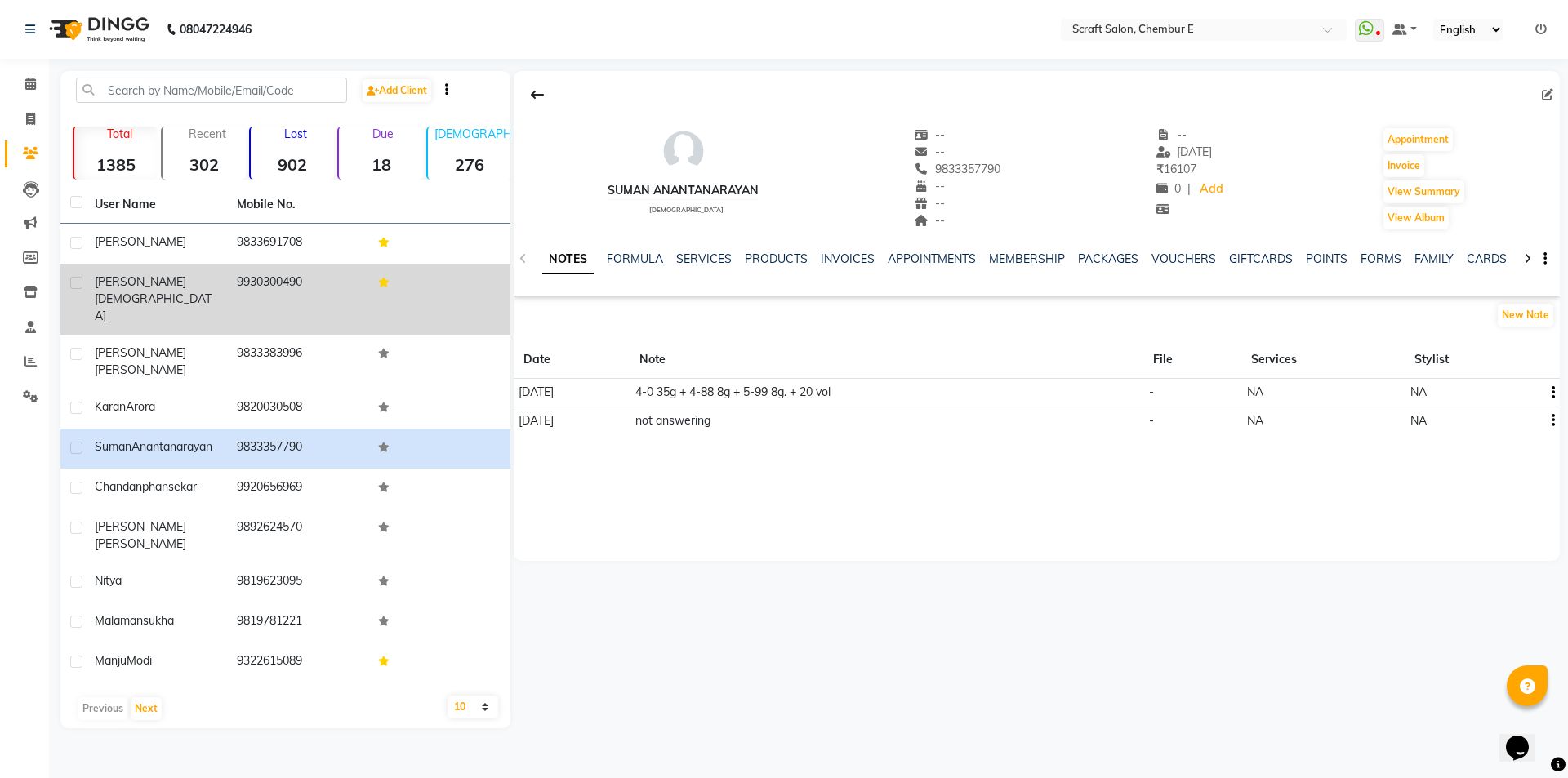
click at [141, 292] on span "[DEMOGRAPHIC_DATA]" at bounding box center [153, 307] width 117 height 31
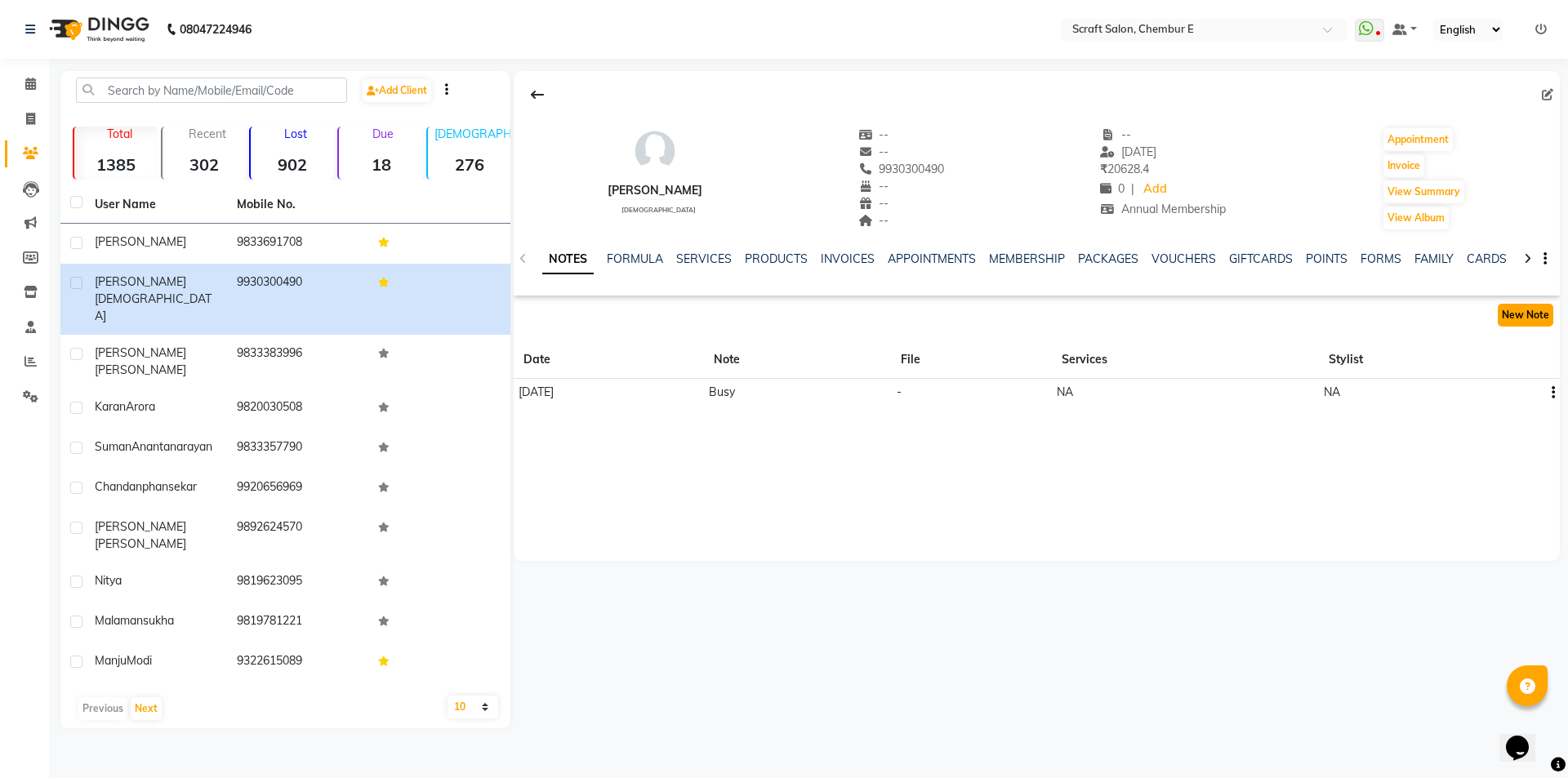
click at [1535, 321] on button "New Note" at bounding box center [1526, 314] width 56 height 22
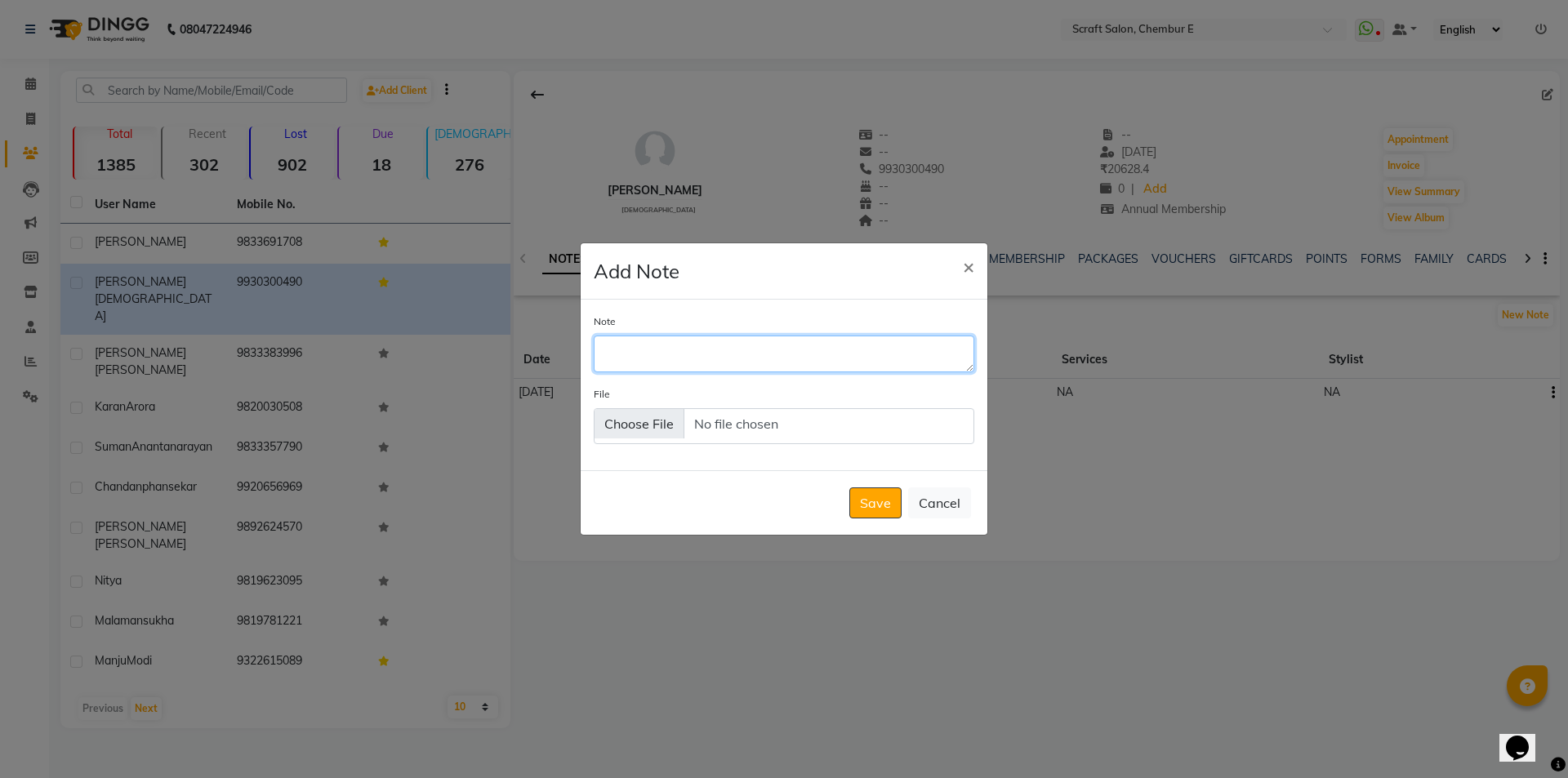
click at [674, 346] on textarea "Note" at bounding box center [784, 354] width 381 height 36
click at [644, 361] on textarea "Note" at bounding box center [784, 354] width 381 height 36
type textarea "6-0 40g + 6-6 20g"
click at [875, 503] on button "Save" at bounding box center [875, 503] width 52 height 31
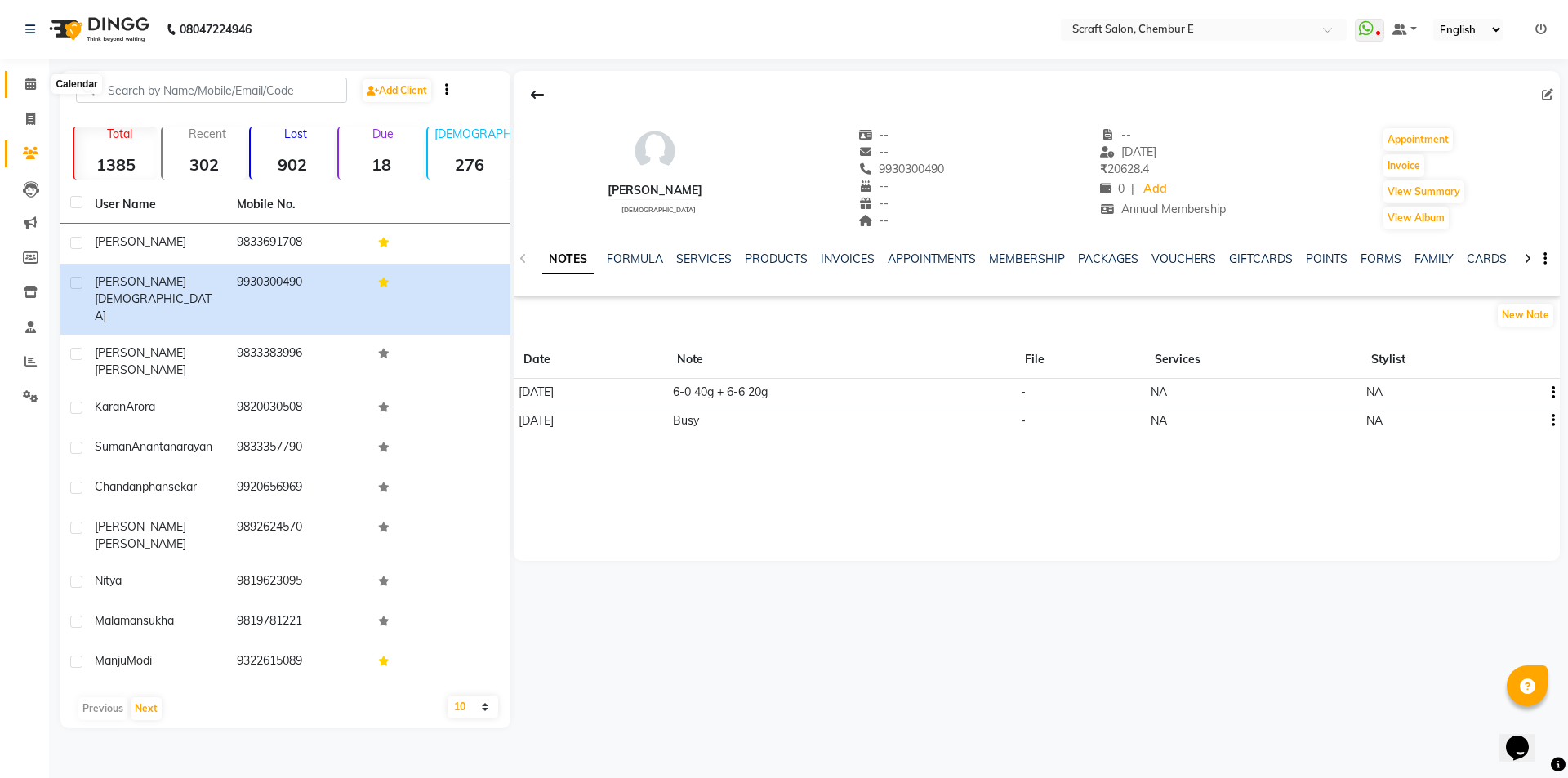
click at [27, 81] on icon at bounding box center [31, 84] width 11 height 13
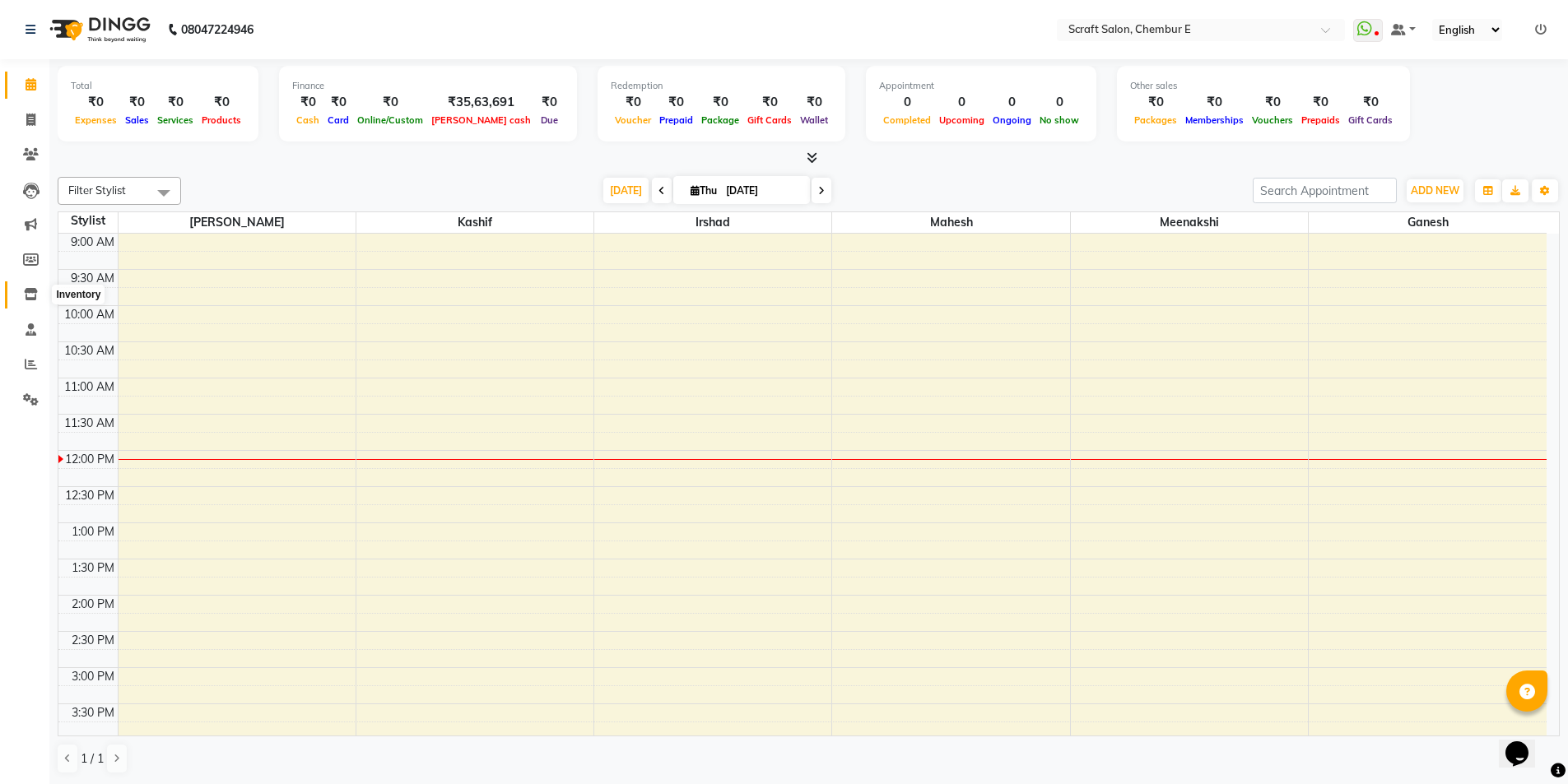
click at [32, 292] on icon at bounding box center [30, 294] width 14 height 13
select select
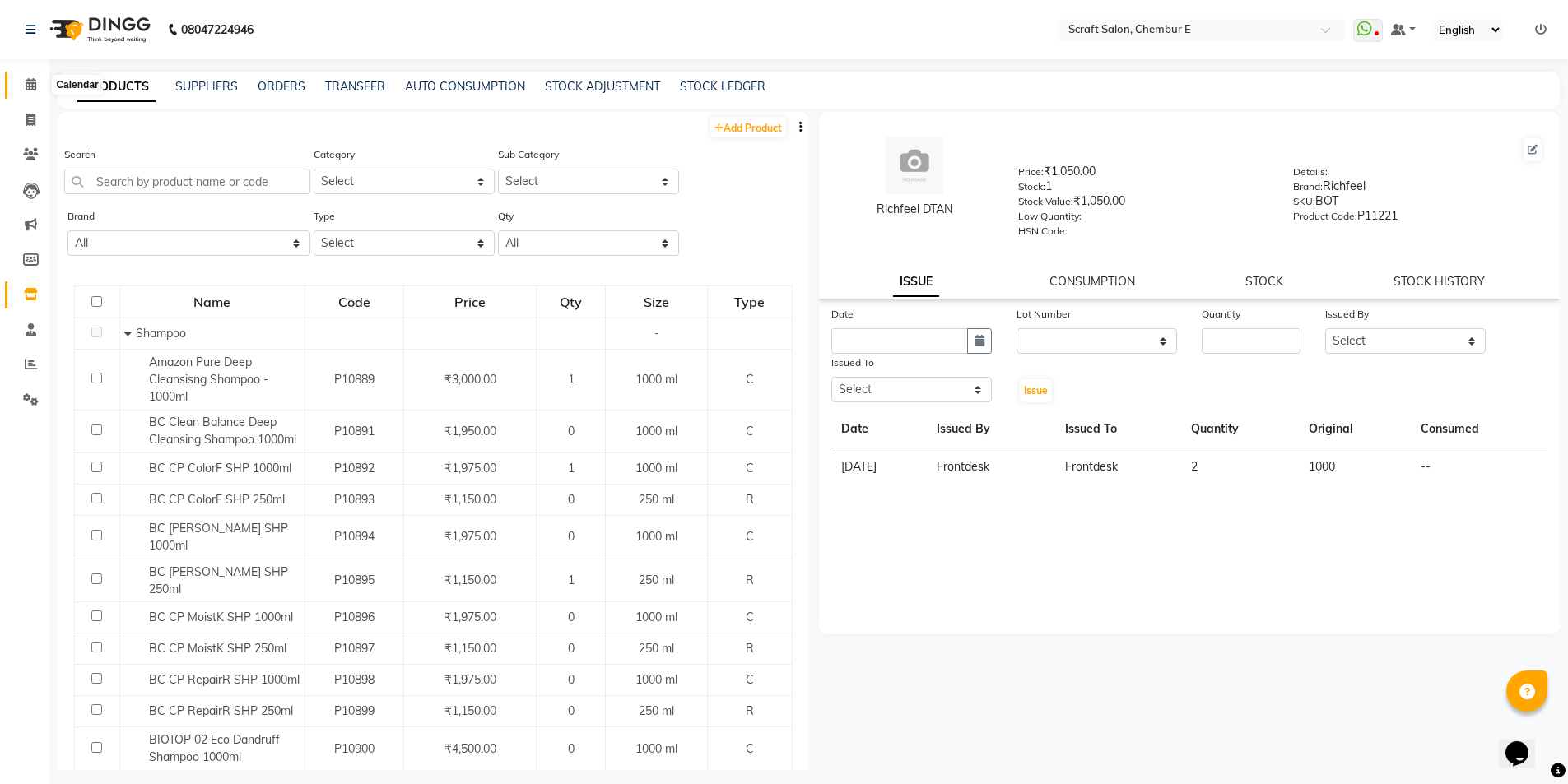
click at [25, 81] on icon at bounding box center [31, 84] width 11 height 13
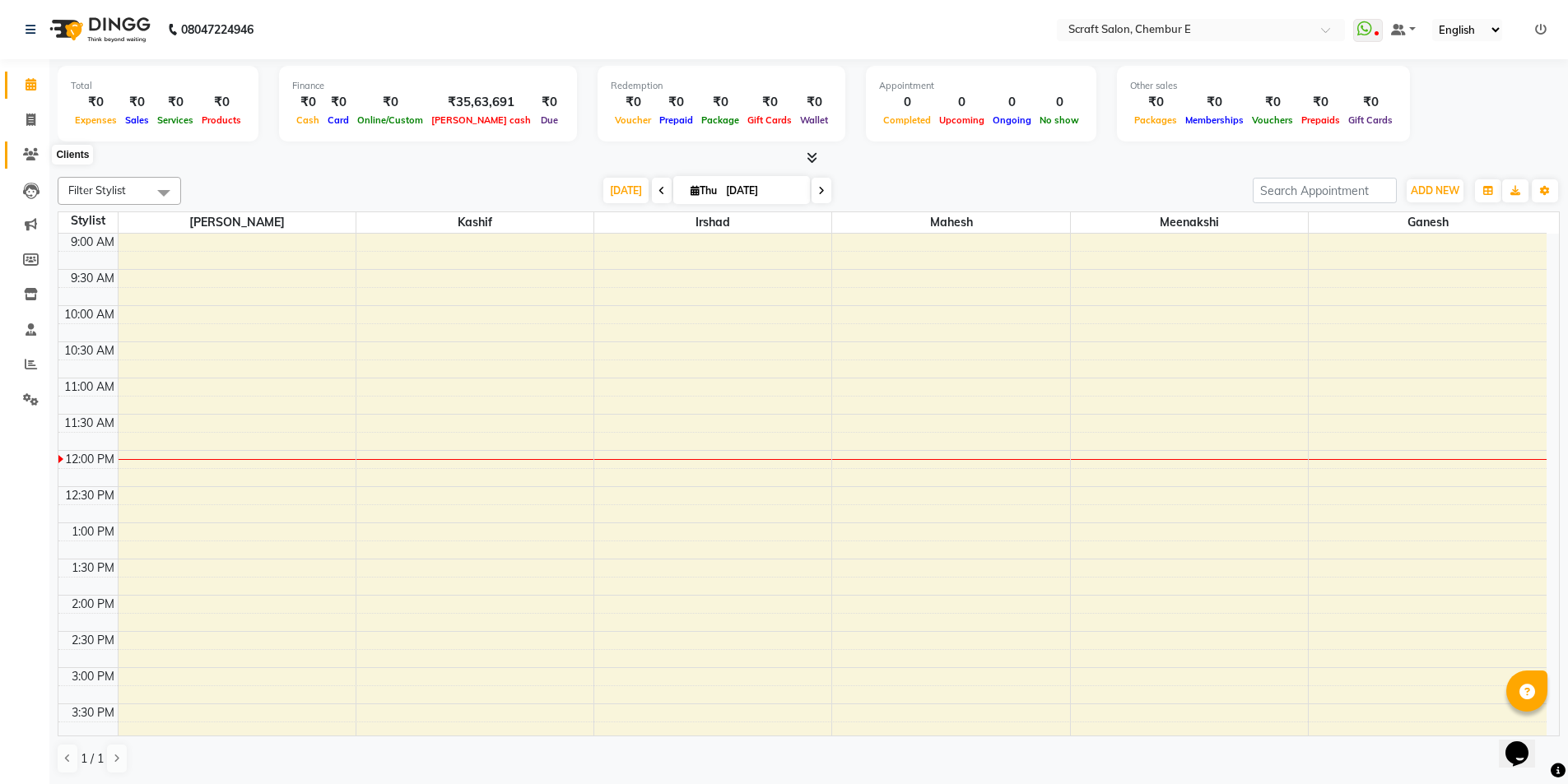
click at [26, 156] on icon at bounding box center [30, 155] width 15 height 13
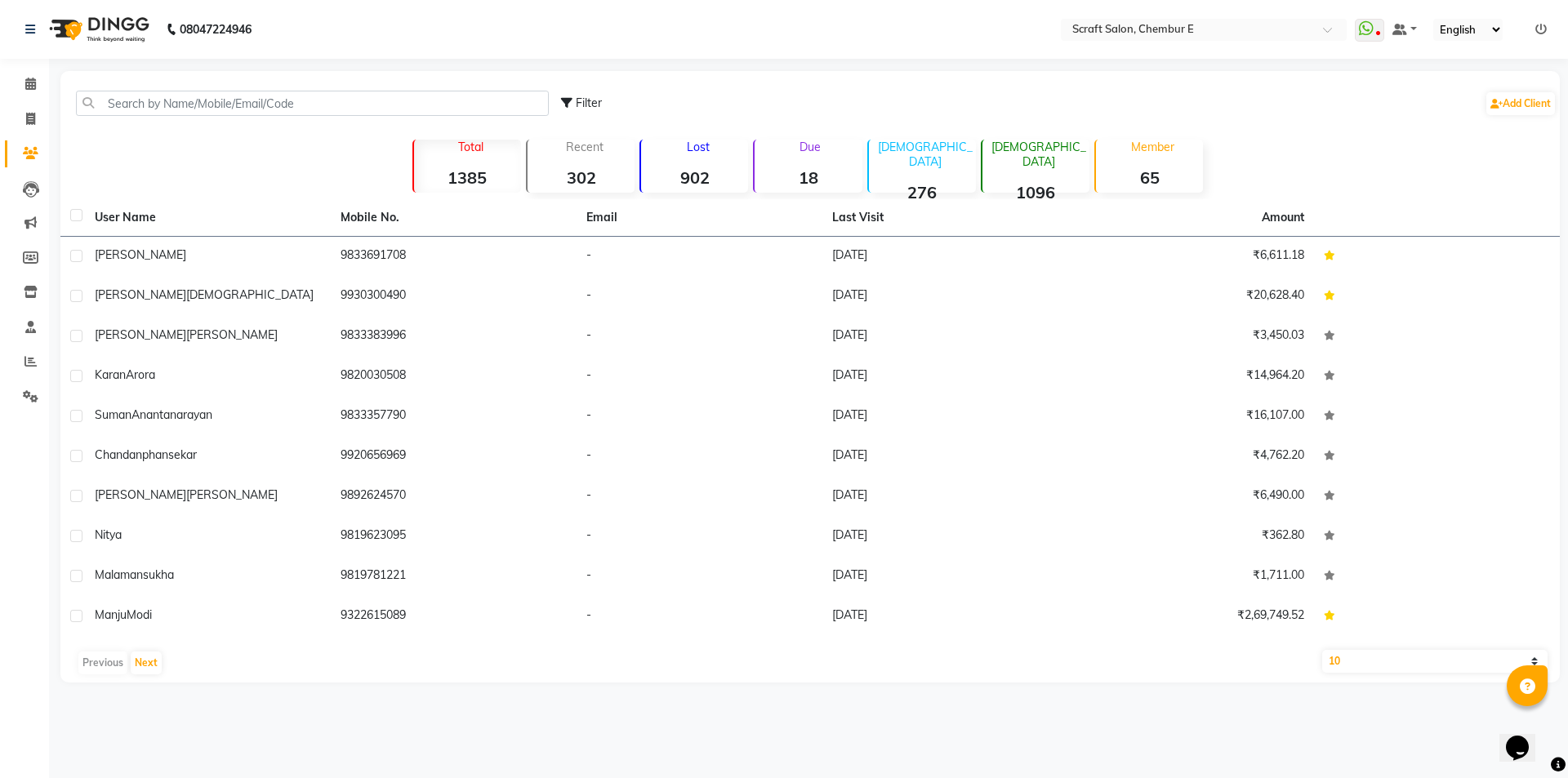
click at [707, 168] on strong "902" at bounding box center [695, 177] width 107 height 21
click at [136, 660] on button "Next" at bounding box center [146, 662] width 31 height 22
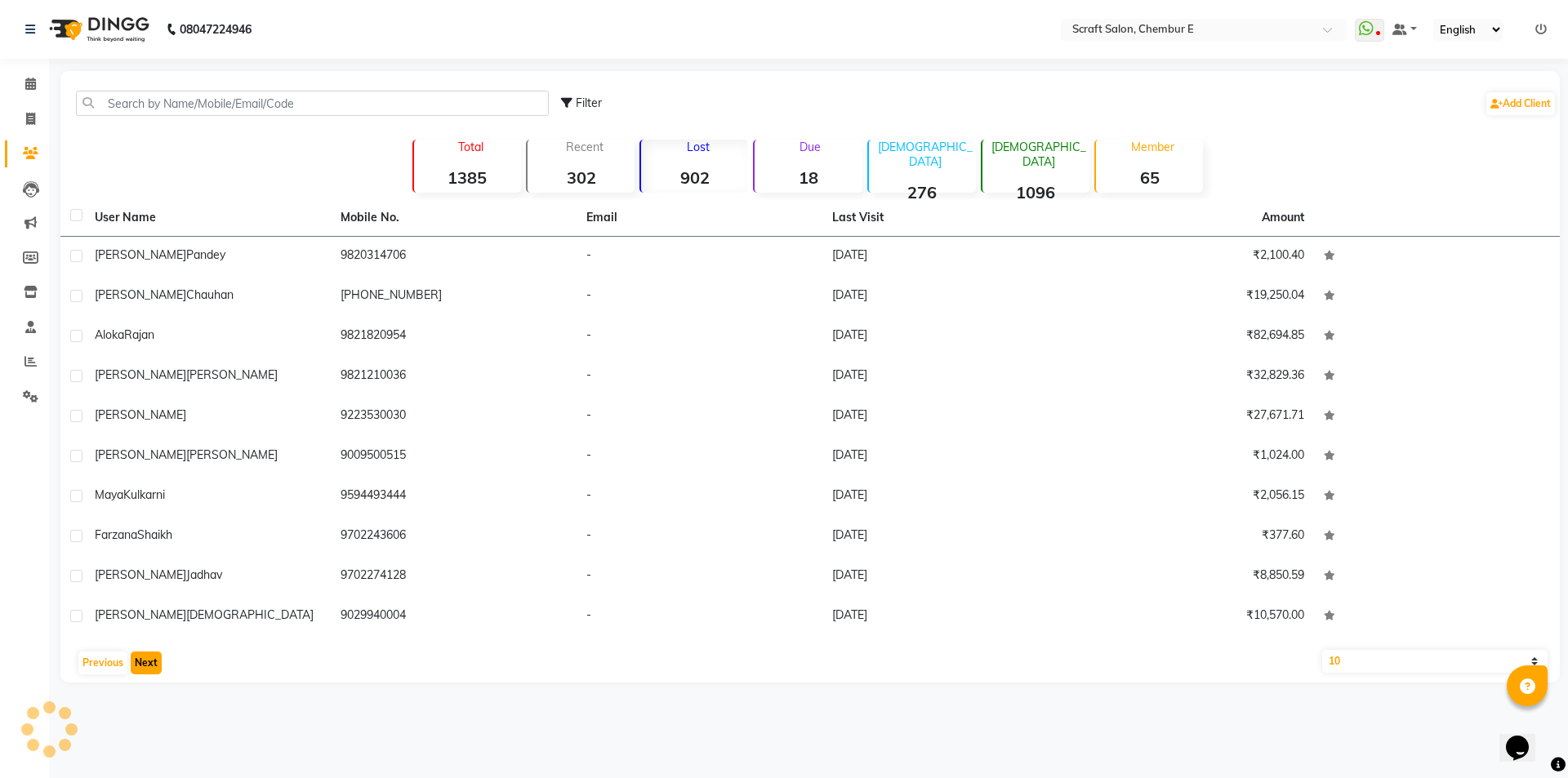
click at [136, 660] on button "Next" at bounding box center [146, 662] width 31 height 22
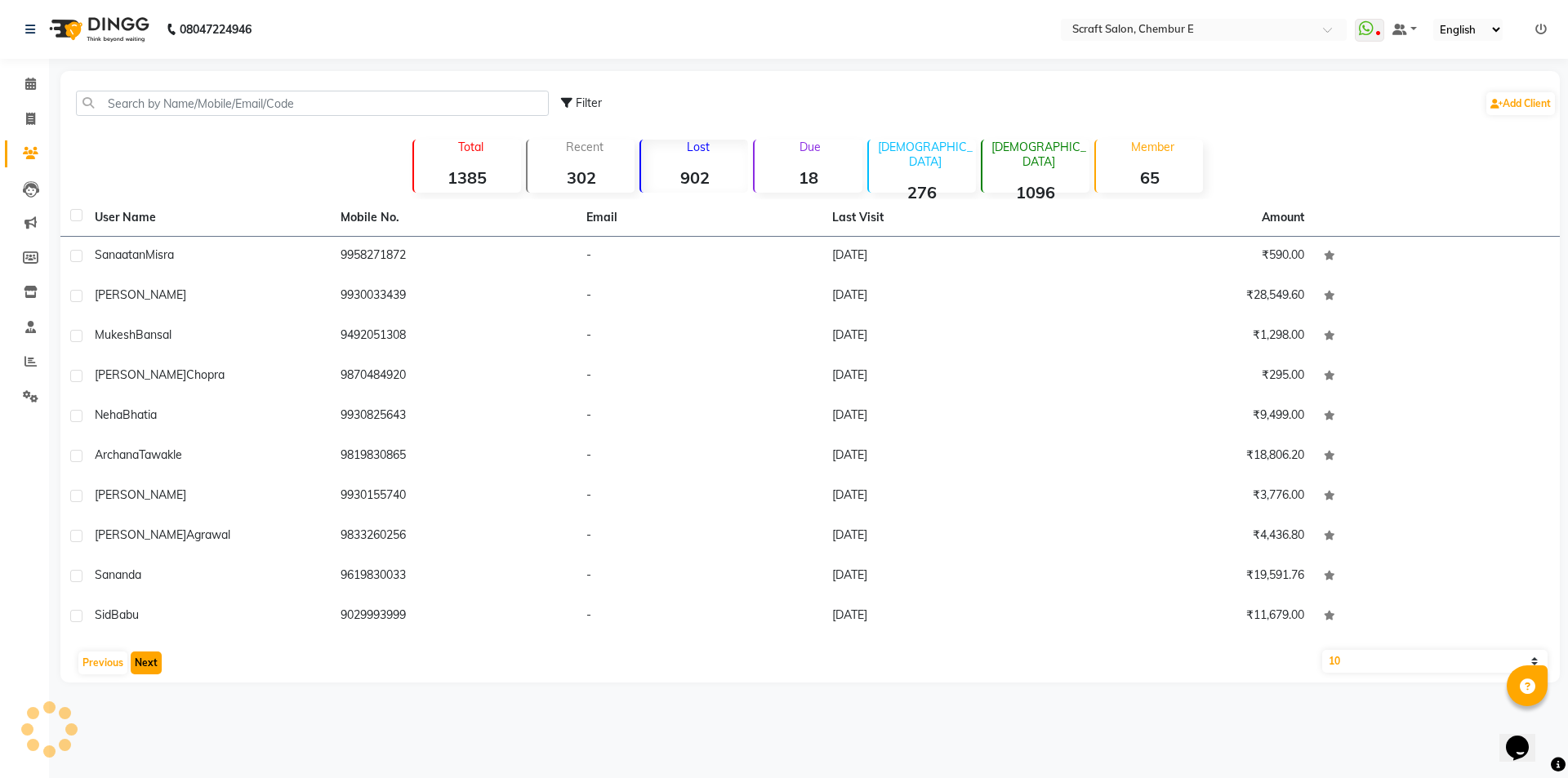
click at [136, 660] on button "Next" at bounding box center [146, 662] width 31 height 22
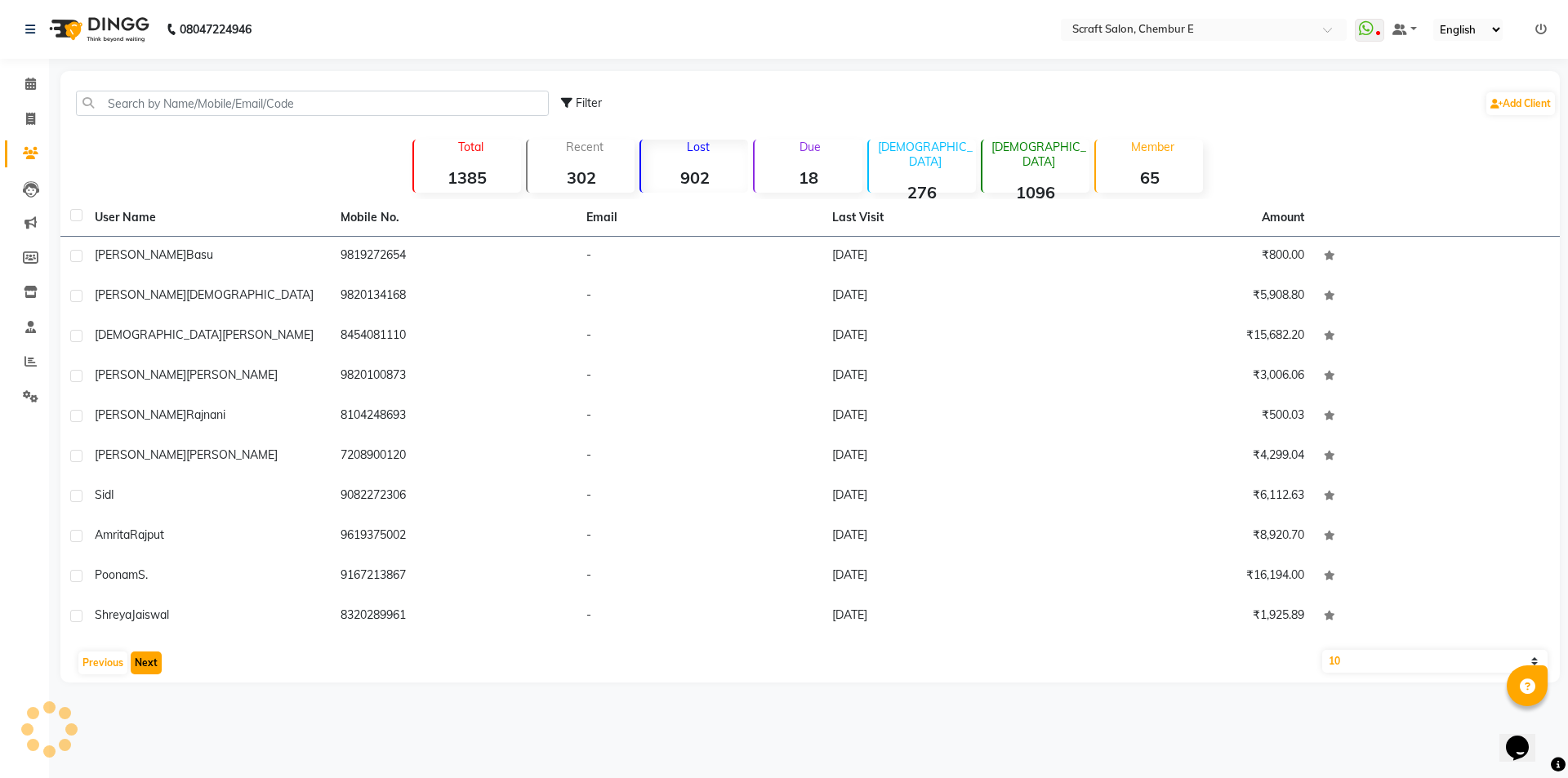
click at [136, 660] on button "Next" at bounding box center [146, 662] width 31 height 22
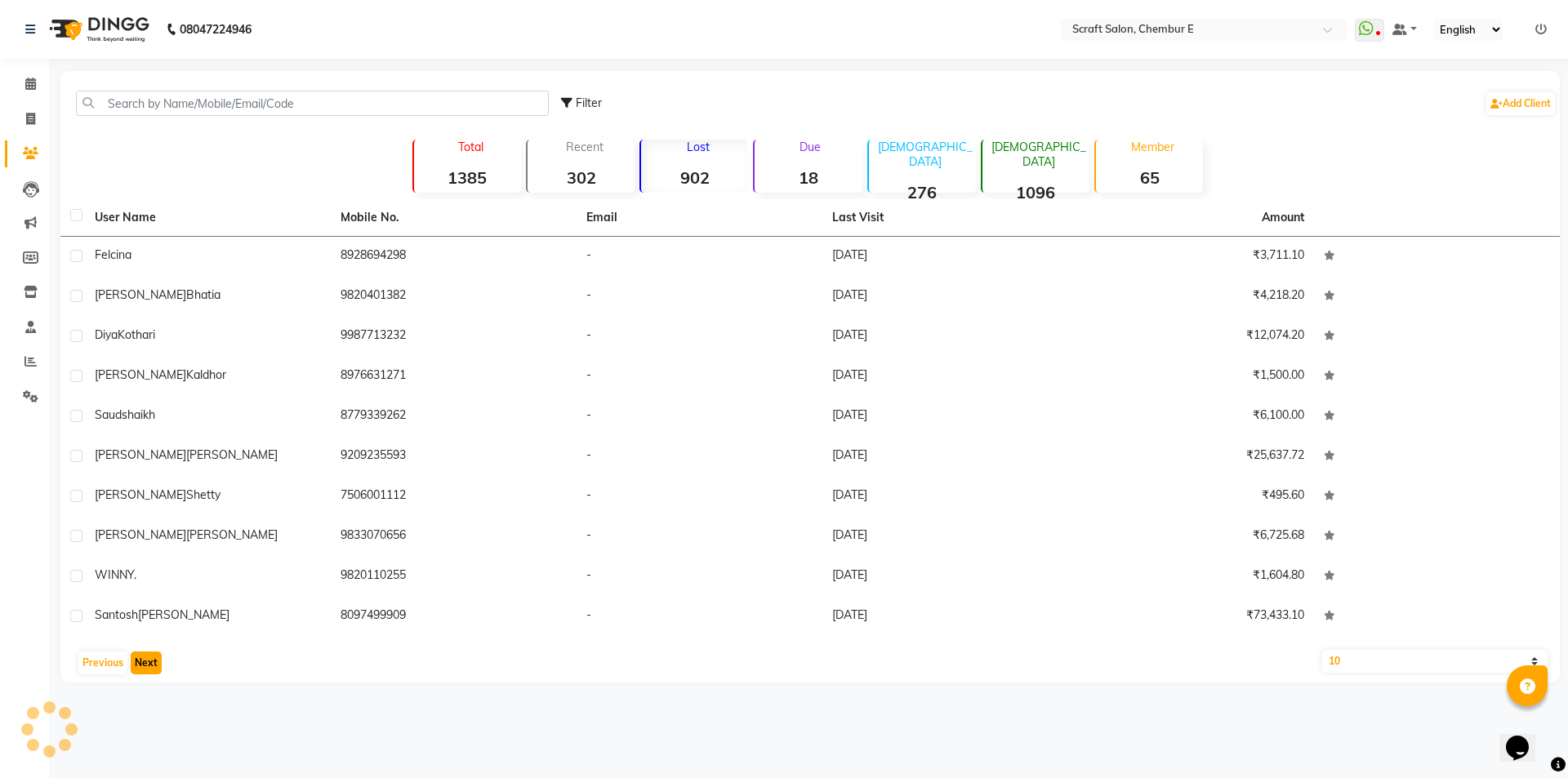
click at [136, 660] on button "Next" at bounding box center [146, 662] width 31 height 22
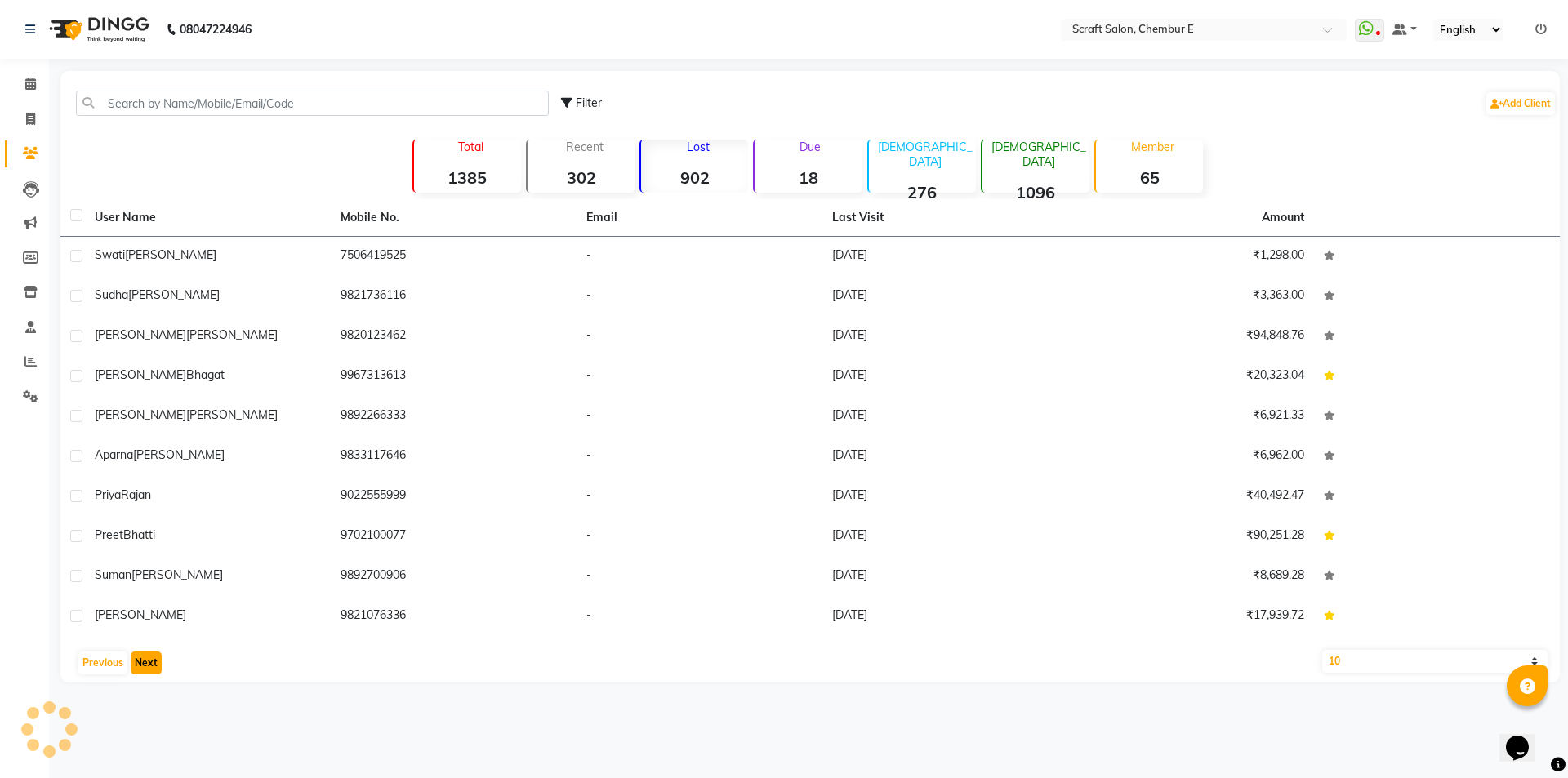
click at [136, 660] on button "Next" at bounding box center [146, 662] width 31 height 22
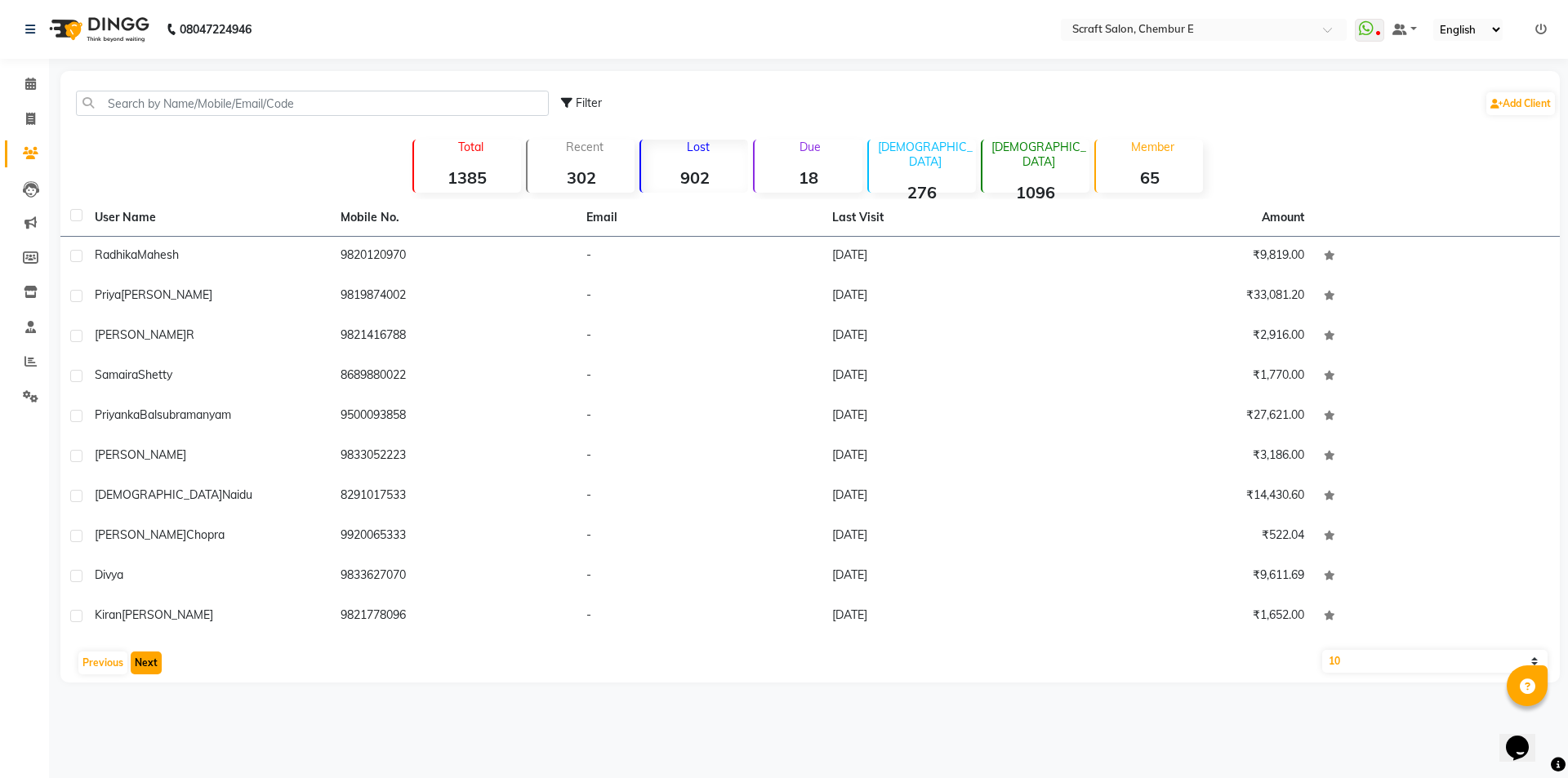
click at [136, 660] on button "Next" at bounding box center [146, 662] width 31 height 22
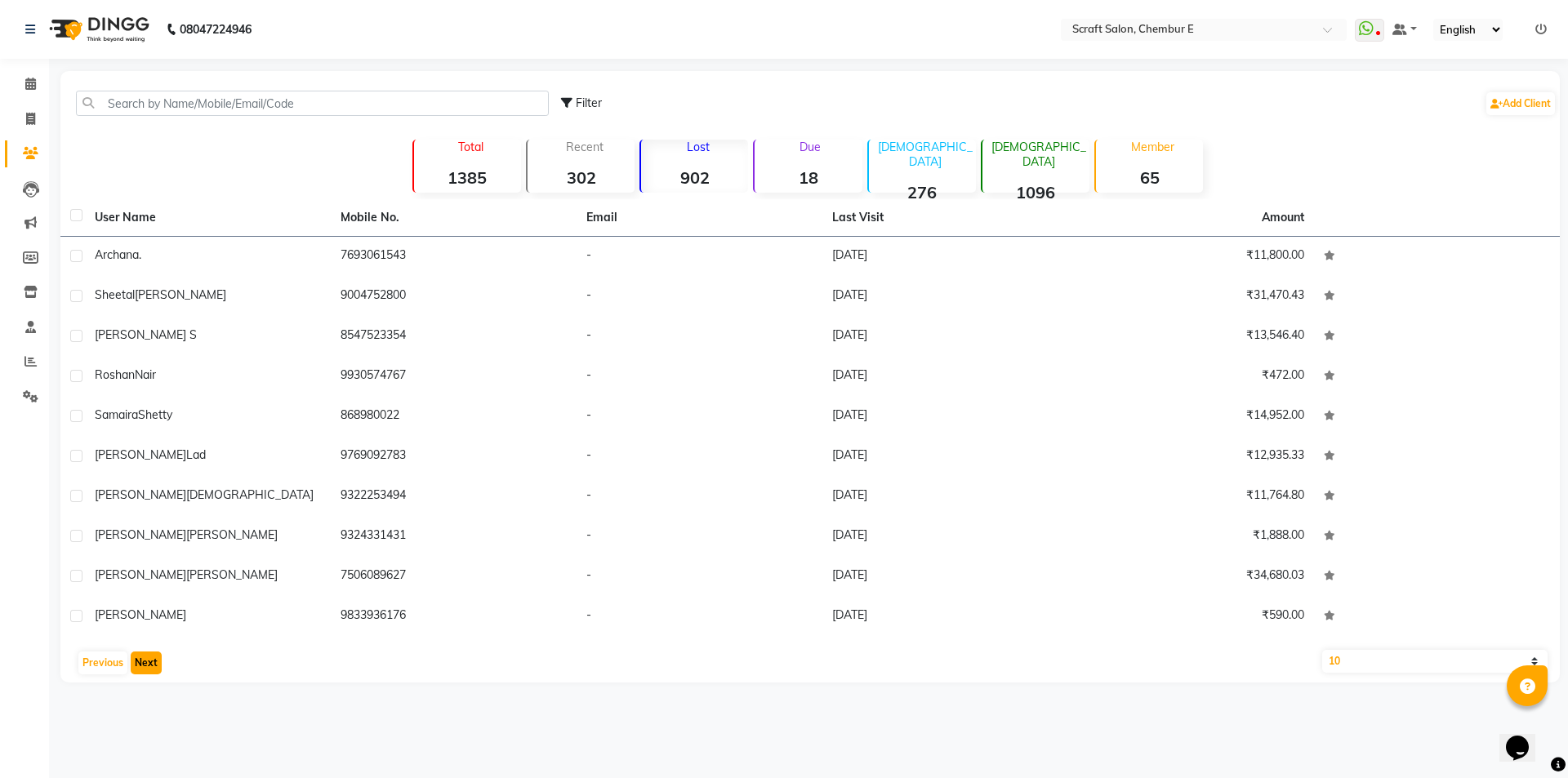
click at [136, 660] on button "Next" at bounding box center [146, 662] width 31 height 22
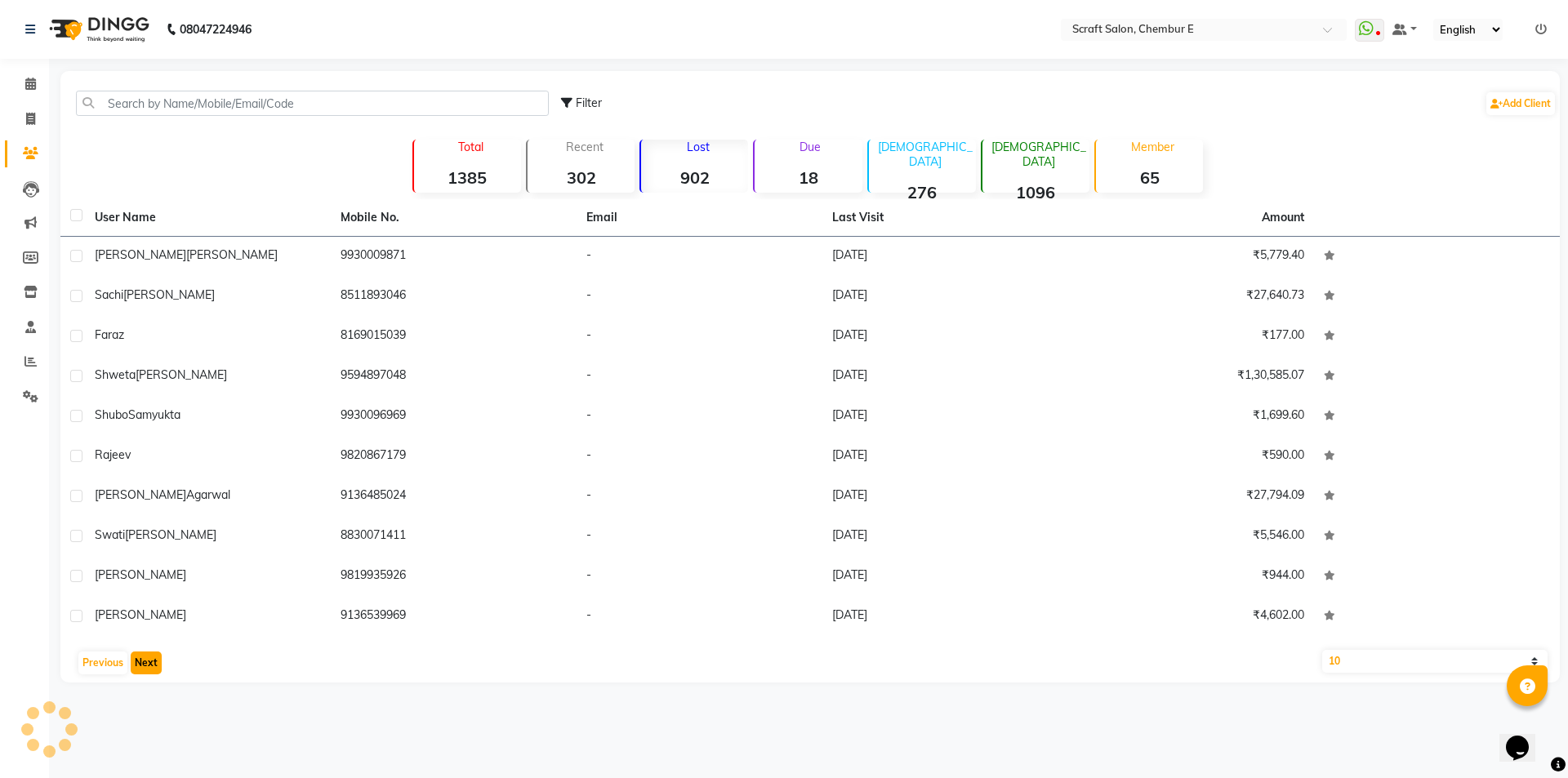
click at [136, 660] on button "Next" at bounding box center [146, 662] width 31 height 22
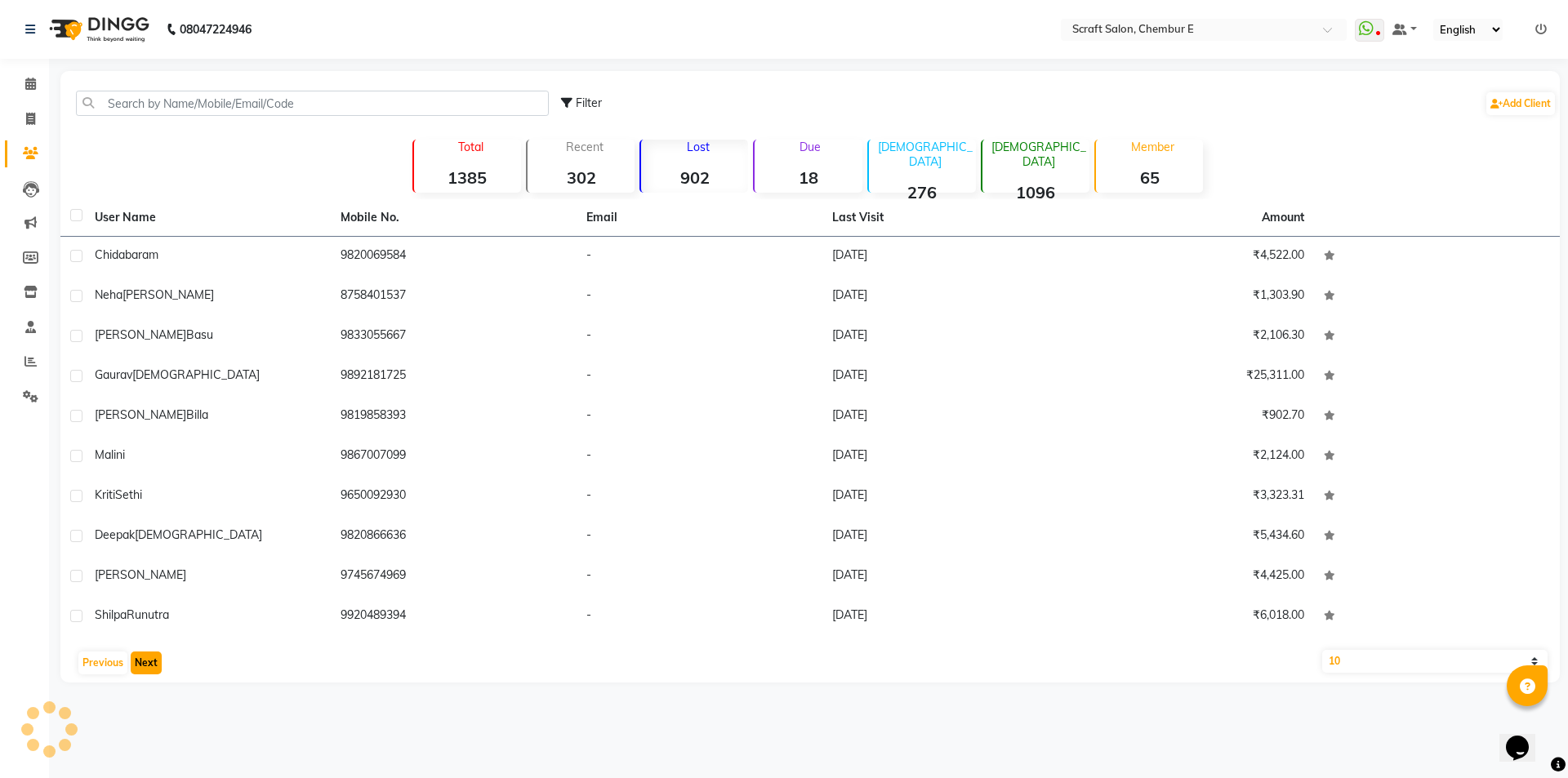
click at [136, 660] on button "Next" at bounding box center [146, 662] width 31 height 22
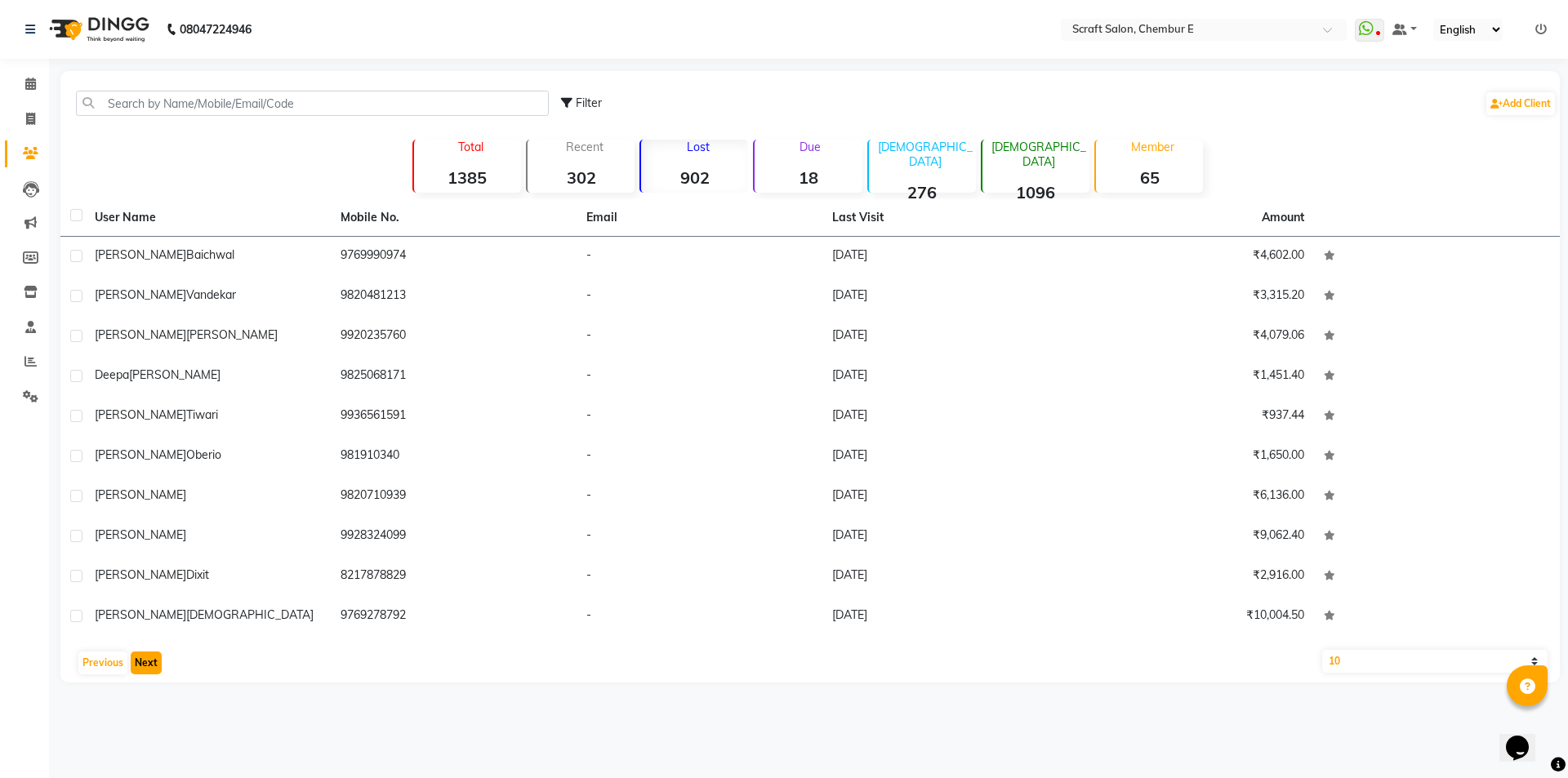
click at [143, 662] on button "Next" at bounding box center [146, 662] width 31 height 22
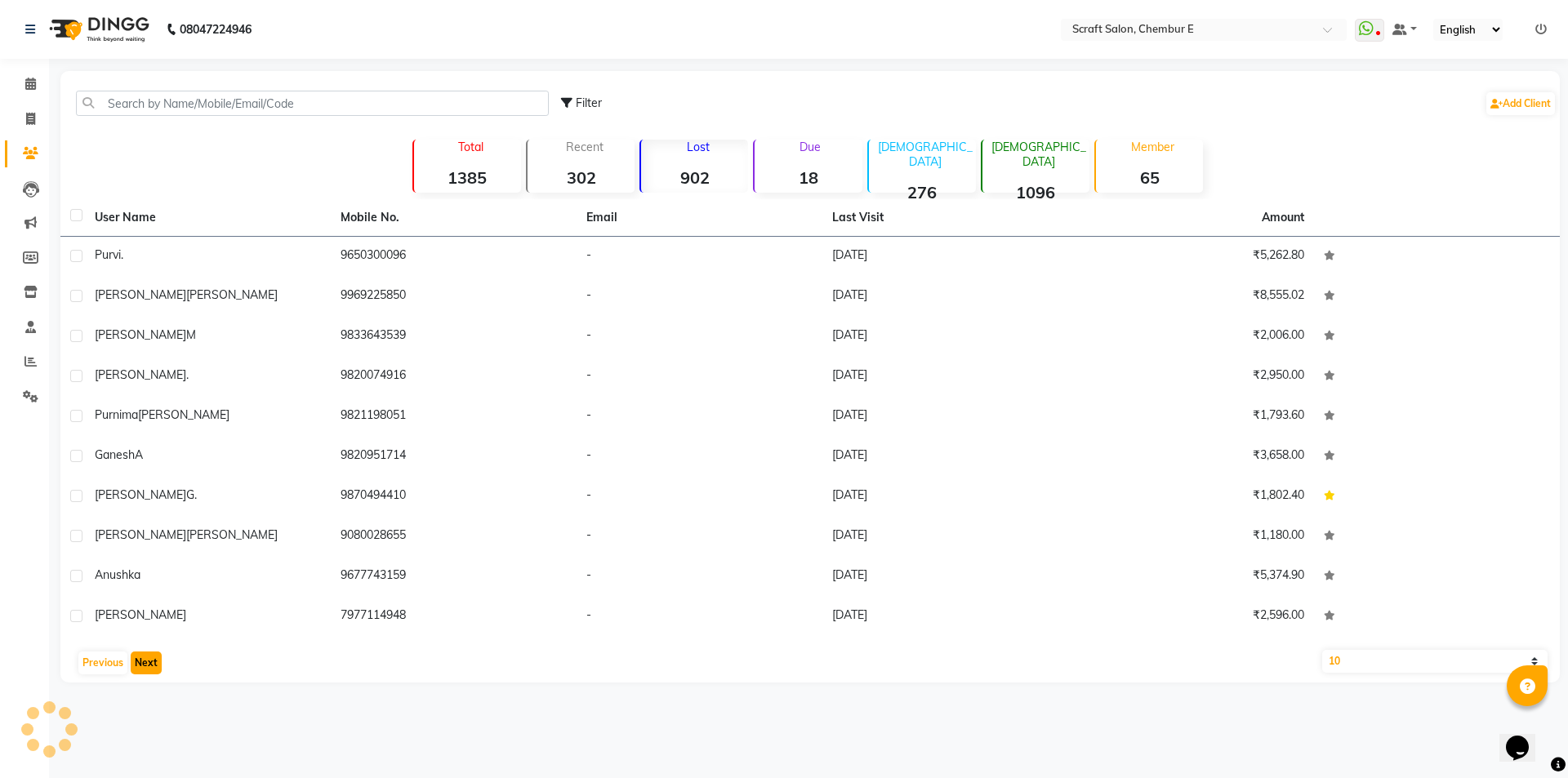
click at [143, 662] on button "Next" at bounding box center [146, 662] width 31 height 22
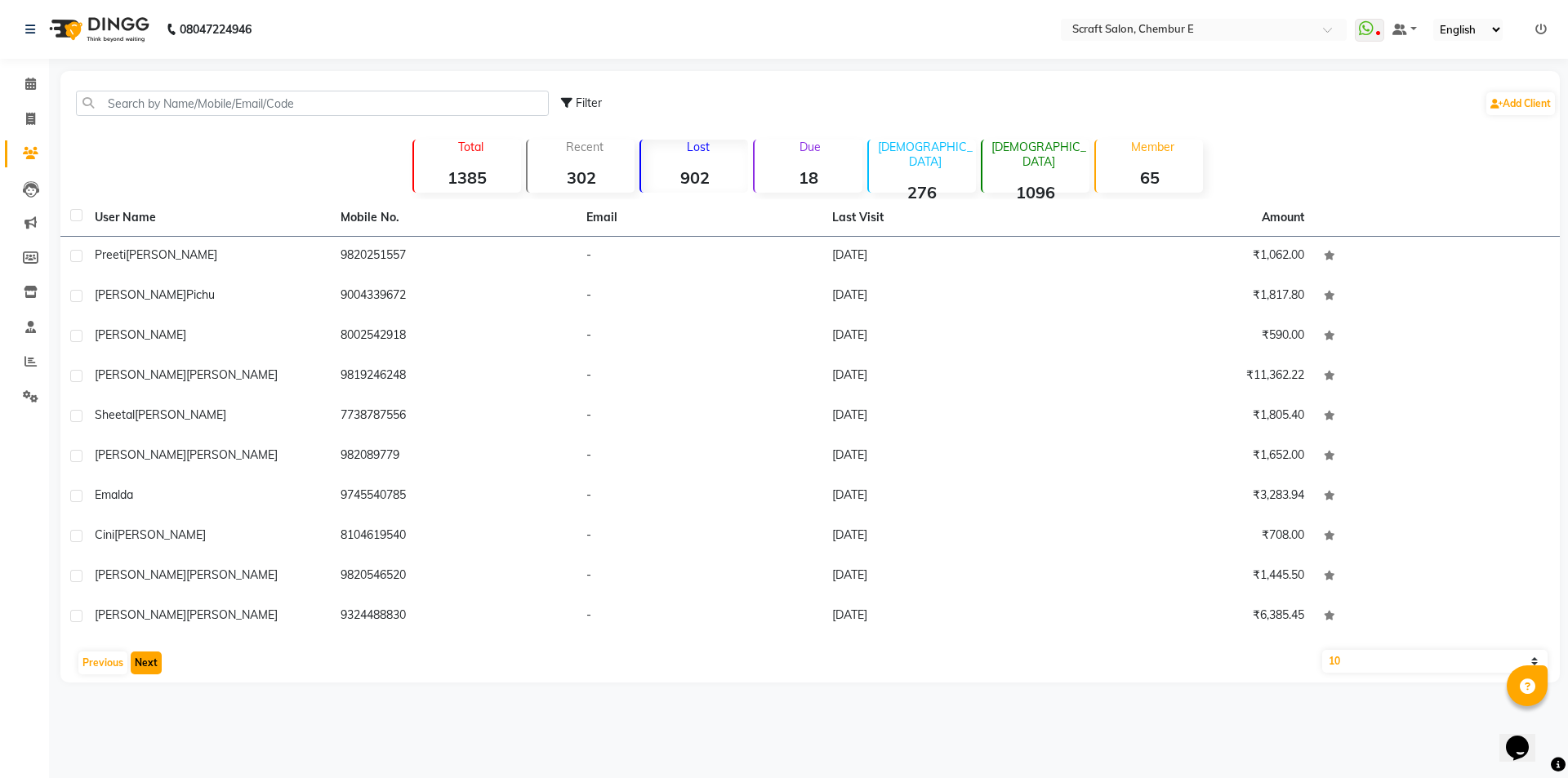
click at [143, 662] on button "Next" at bounding box center [146, 662] width 31 height 22
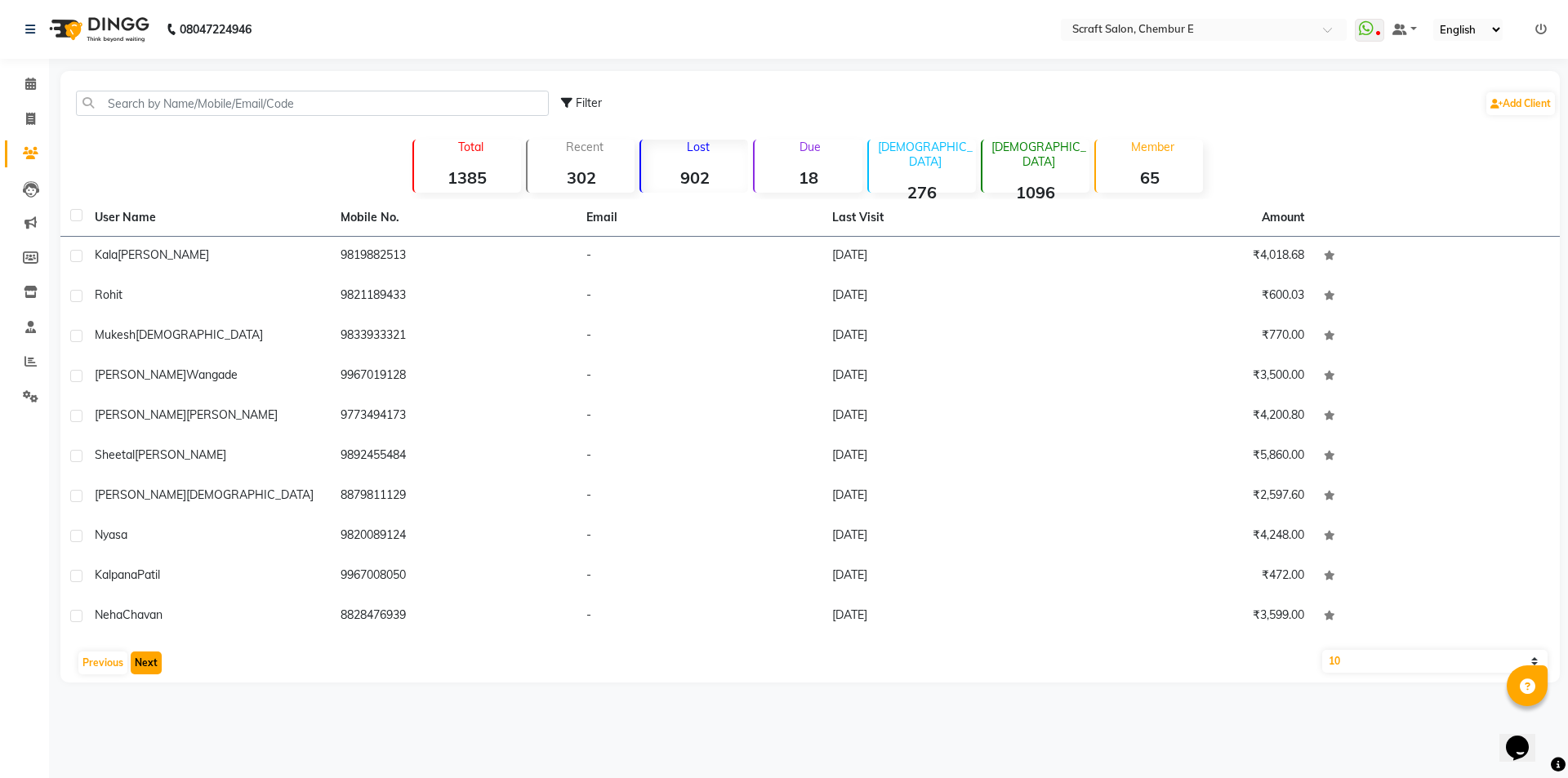
click at [143, 662] on button "Next" at bounding box center [146, 662] width 31 height 22
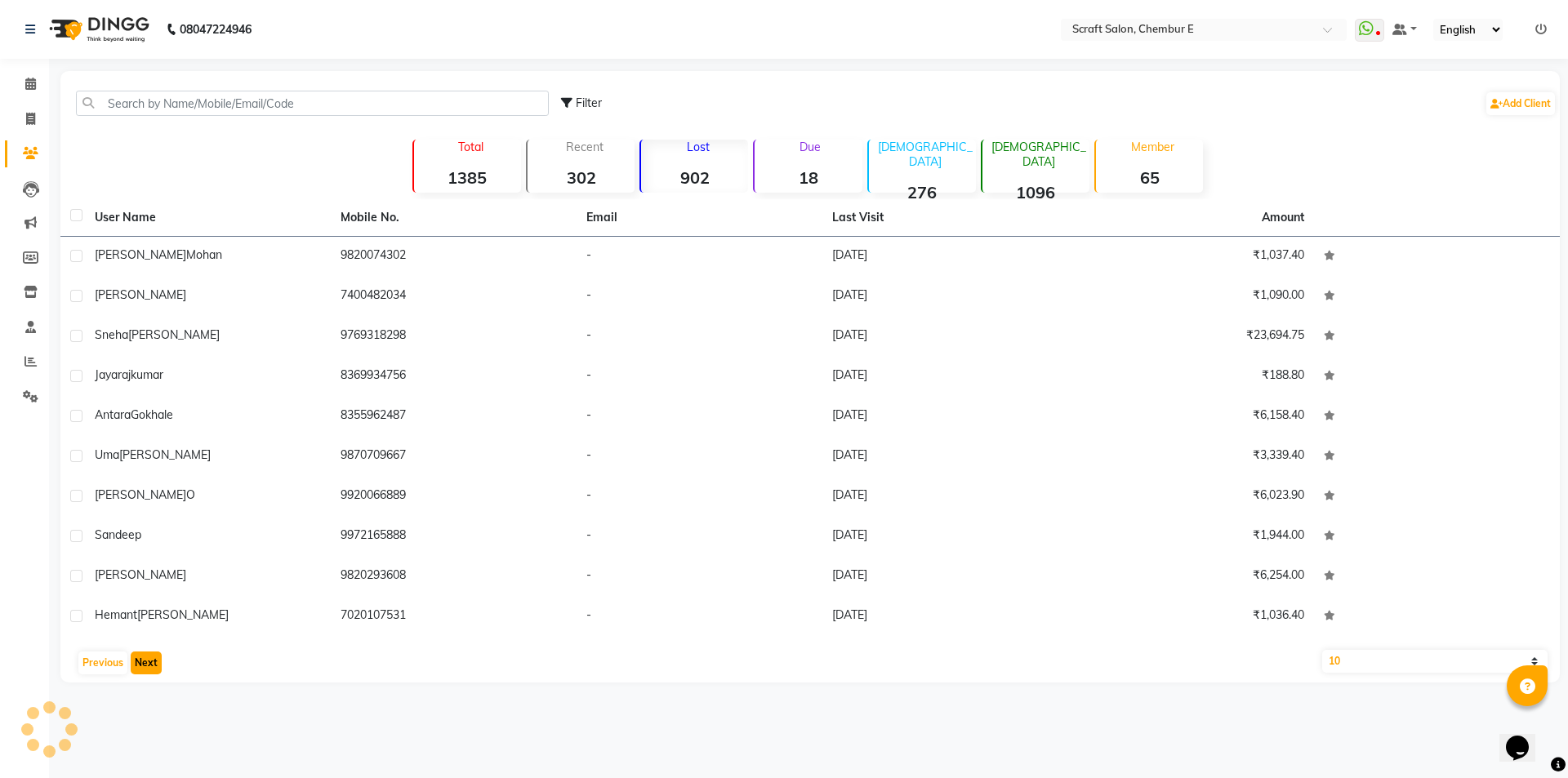
click at [143, 662] on button "Next" at bounding box center [146, 662] width 31 height 22
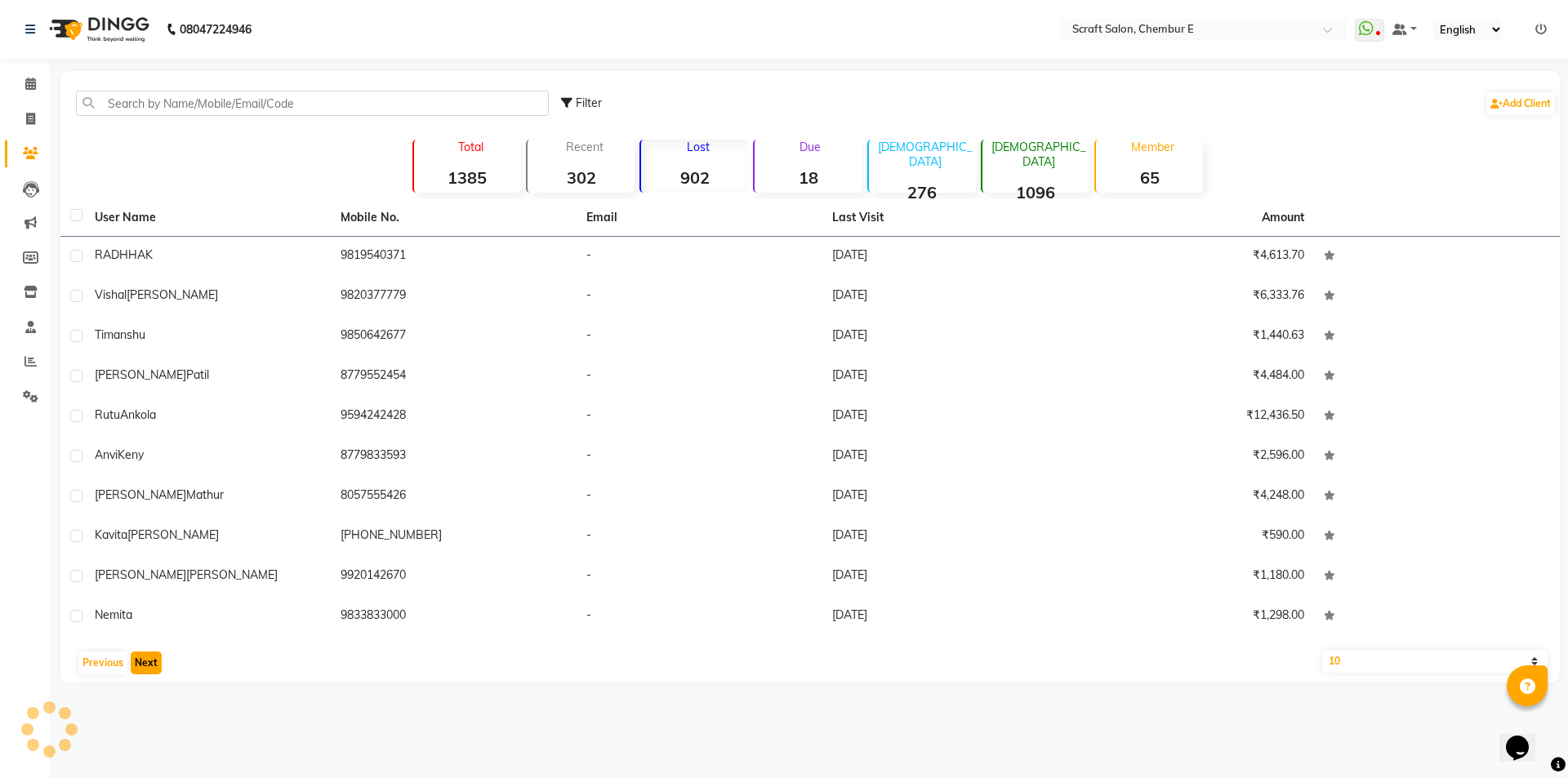
click at [143, 662] on button "Next" at bounding box center [146, 662] width 31 height 22
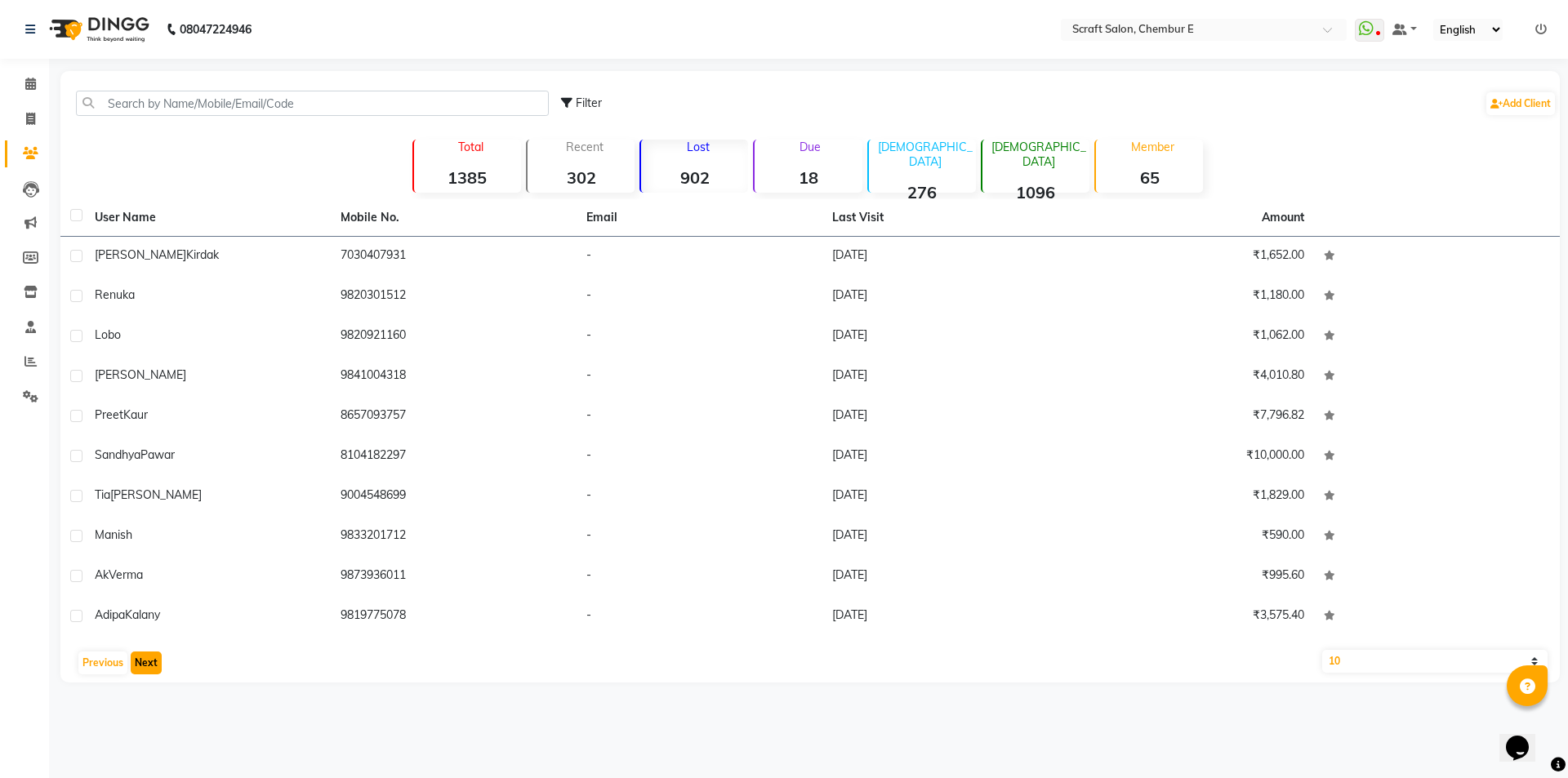
click at [143, 662] on button "Next" at bounding box center [146, 662] width 31 height 22
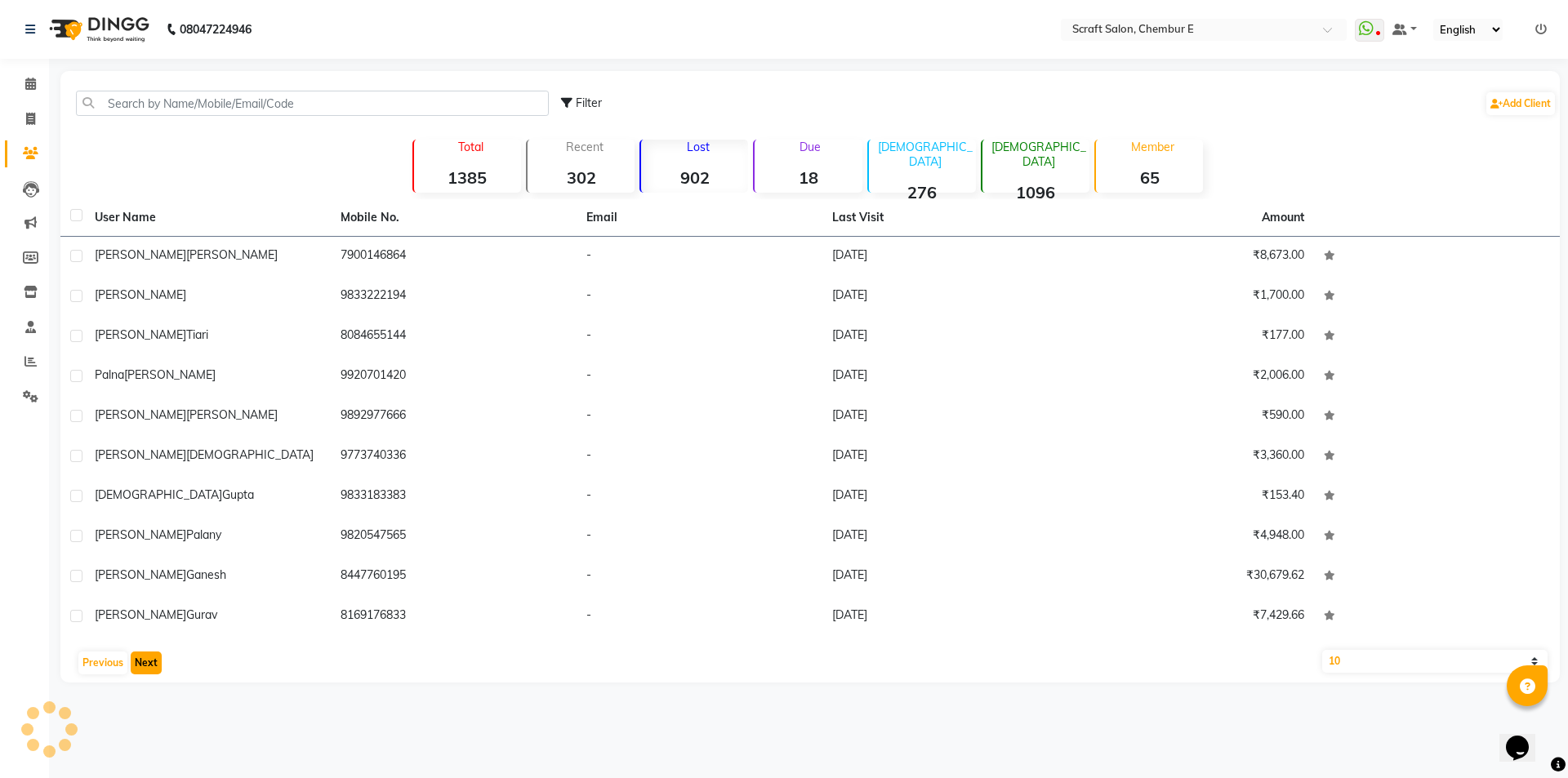
click at [143, 662] on button "Next" at bounding box center [146, 662] width 31 height 22
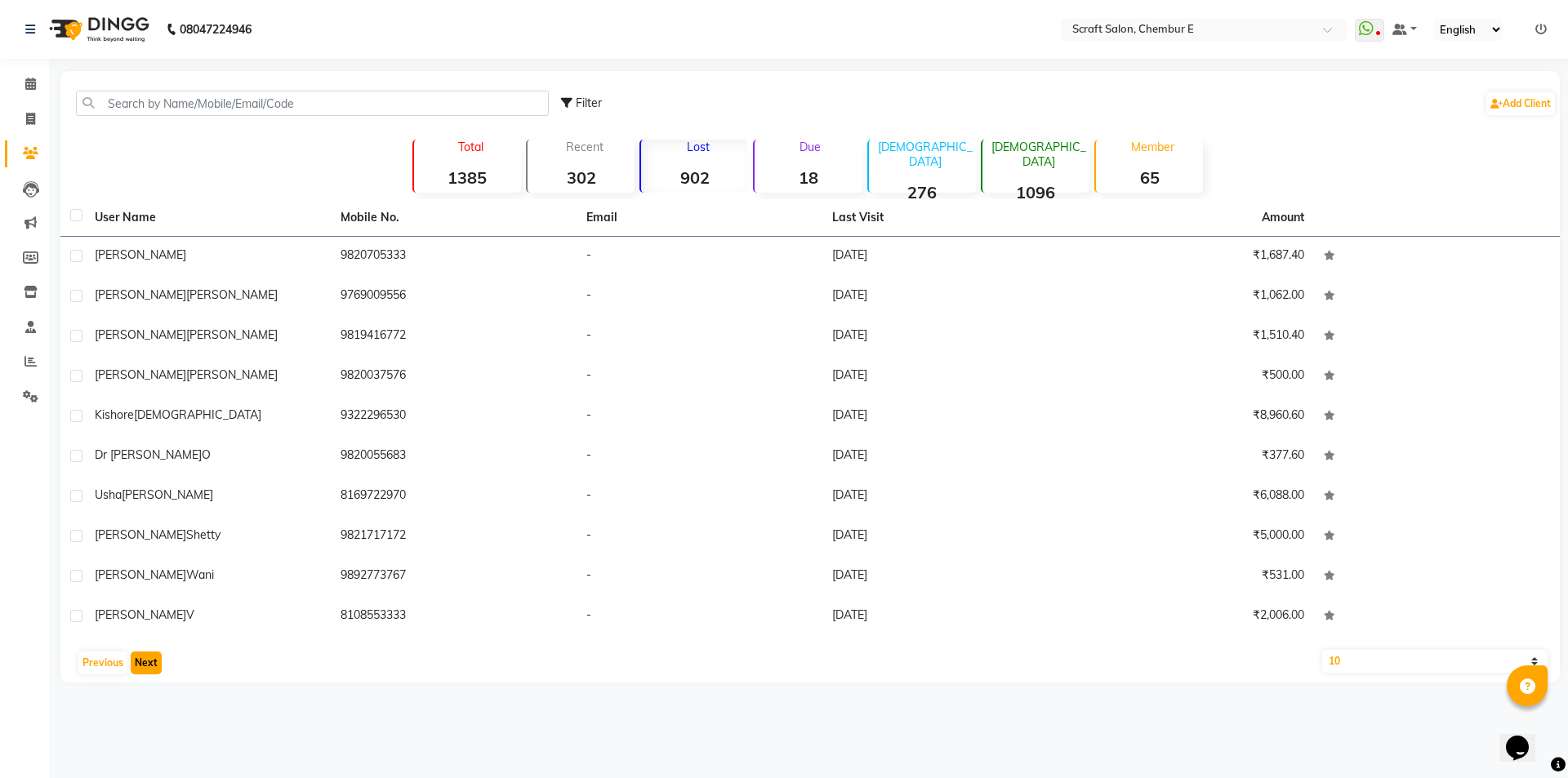
click at [143, 662] on button "Next" at bounding box center [146, 662] width 31 height 22
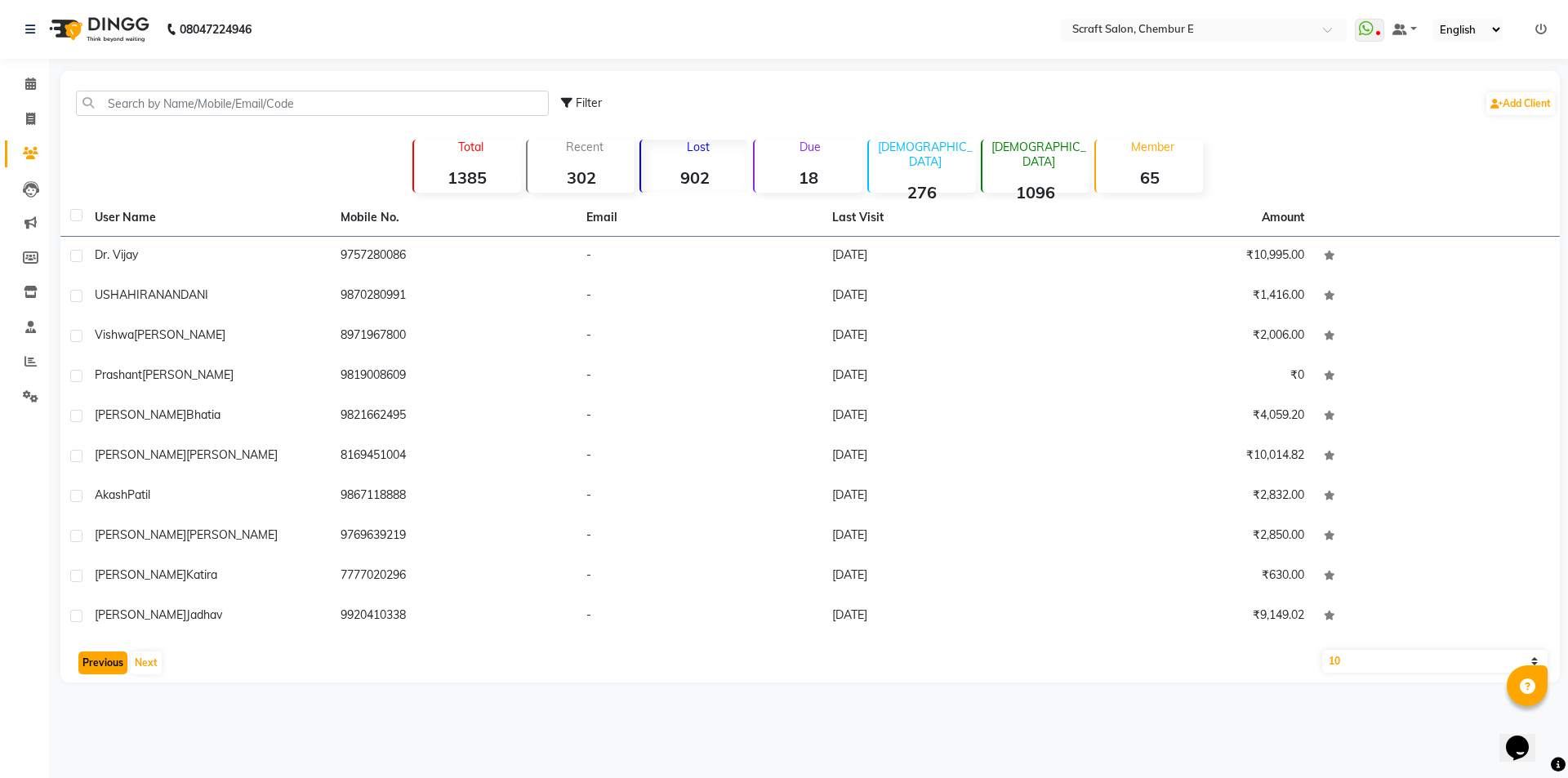
click at [94, 669] on button "Previous" at bounding box center [102, 662] width 49 height 22
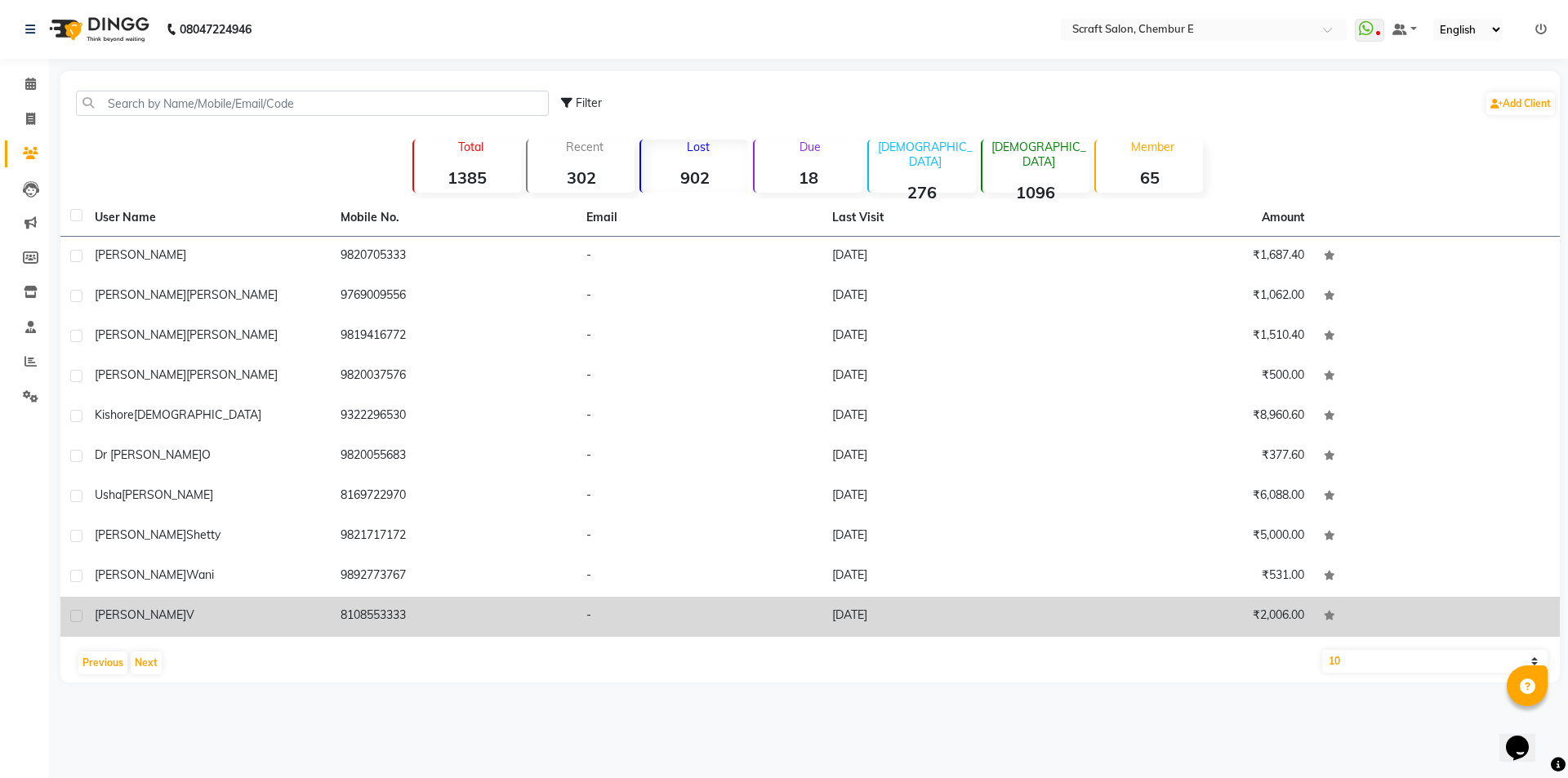
click at [103, 616] on span "[PERSON_NAME]" at bounding box center [140, 614] width 92 height 14
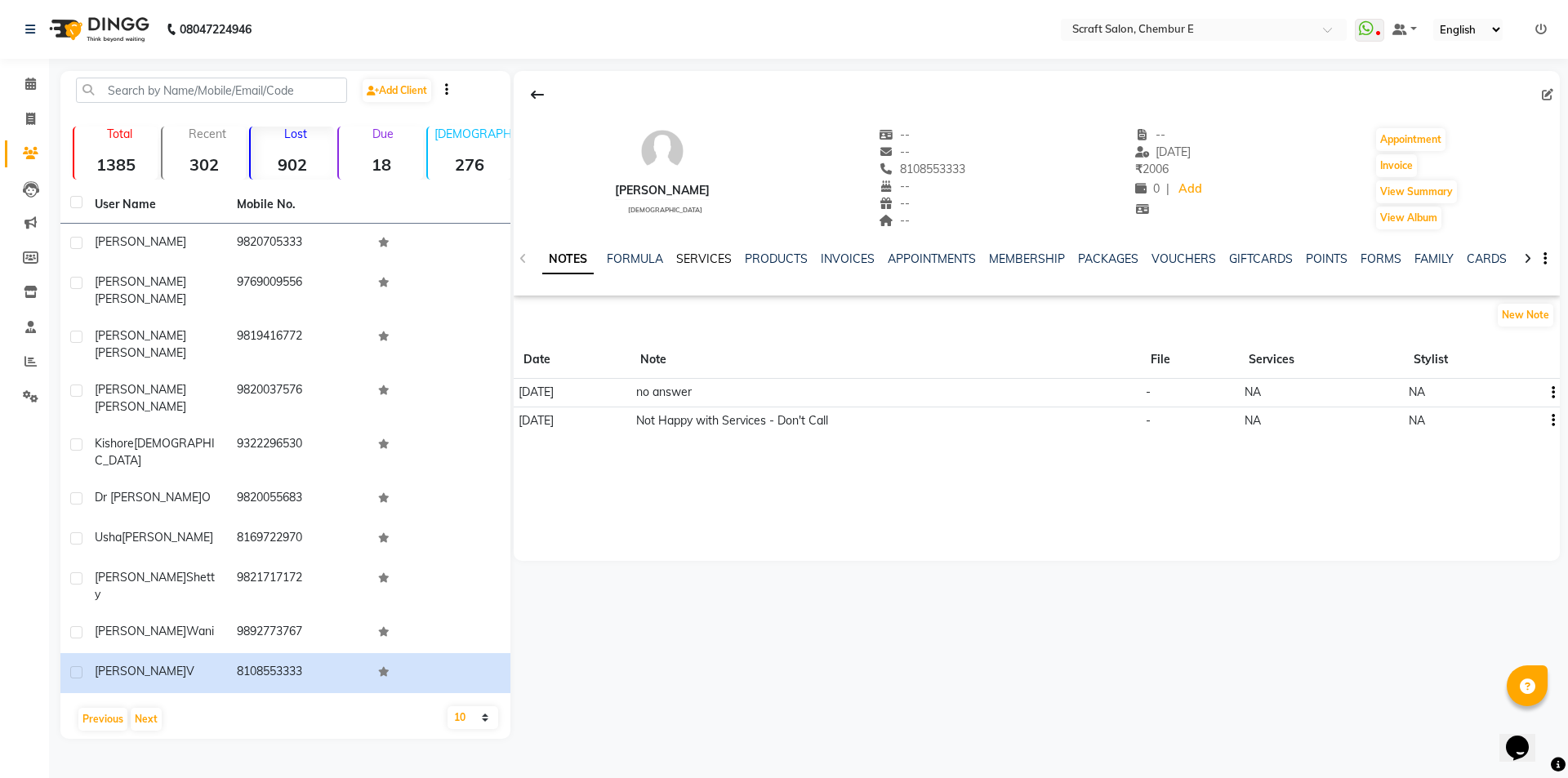
click at [719, 262] on link "SERVICES" at bounding box center [704, 259] width 56 height 14
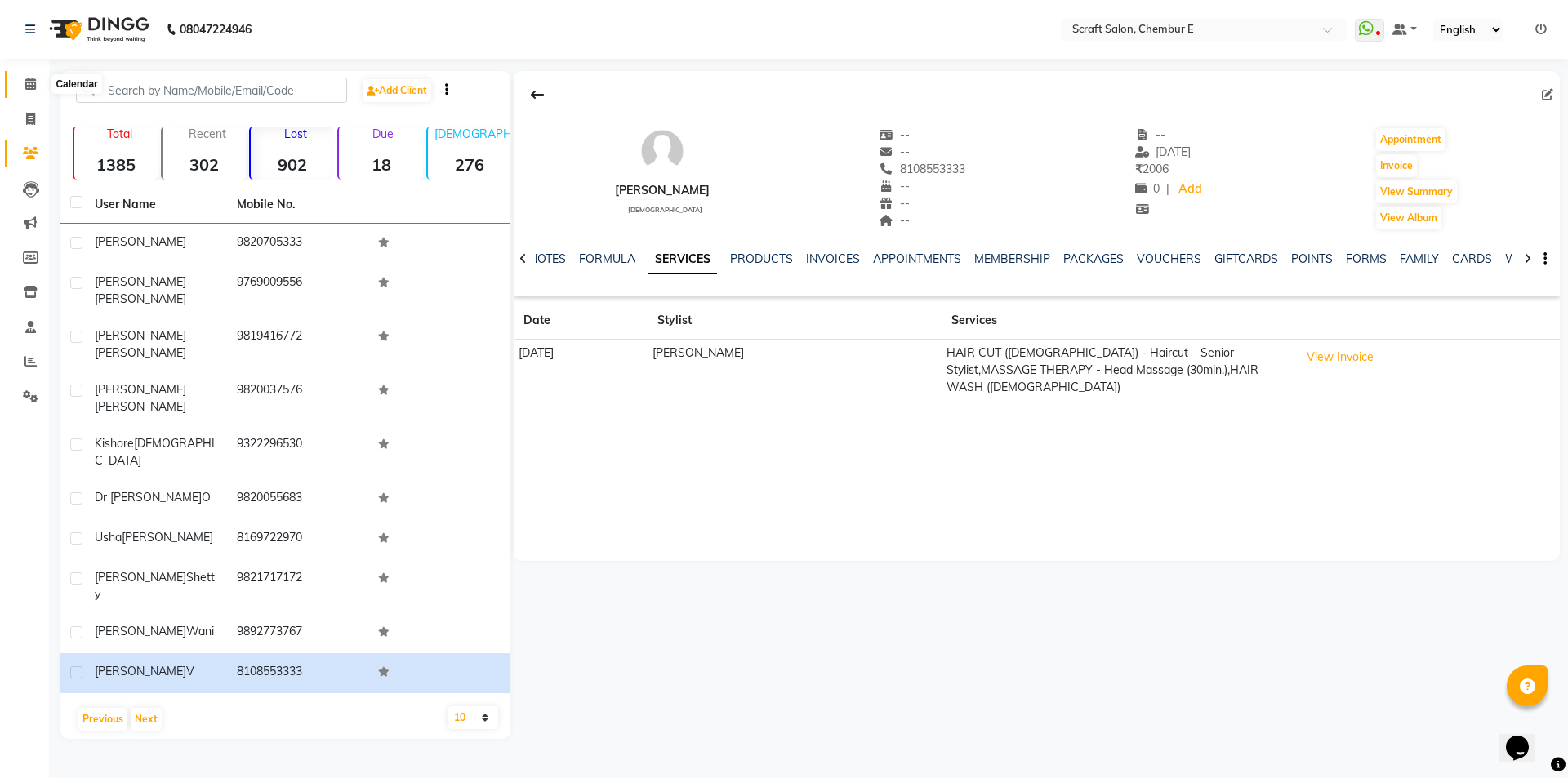
click at [22, 85] on span at bounding box center [31, 84] width 29 height 19
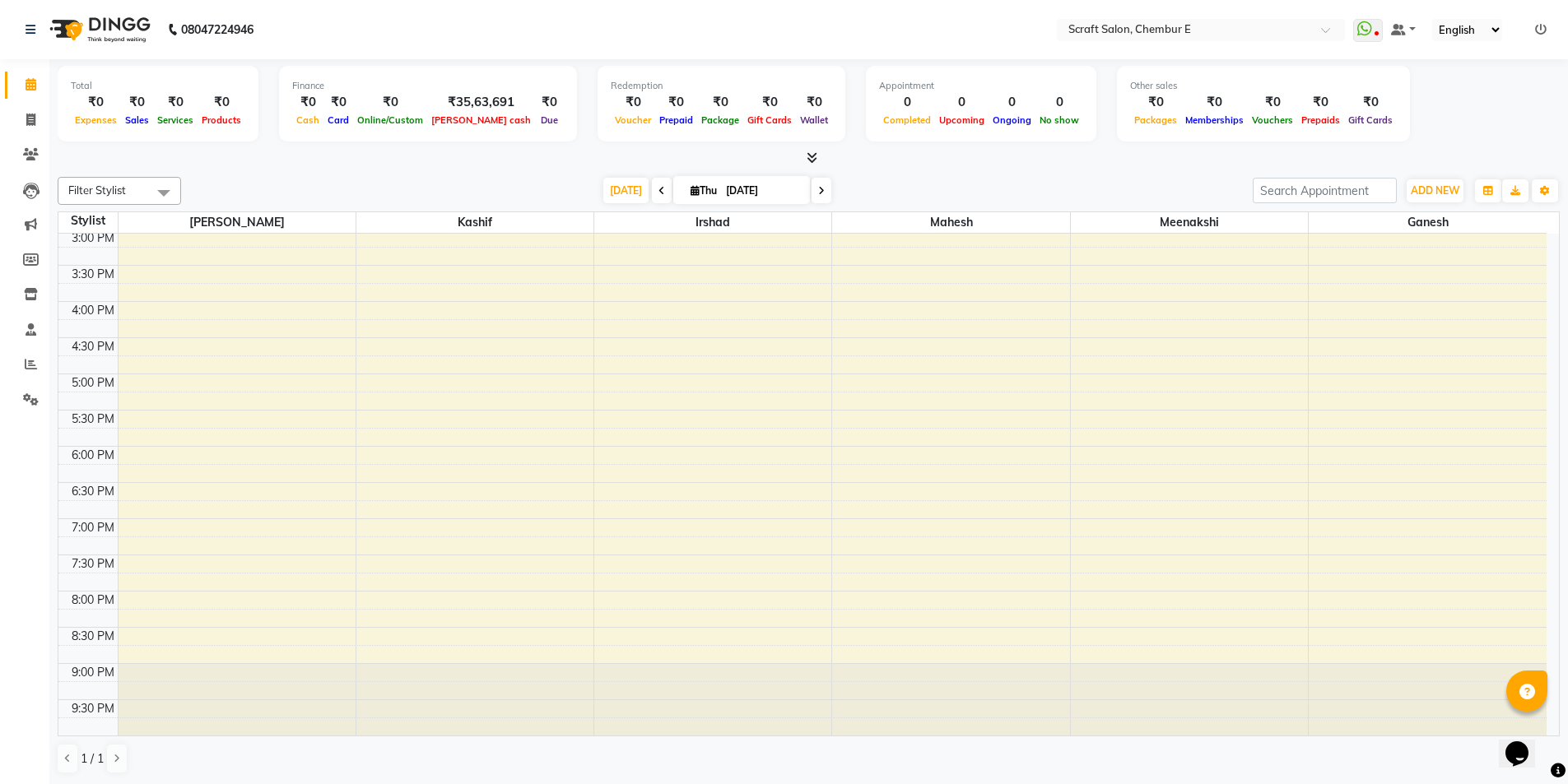
scroll to position [1, 0]
